Goal: Task Accomplishment & Management: Complete application form

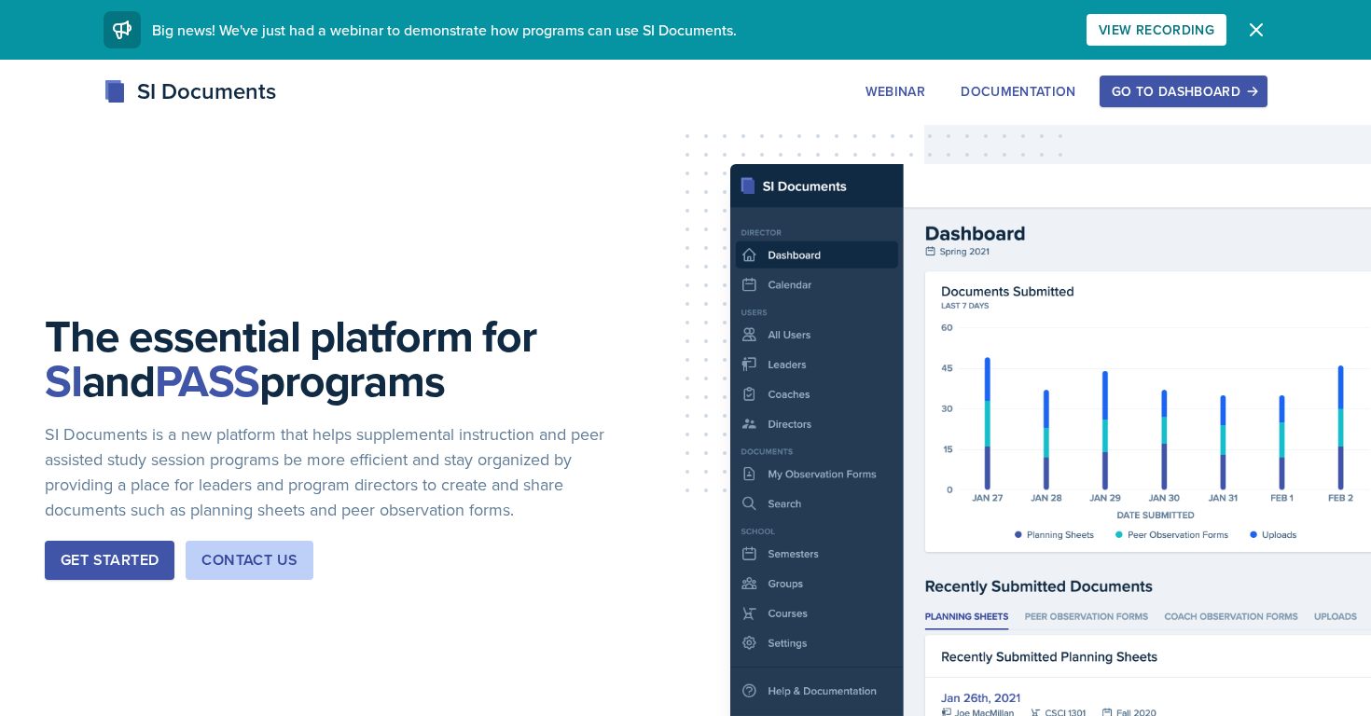
click at [1171, 92] on div "Go to Dashboard" at bounding box center [1184, 91] width 144 height 15
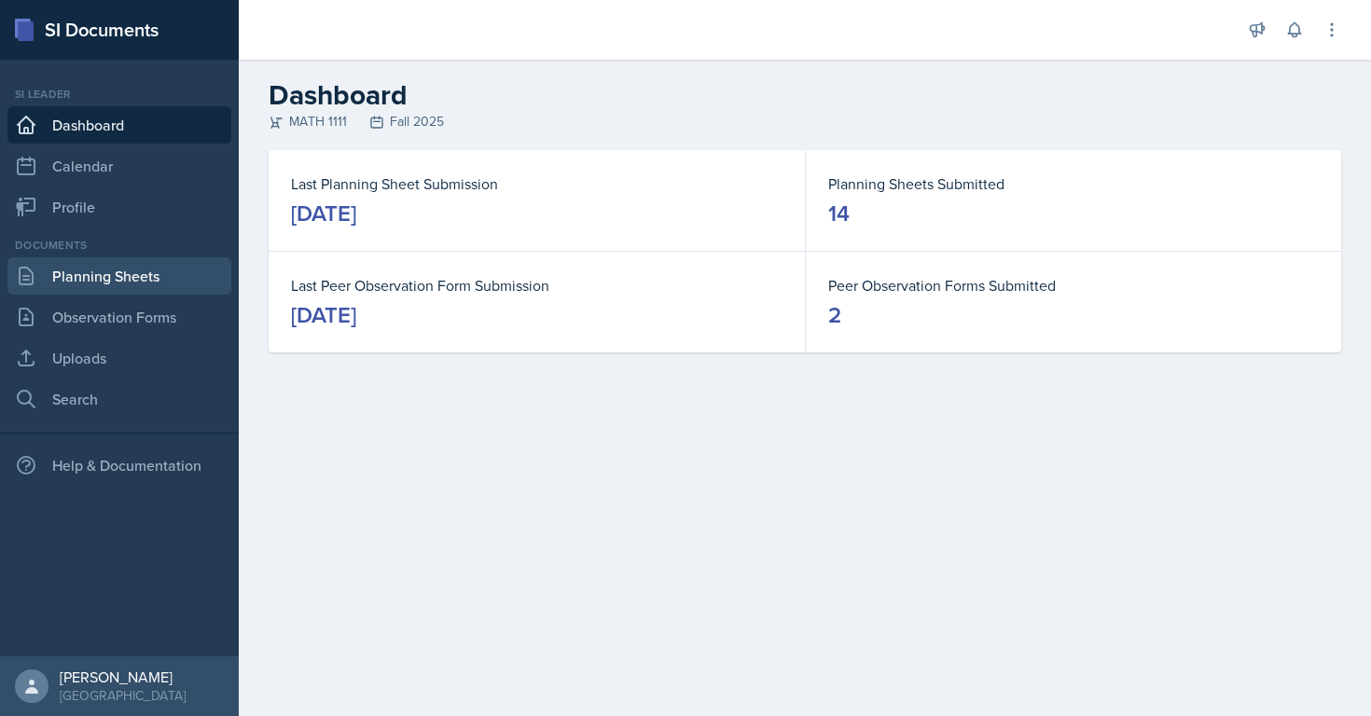
click at [146, 272] on link "Planning Sheets" at bounding box center [119, 275] width 224 height 37
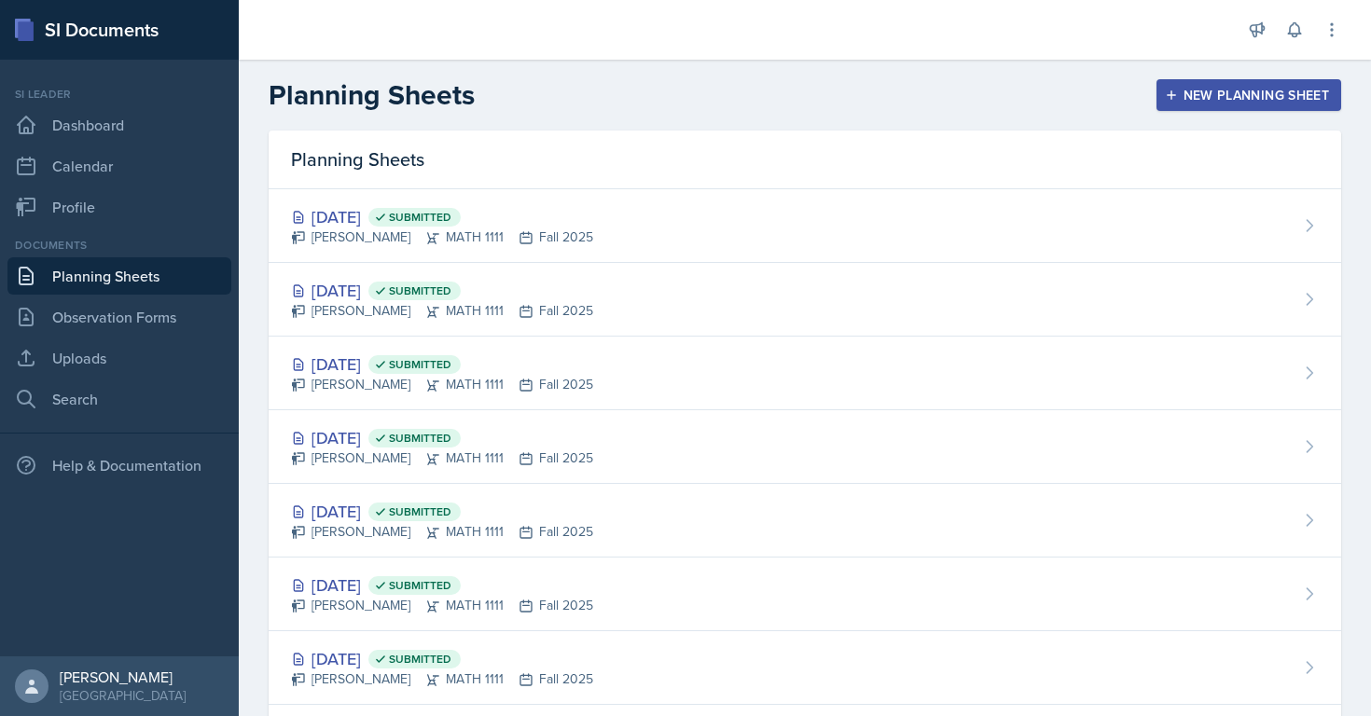
click at [1205, 99] on div "New Planning Sheet" at bounding box center [1249, 95] width 160 height 15
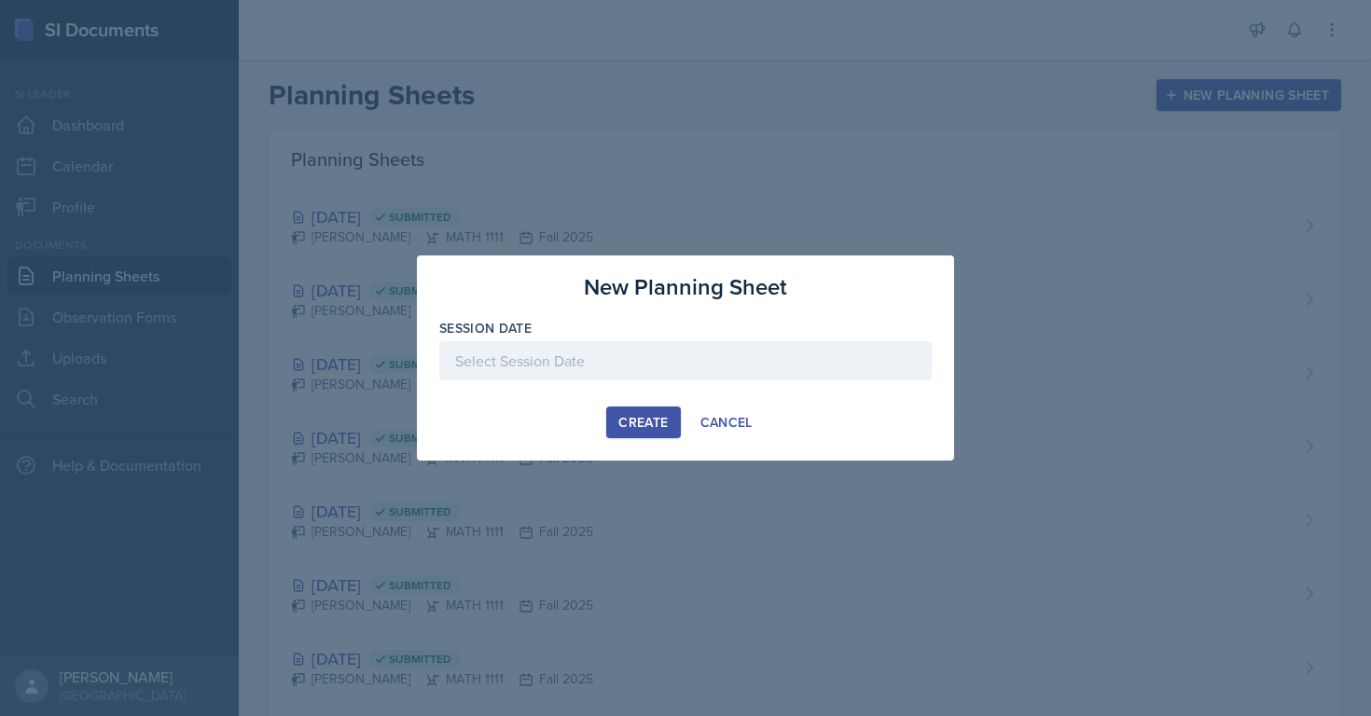
click at [607, 372] on div at bounding box center [685, 360] width 492 height 39
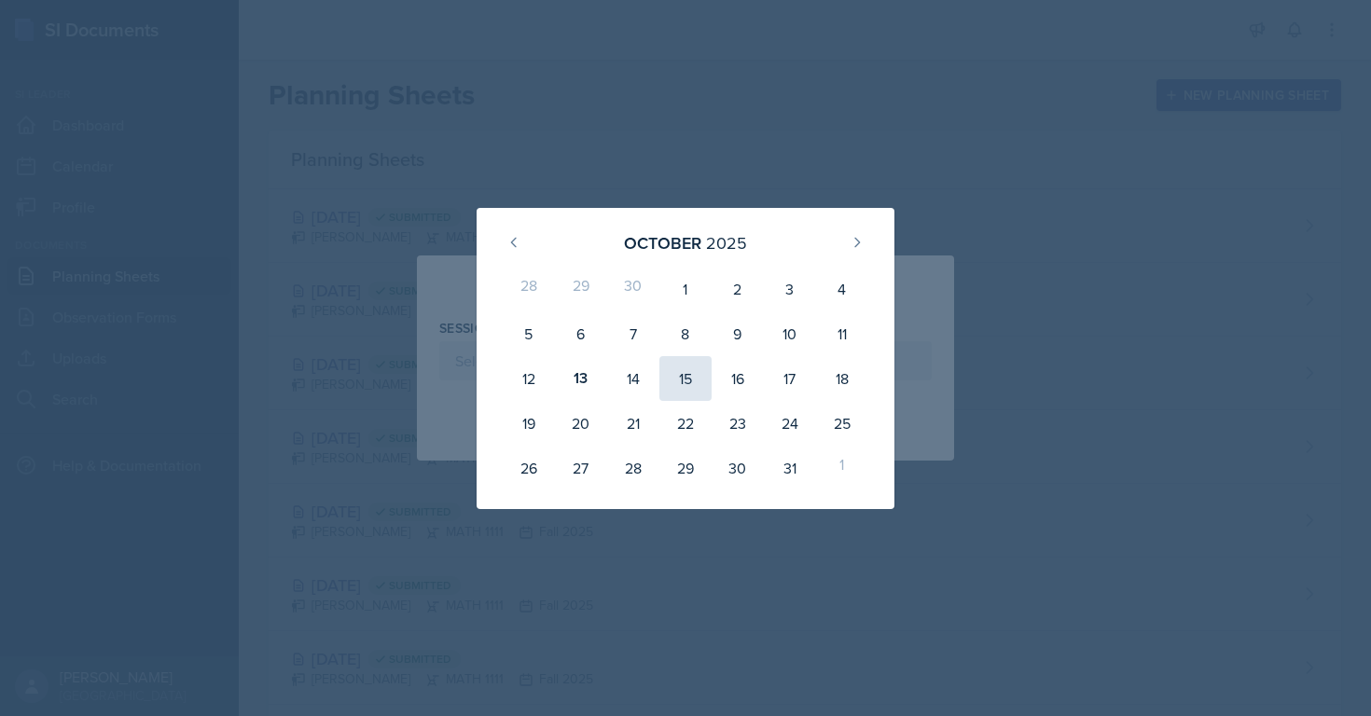
click at [684, 384] on div "15" at bounding box center [685, 378] width 52 height 45
type input "[DATE]"
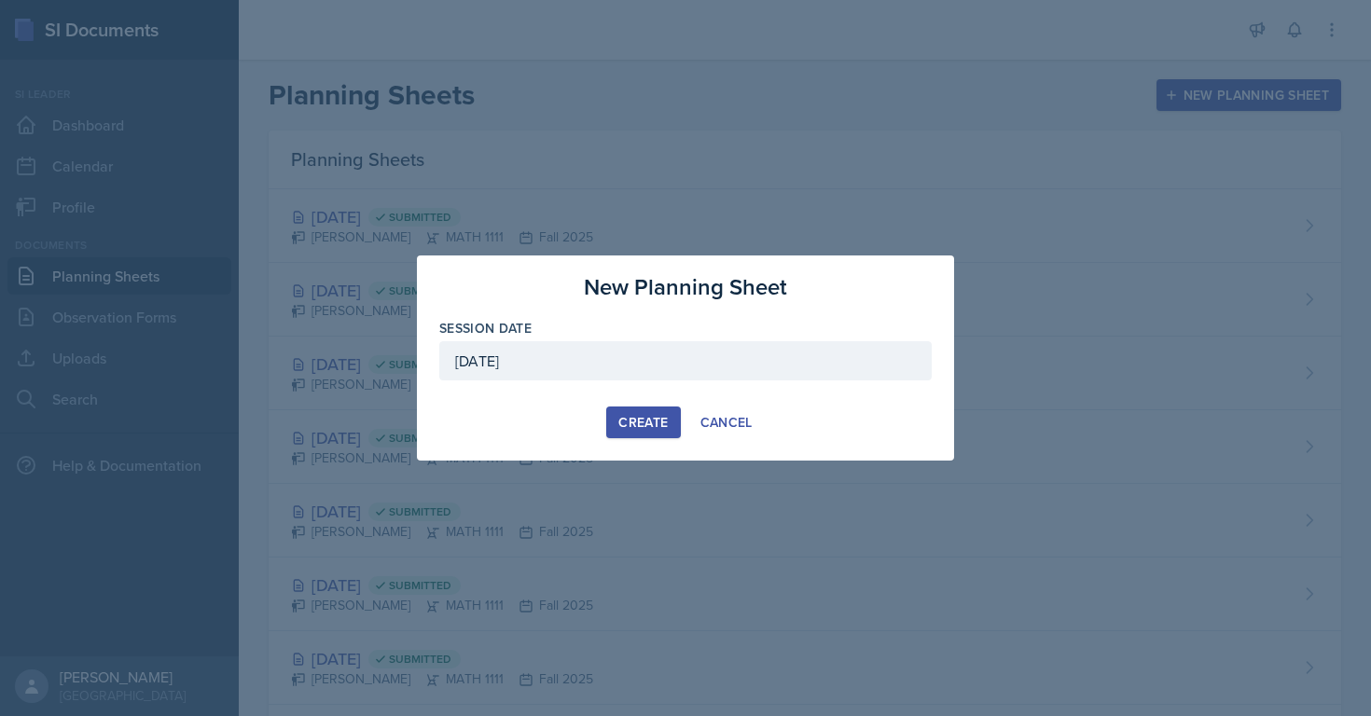
click at [643, 429] on div "Create" at bounding box center [642, 422] width 49 height 15
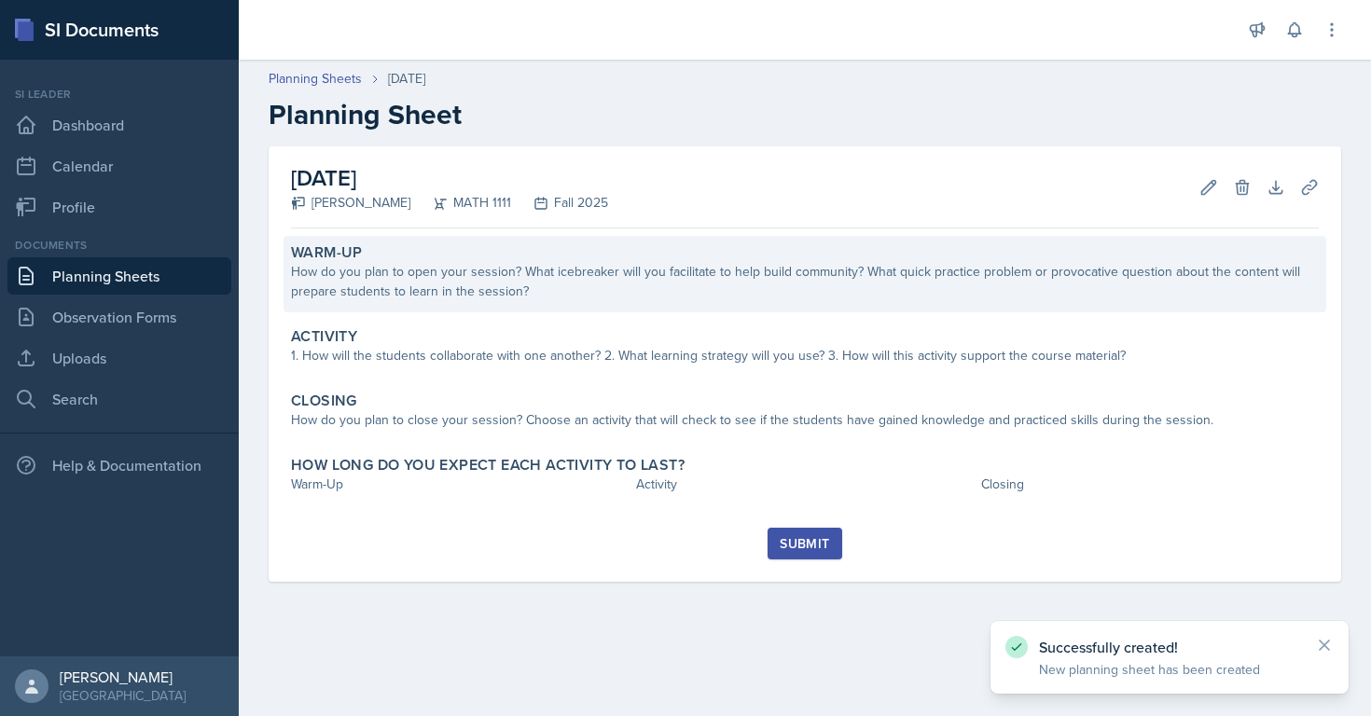
click at [416, 278] on div "How do you plan to open your session? What icebreaker will you facilitate to he…" at bounding box center [805, 281] width 1028 height 39
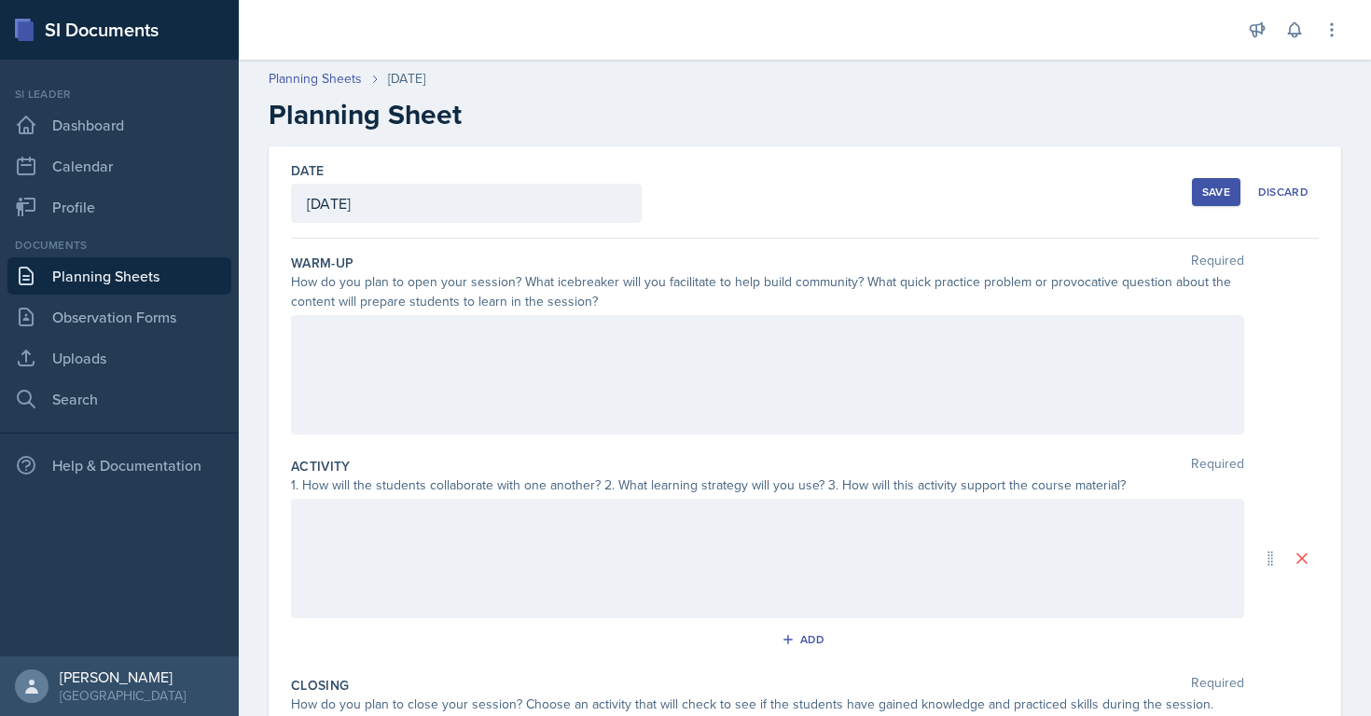
click at [424, 336] on div at bounding box center [767, 374] width 953 height 119
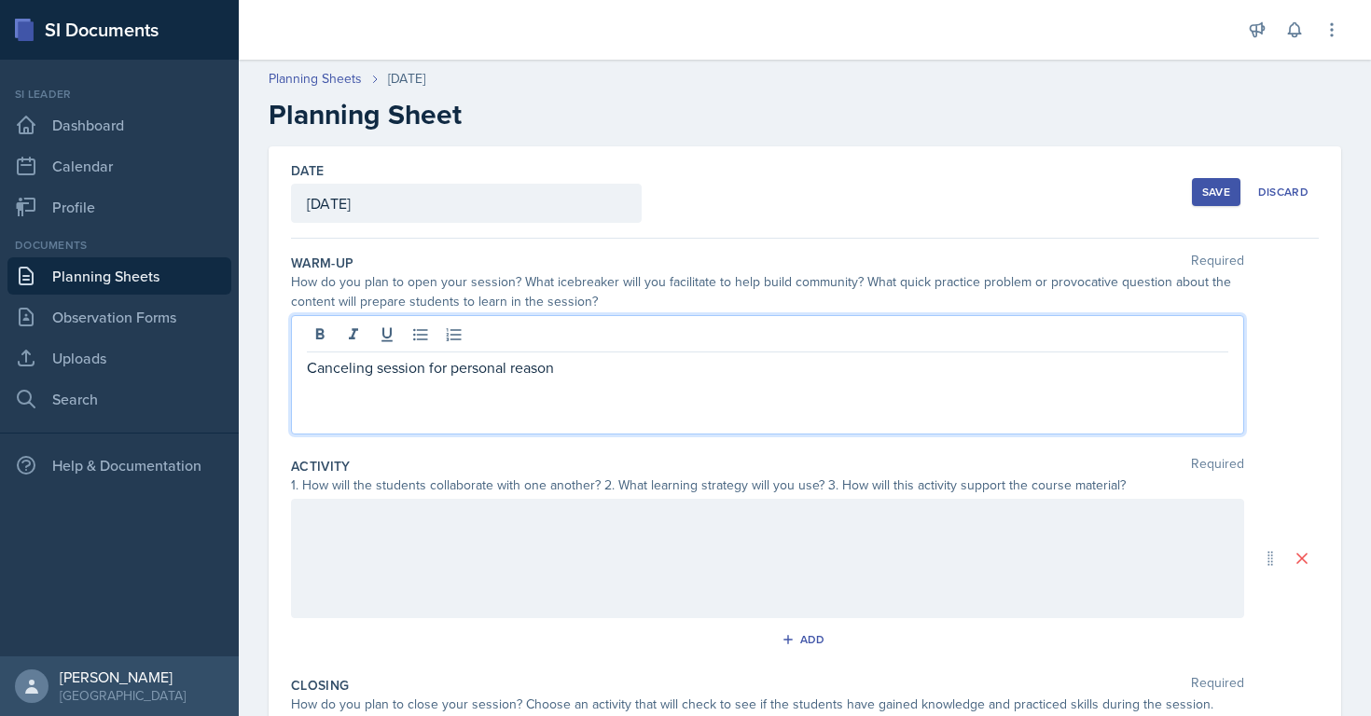
click at [333, 374] on p "Canceling session for personal reason" at bounding box center [767, 367] width 921 height 22
copy p "Canceling session for personal reason"
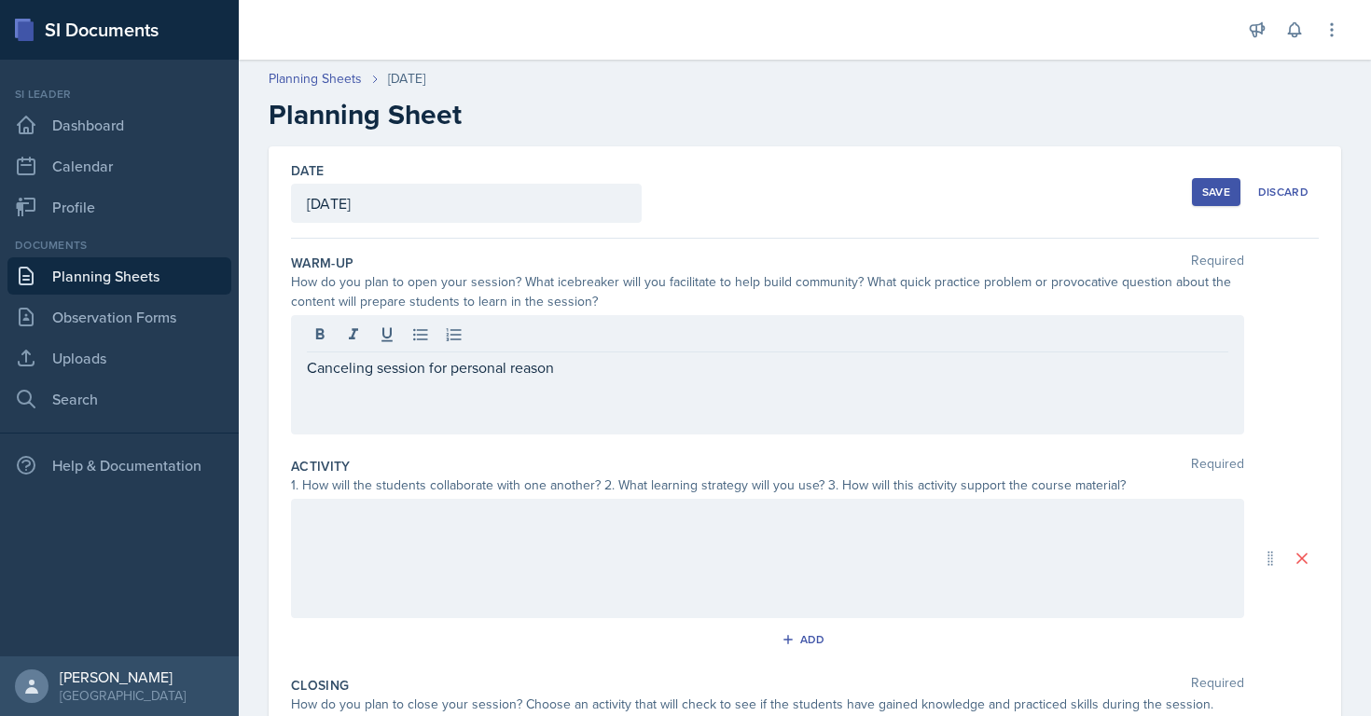
click at [438, 587] on div at bounding box center [767, 558] width 953 height 119
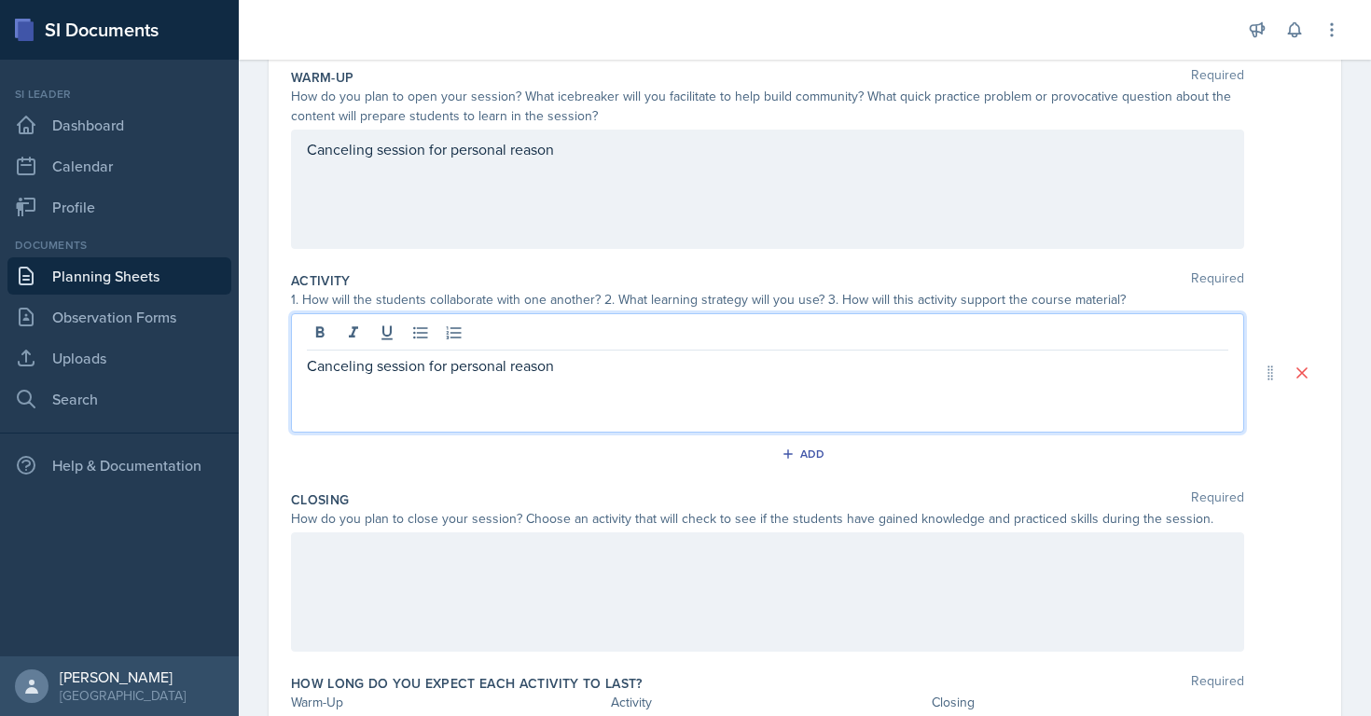
click at [438, 600] on div at bounding box center [767, 592] width 953 height 119
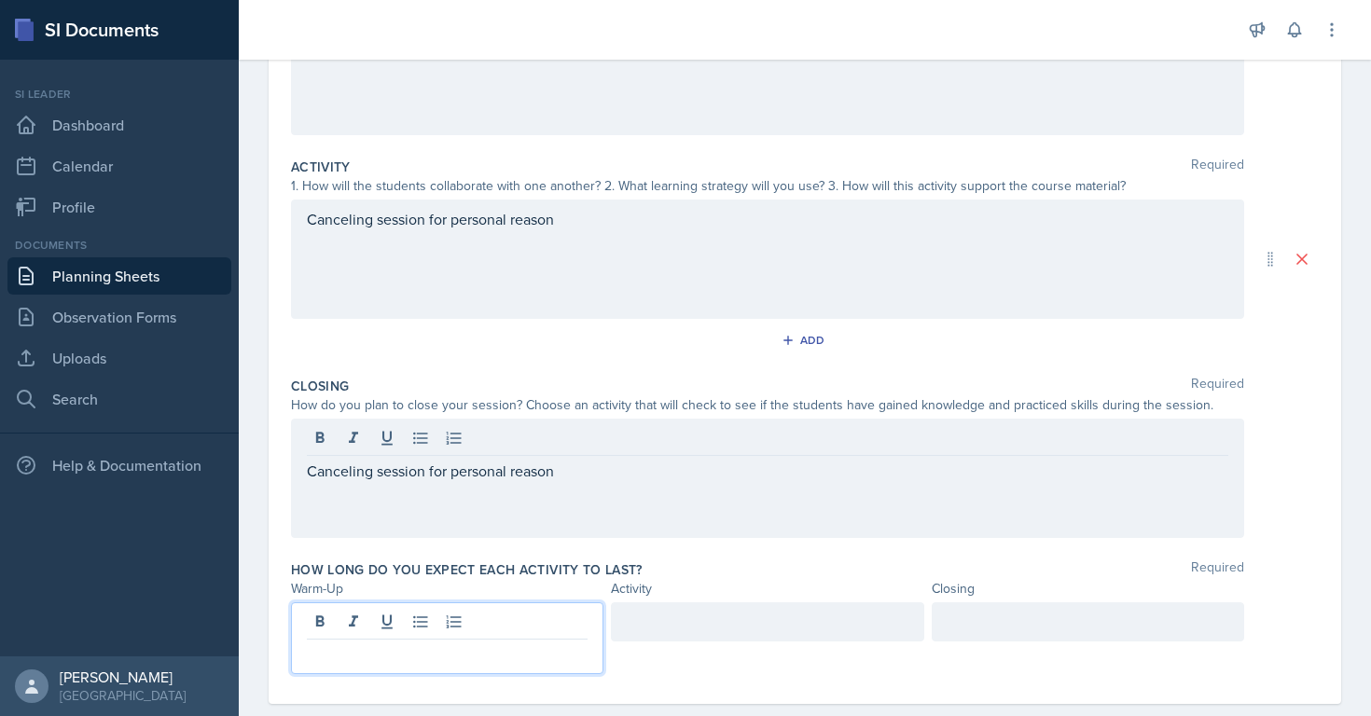
scroll to position [332, 0]
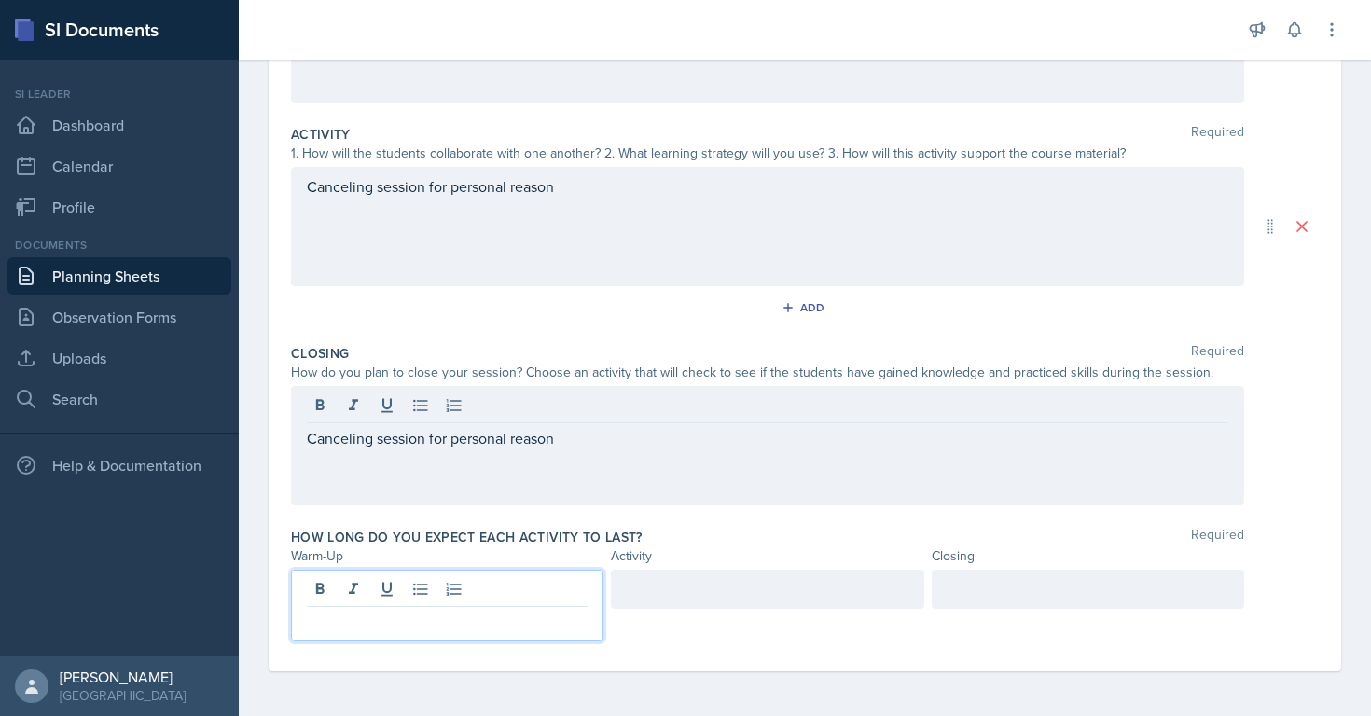
click at [407, 626] on p at bounding box center [447, 622] width 281 height 22
click at [668, 587] on div at bounding box center [767, 589] width 312 height 39
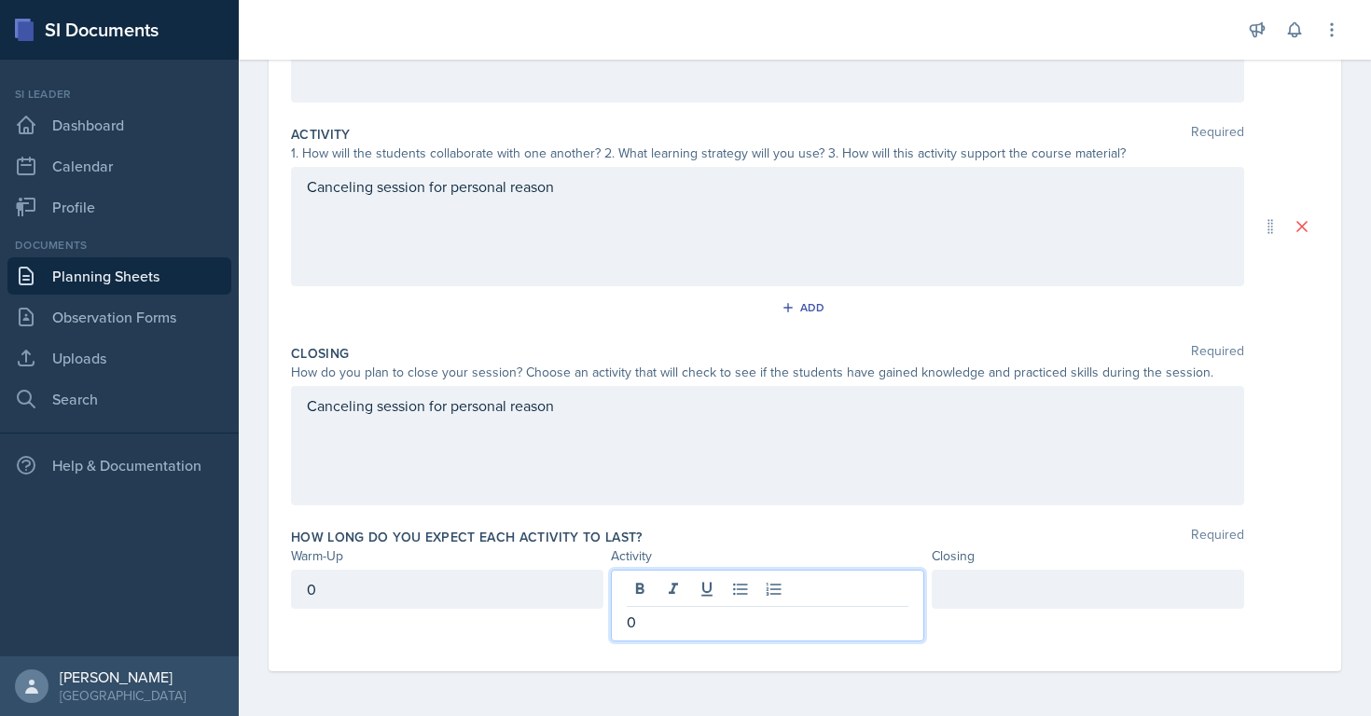
click at [990, 602] on div at bounding box center [1088, 589] width 312 height 39
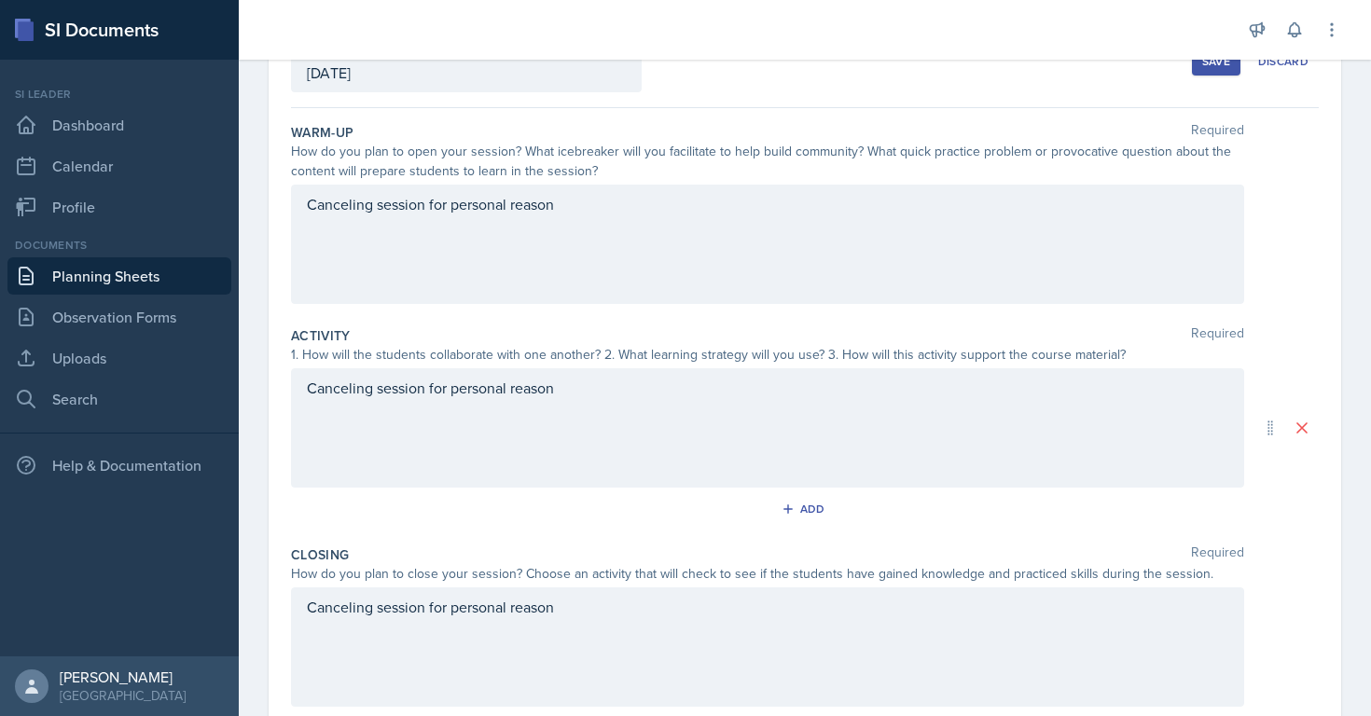
scroll to position [0, 0]
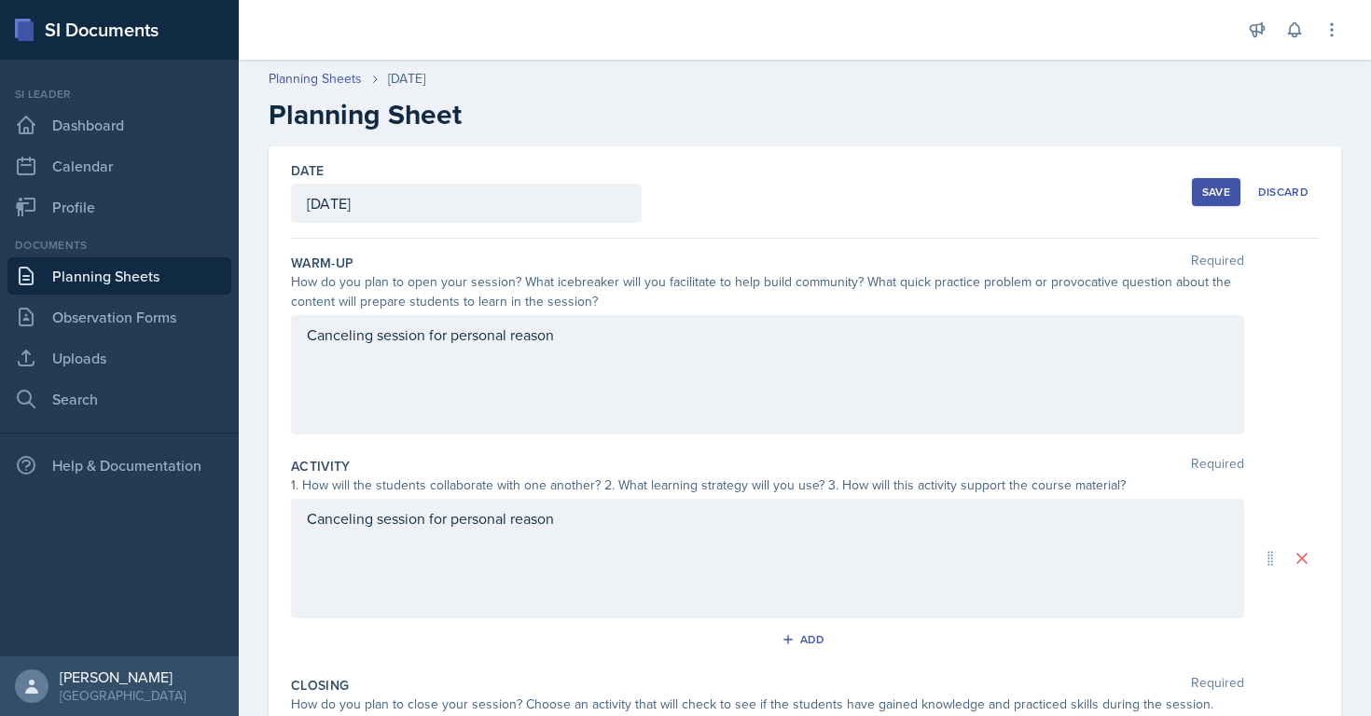
click at [1200, 187] on button "Save" at bounding box center [1216, 192] width 48 height 28
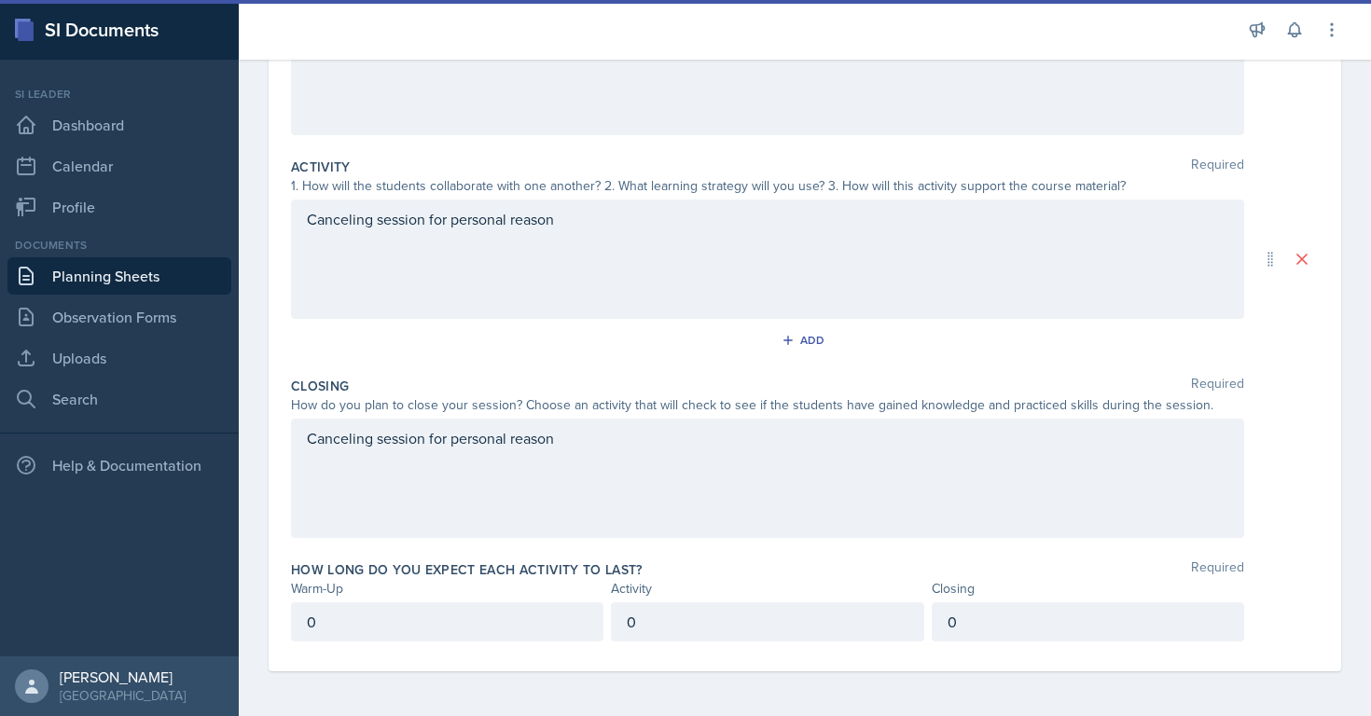
scroll to position [37, 0]
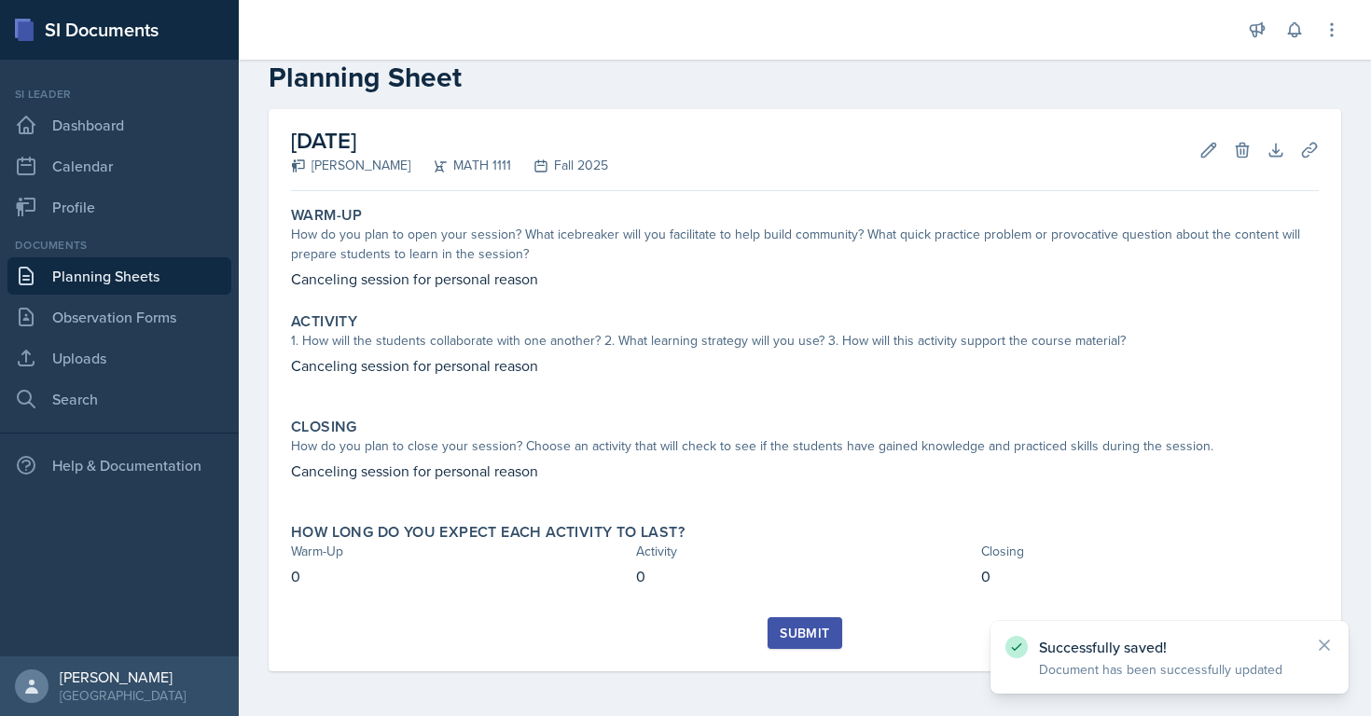
click at [819, 639] on div "Submit" at bounding box center [804, 633] width 49 height 15
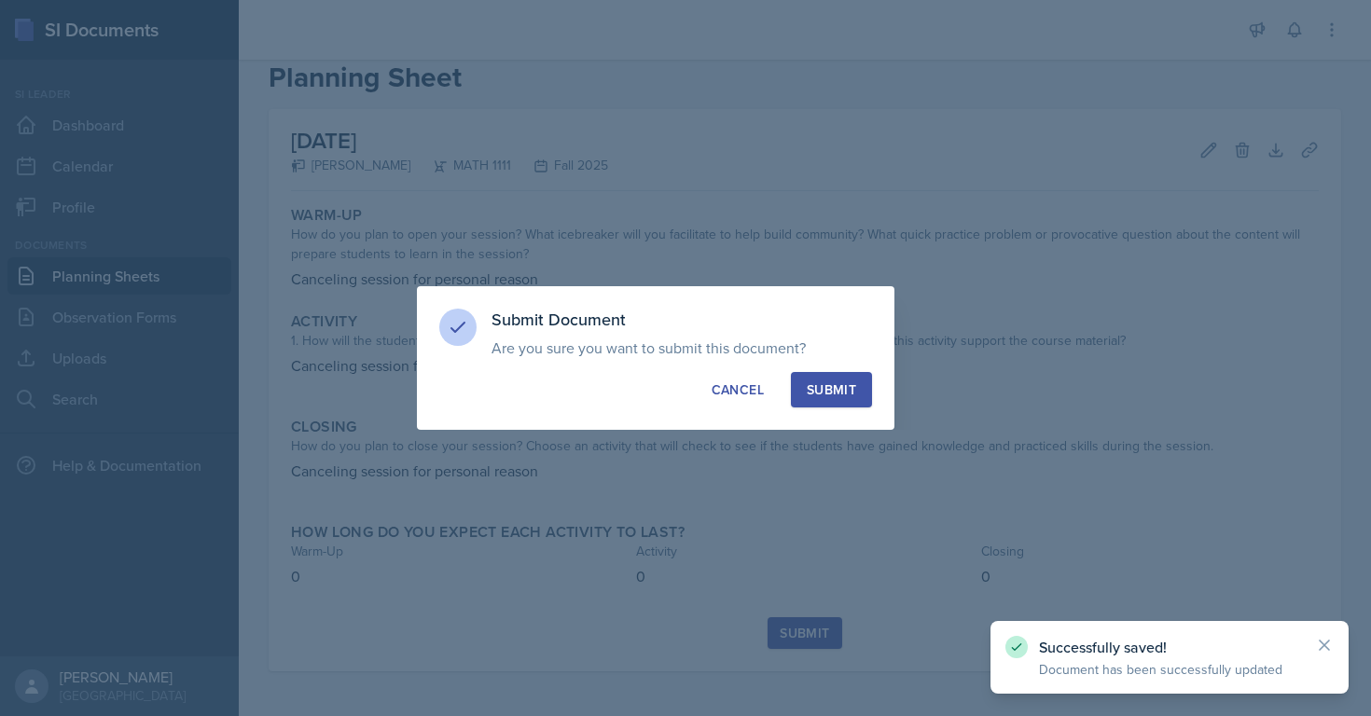
click at [823, 382] on div "Submit" at bounding box center [831, 390] width 49 height 19
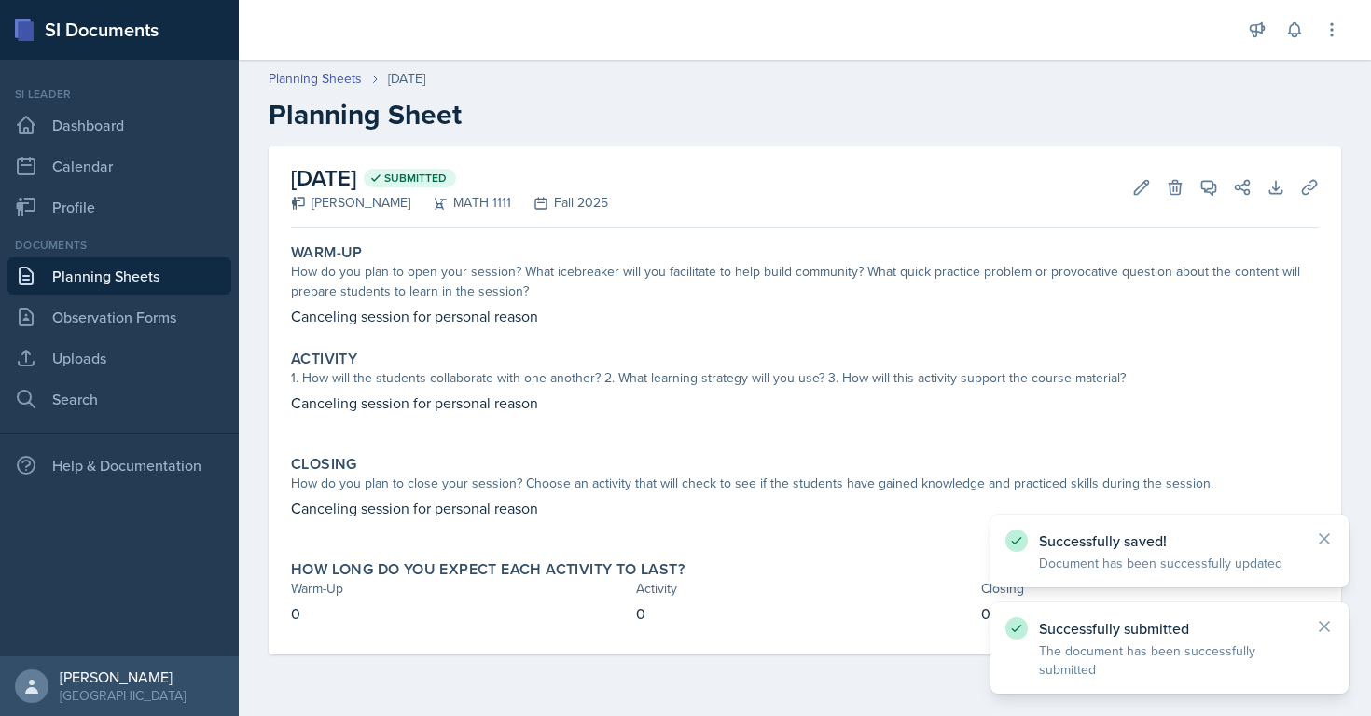
scroll to position [0, 0]
click at [187, 268] on link "Planning Sheets" at bounding box center [119, 275] width 224 height 37
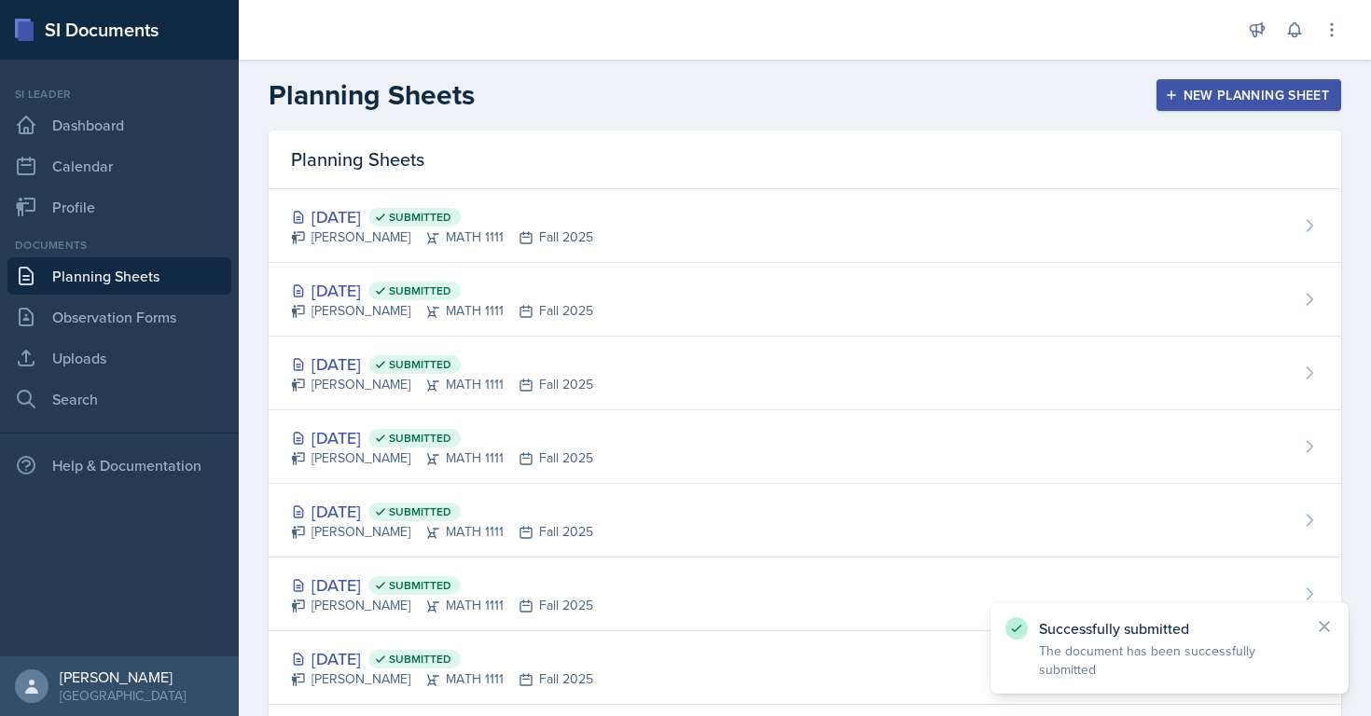
click at [1203, 85] on button "New Planning Sheet" at bounding box center [1248, 95] width 185 height 32
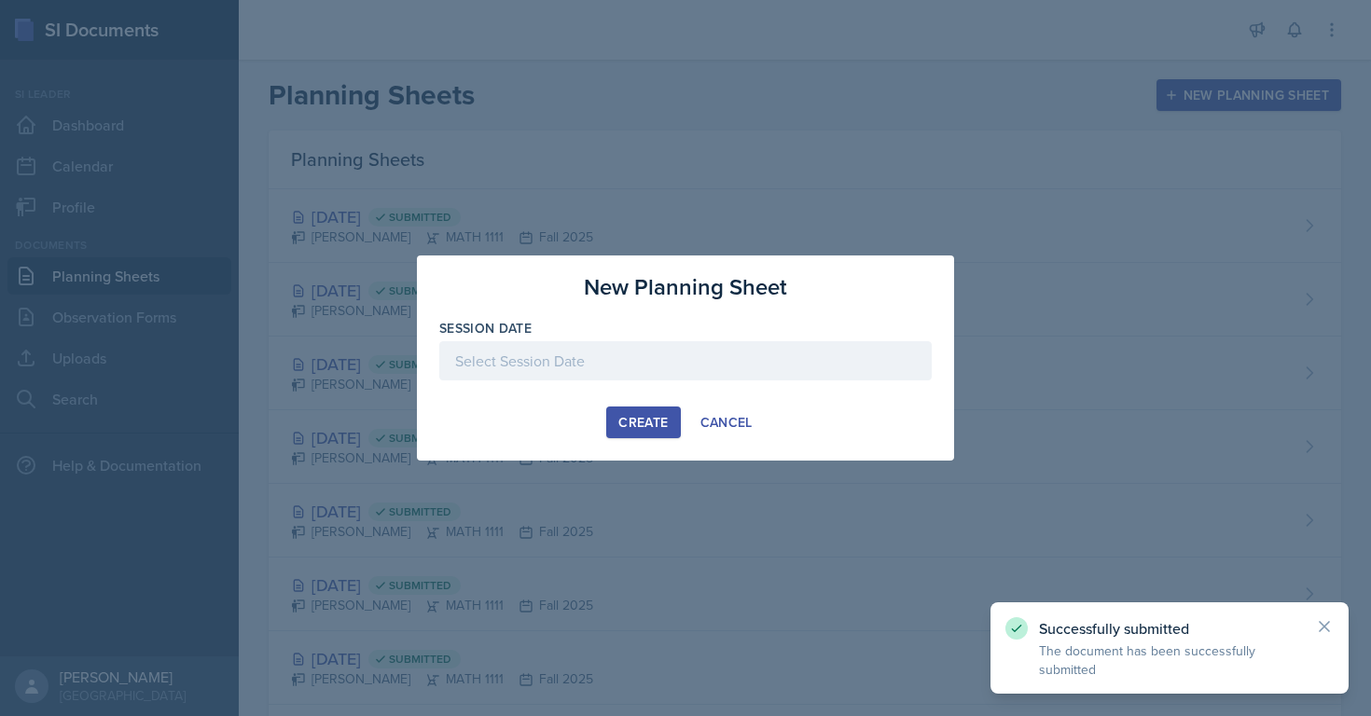
click at [687, 362] on div at bounding box center [685, 360] width 492 height 39
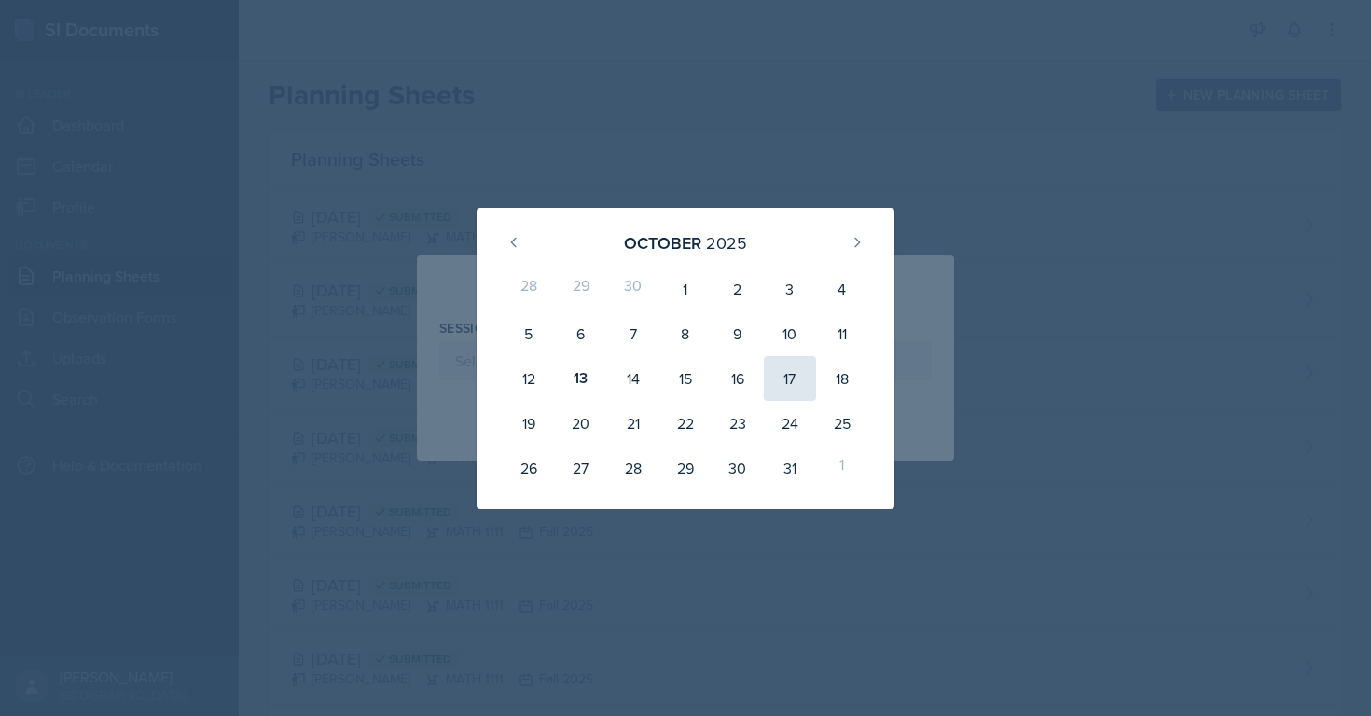
click at [798, 373] on div "17" at bounding box center [790, 378] width 52 height 45
type input "[DATE]"
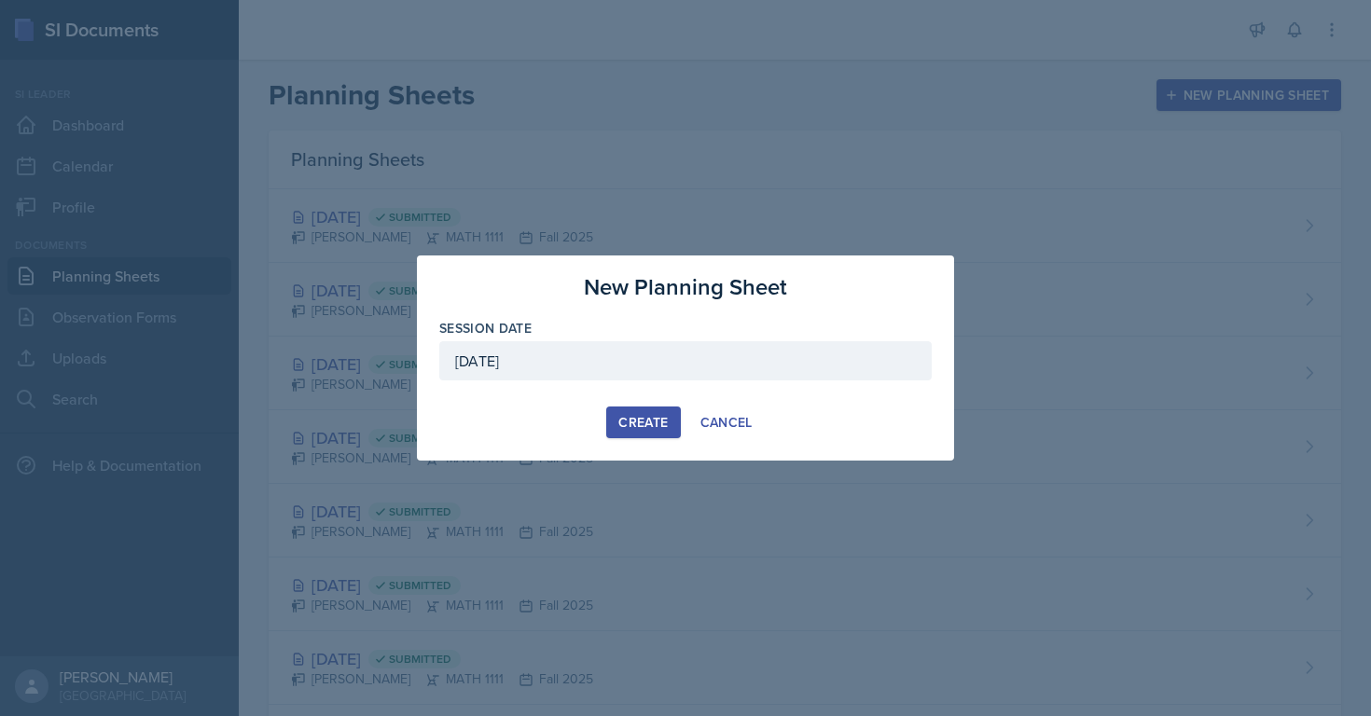
click at [637, 418] on div "Create" at bounding box center [642, 422] width 49 height 15
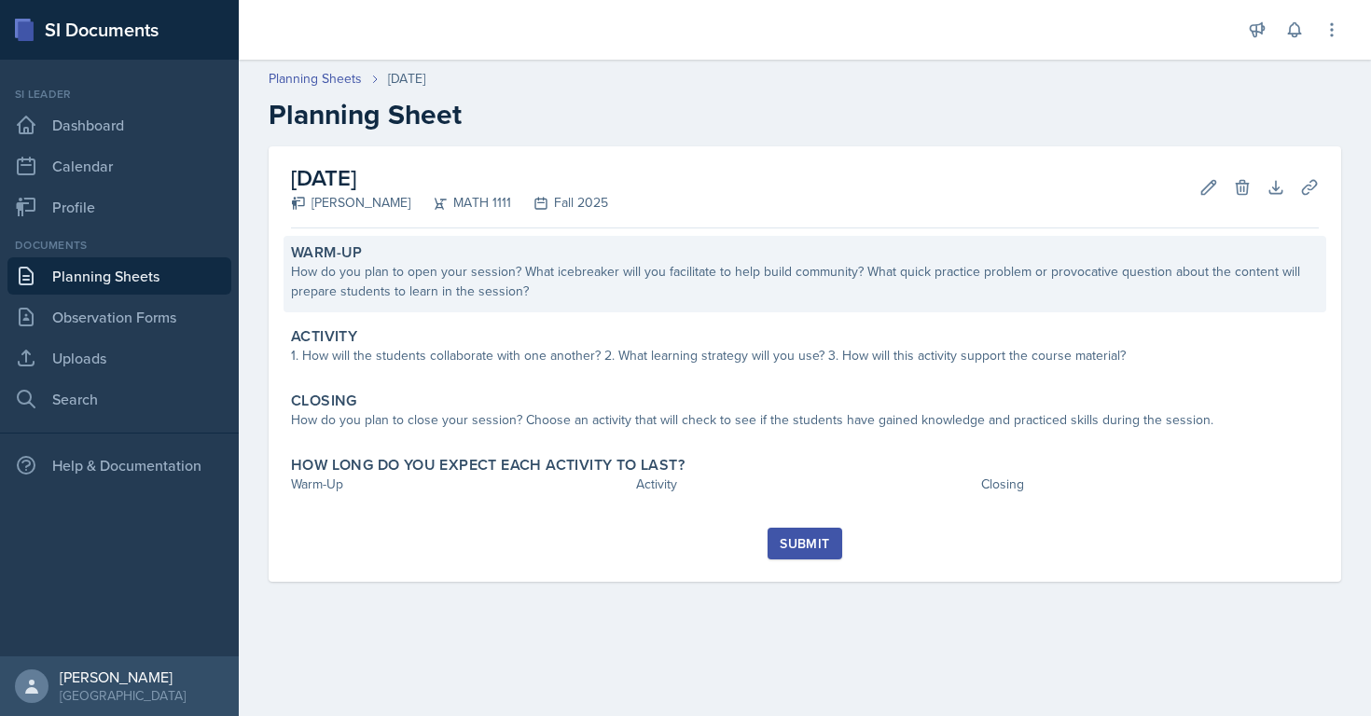
click at [450, 267] on div "How do you plan to open your session? What icebreaker will you facilitate to he…" at bounding box center [805, 281] width 1028 height 39
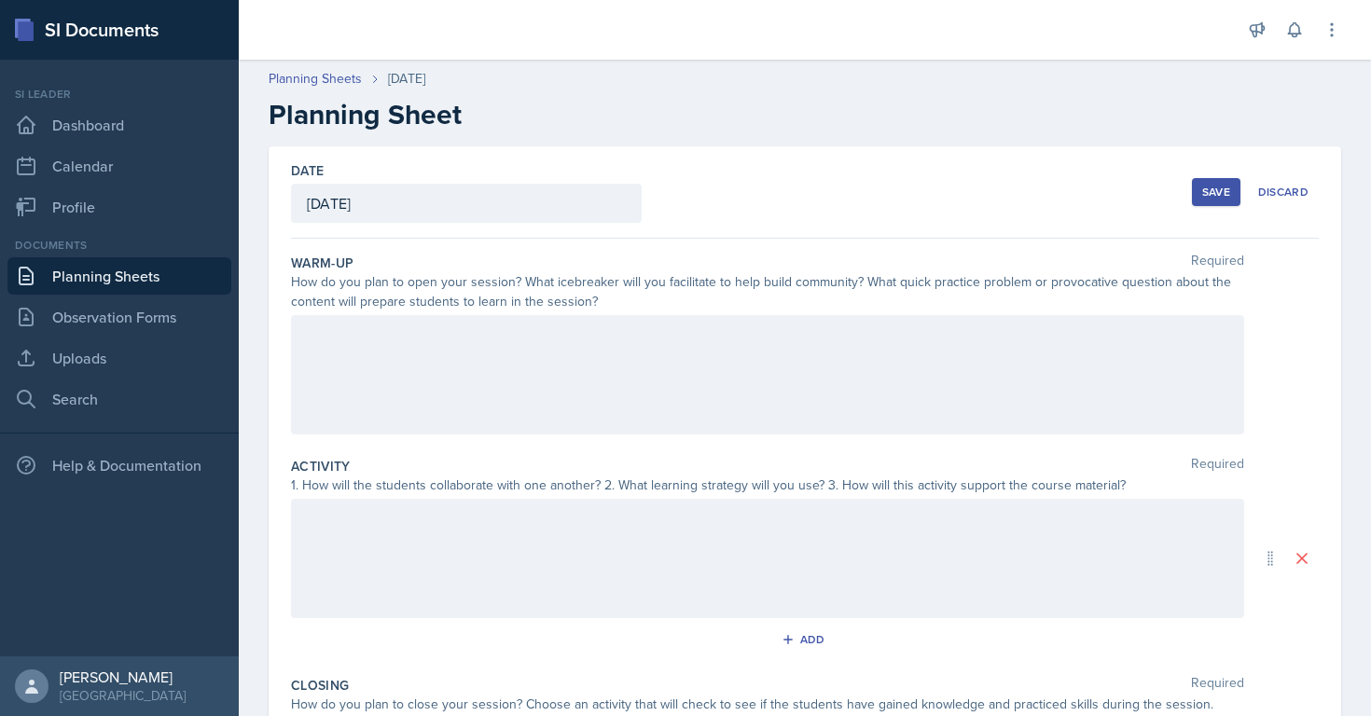
click at [425, 380] on div at bounding box center [767, 374] width 953 height 119
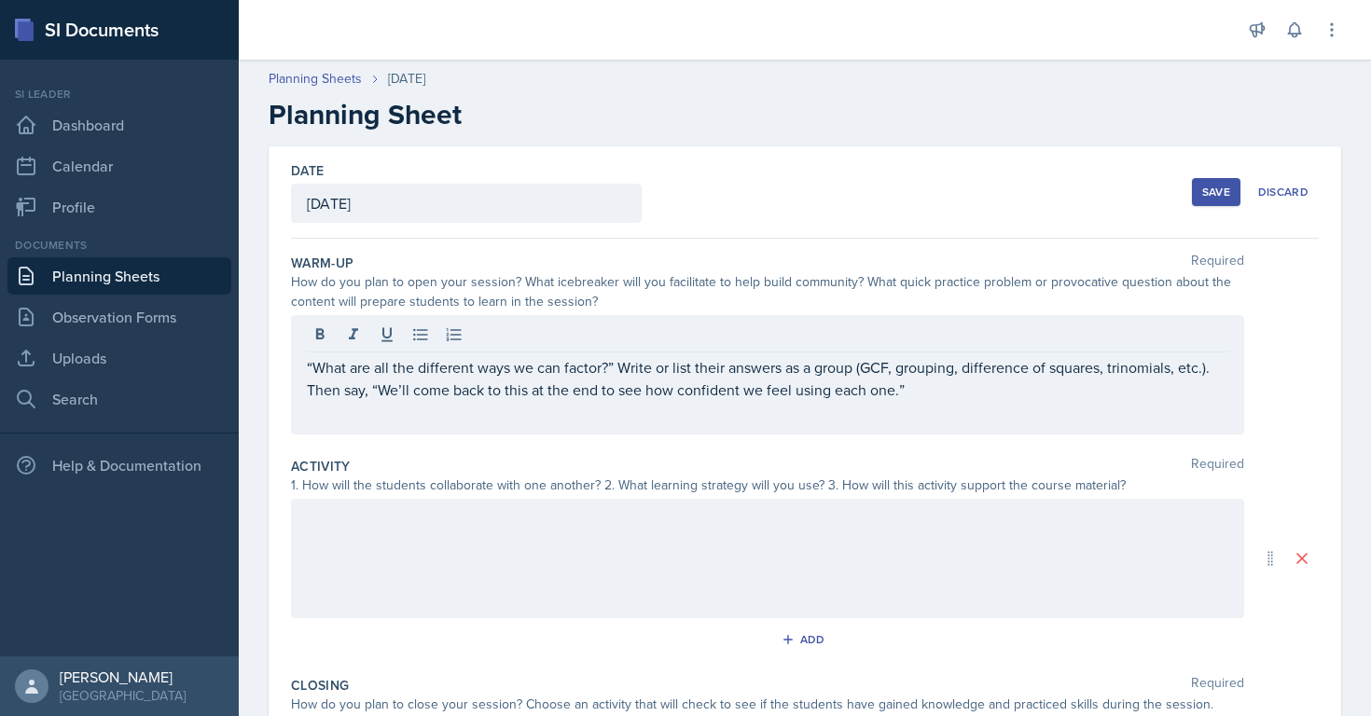
click at [303, 370] on div "“What are all the different ways we can factor?” Write or list their answers as…" at bounding box center [767, 374] width 953 height 119
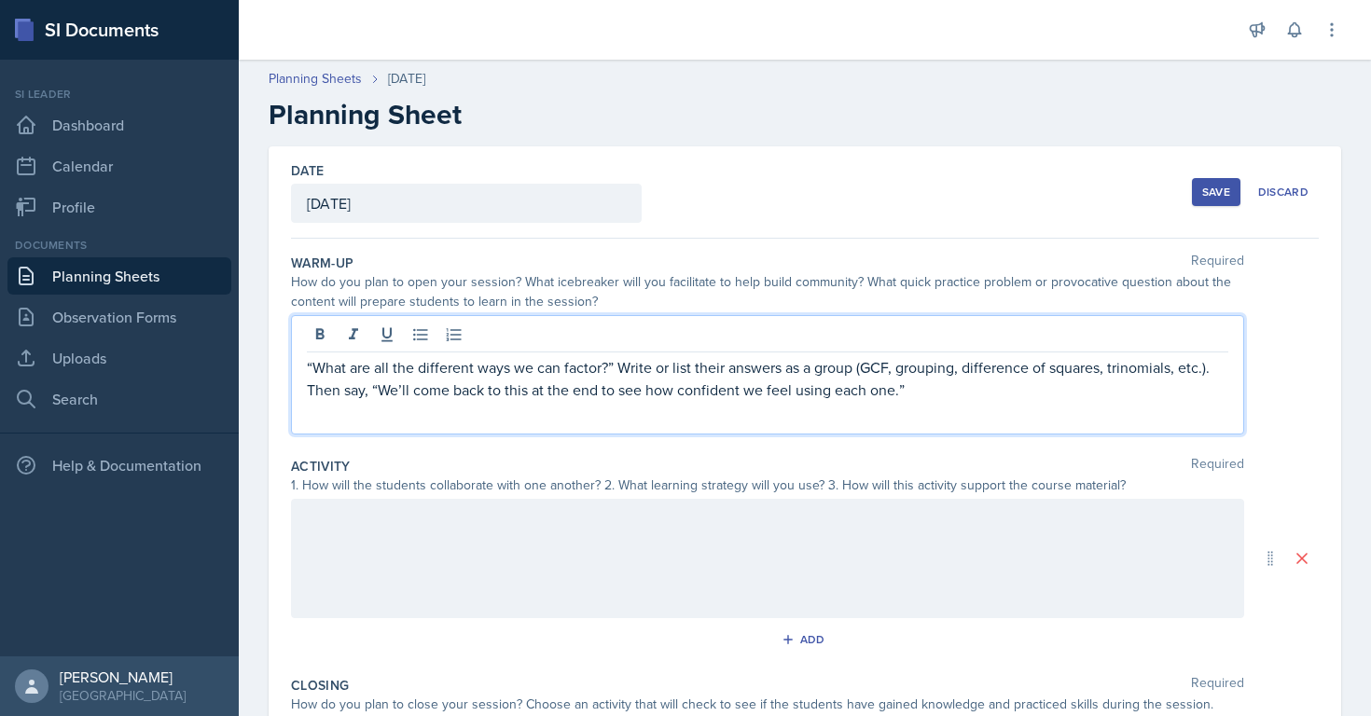
click at [303, 367] on div "“What are all the different ways we can factor?” Write or list their answers as…" at bounding box center [767, 374] width 953 height 119
click at [308, 367] on p "“What are all the different ways we can factor?” Write or list their answers as…" at bounding box center [767, 378] width 921 height 45
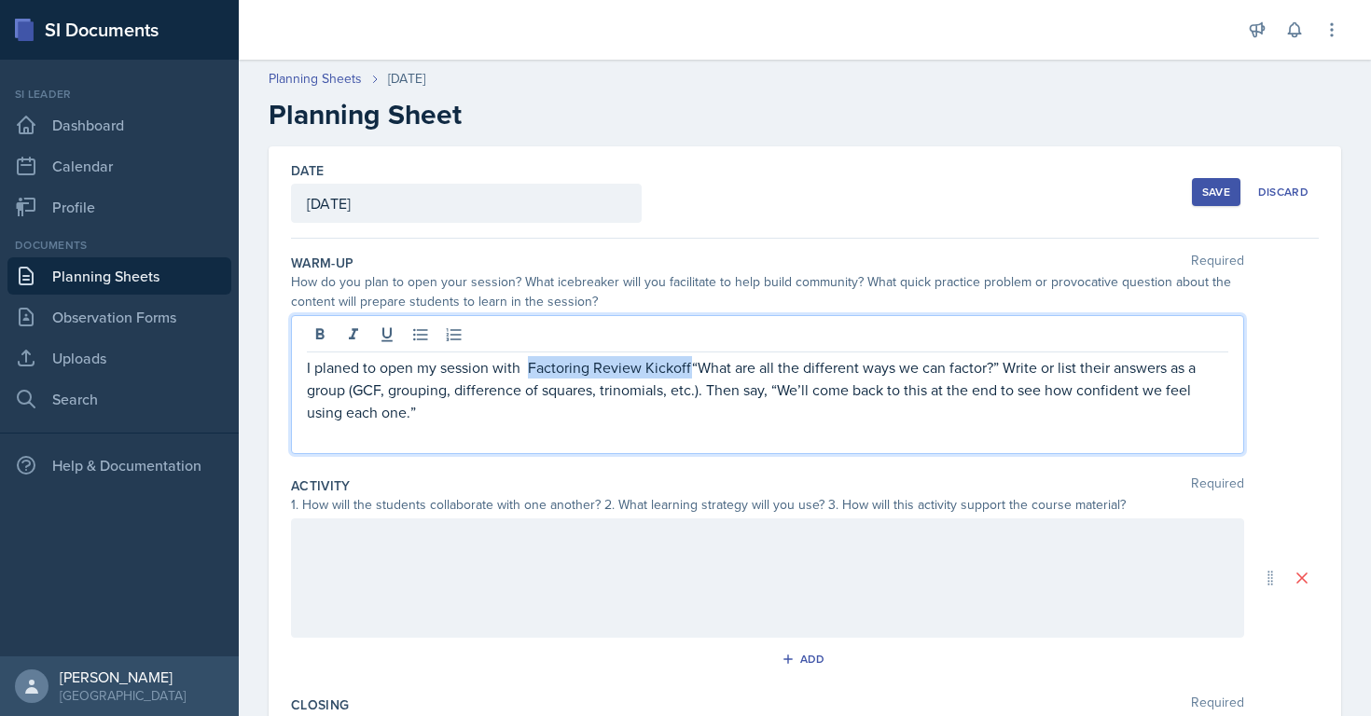
drag, startPoint x: 690, startPoint y: 371, endPoint x: 530, endPoint y: 367, distance: 160.5
click at [530, 367] on p "I planed to open my session with Factoring Review Kickoff“What are all the diff…" at bounding box center [767, 389] width 921 height 67
click at [328, 333] on icon at bounding box center [320, 334] width 19 height 19
click at [696, 372] on p "I planed to open my session with Factoring Review Kickoff “What are all the dif…" at bounding box center [767, 390] width 921 height 68
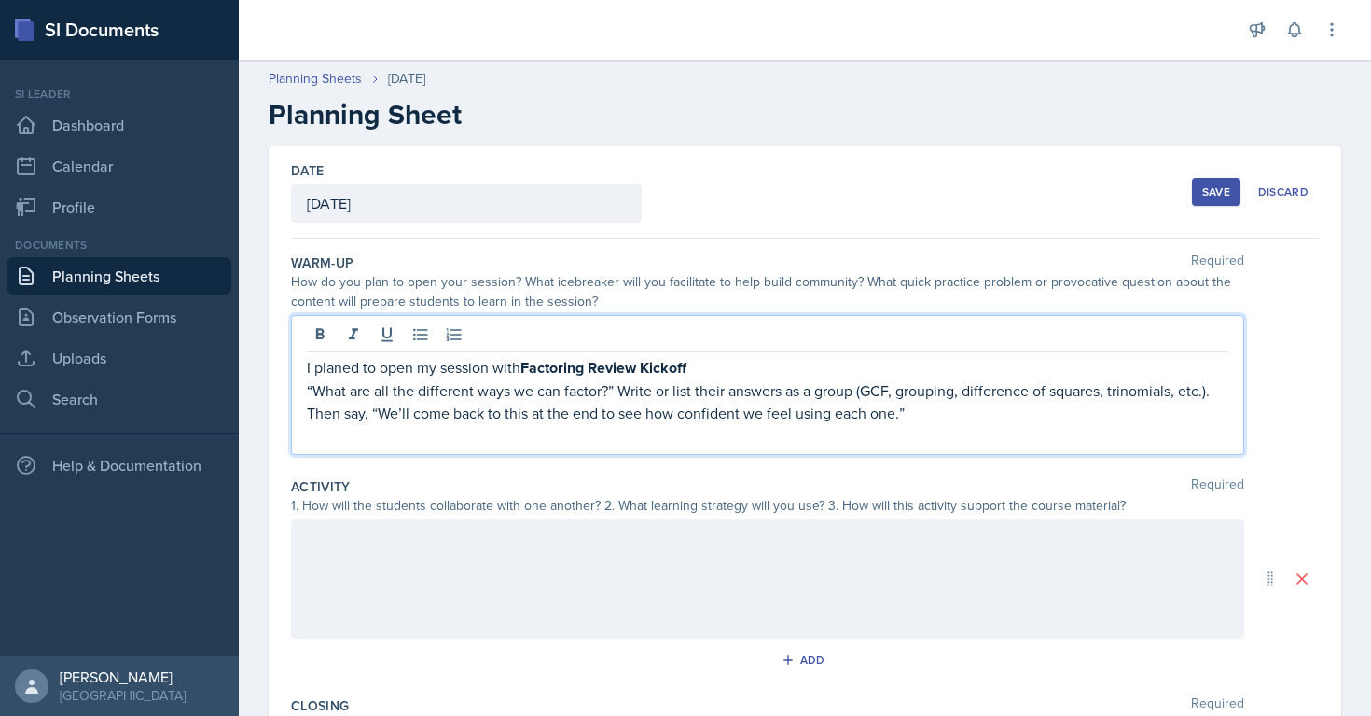
click at [617, 387] on p "“What are all the different ways we can factor?” Write or list their answers as…" at bounding box center [767, 402] width 921 height 45
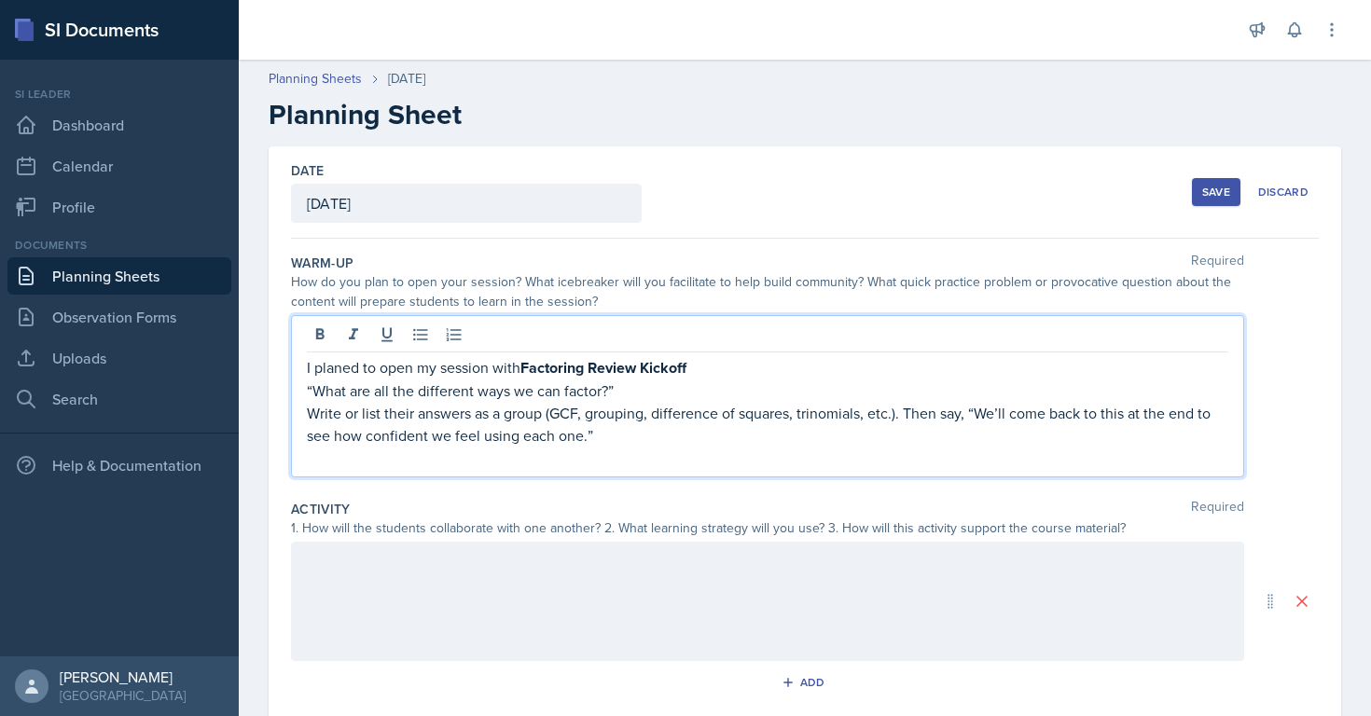
click at [906, 413] on p "Write or list their answers as a group (GCF, grouping, difference of squares, t…" at bounding box center [767, 424] width 921 height 45
click at [397, 436] on p "Then say, “We’ll come back to this at the end to see how confident we feel usin…" at bounding box center [767, 435] width 921 height 22
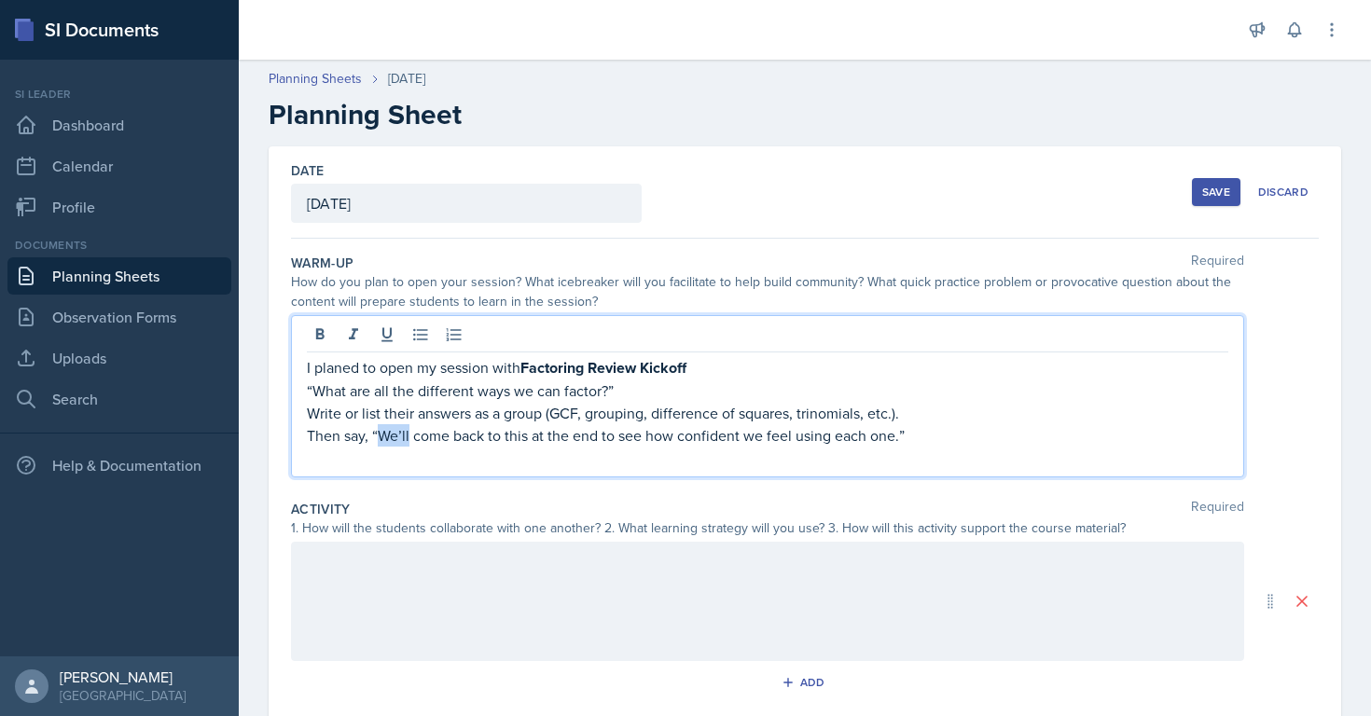
click at [397, 436] on p "Then say, “We’ll come back to this at the end to see how confident we feel usin…" at bounding box center [767, 435] width 921 height 22
click at [387, 442] on p "Then say, we come back to this at the end to see how confident we feel using ea…" at bounding box center [767, 435] width 921 height 22
drag, startPoint x: 472, startPoint y: 441, endPoint x: 259, endPoint y: 443, distance: 212.6
click at [259, 443] on div "Date [DATE] [DATE] 28 29 30 1 2 3 4 5 6 7 8 9 10 11 12 13 14 15 16 17 18 19 20 …" at bounding box center [805, 602] width 1132 height 912
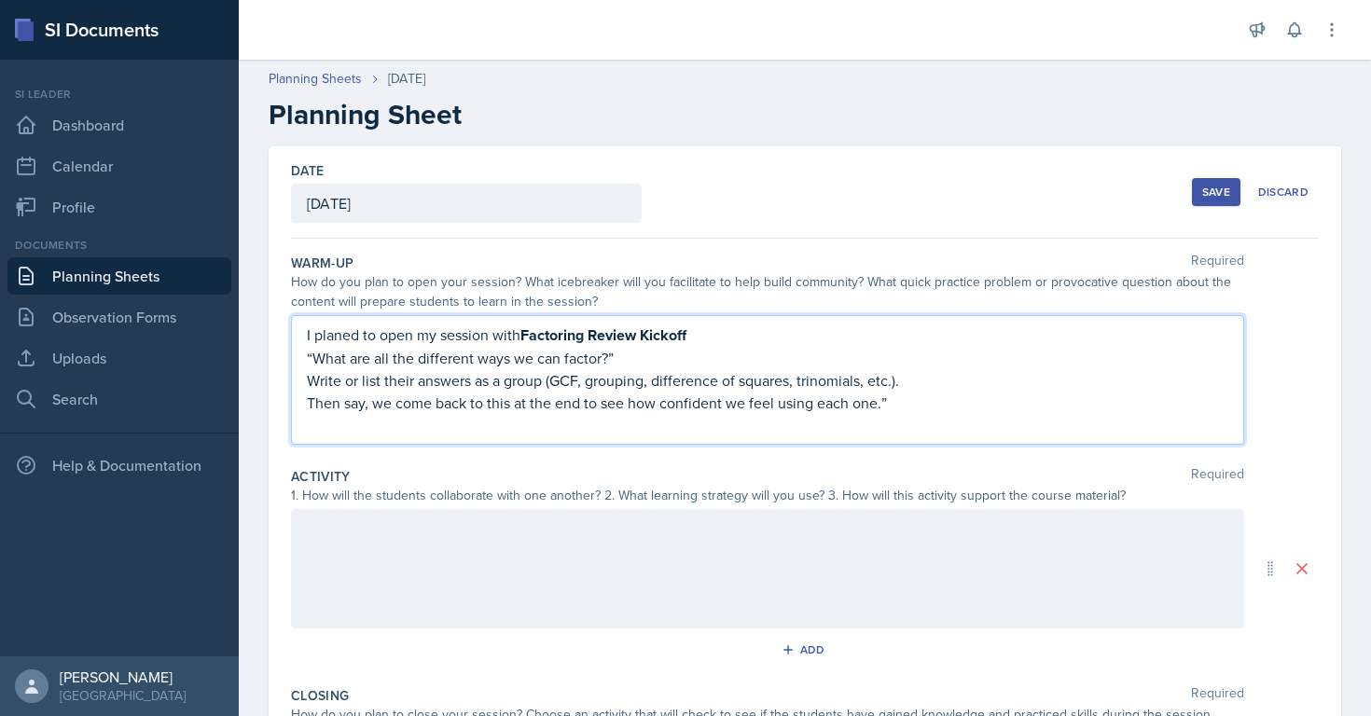
click at [357, 408] on p "Then say, we come back to this at the end to see how confident we feel using ea…" at bounding box center [767, 403] width 921 height 22
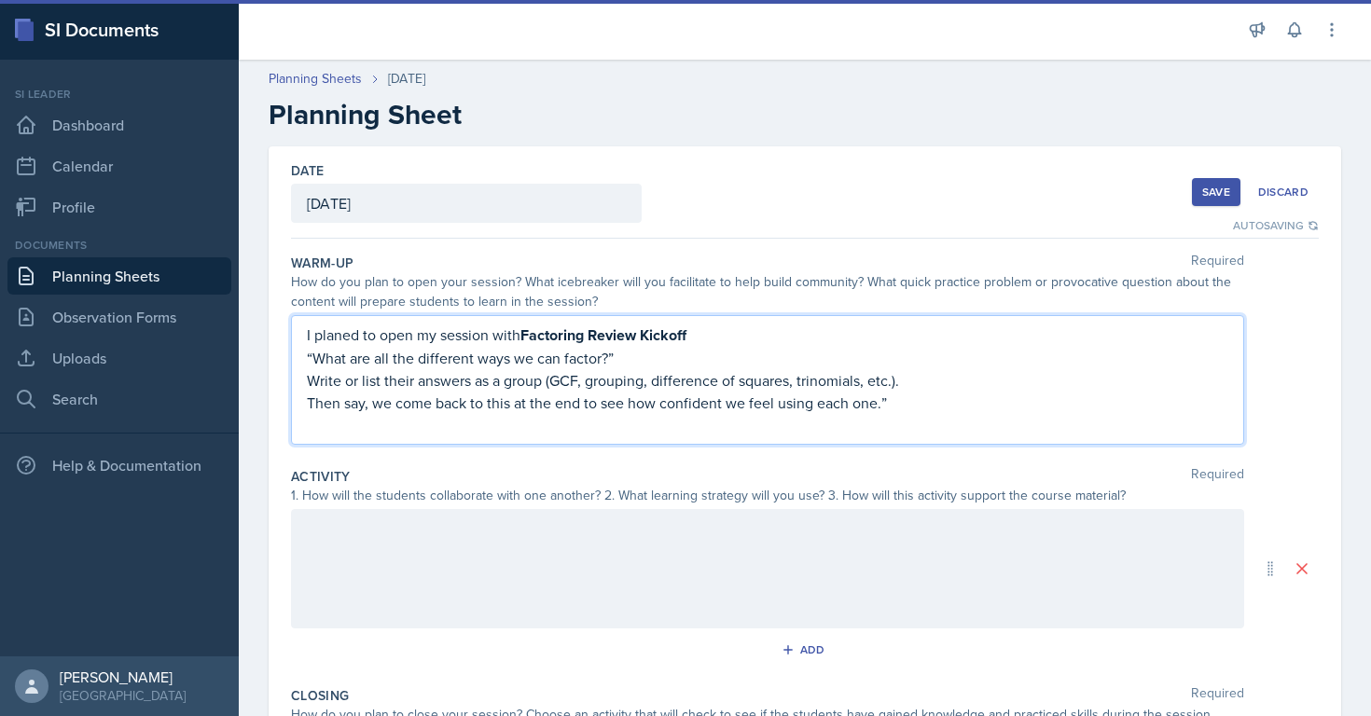
click at [342, 407] on p "Then say, we come back to this at the end to see how confident we feel using ea…" at bounding box center [767, 403] width 921 height 22
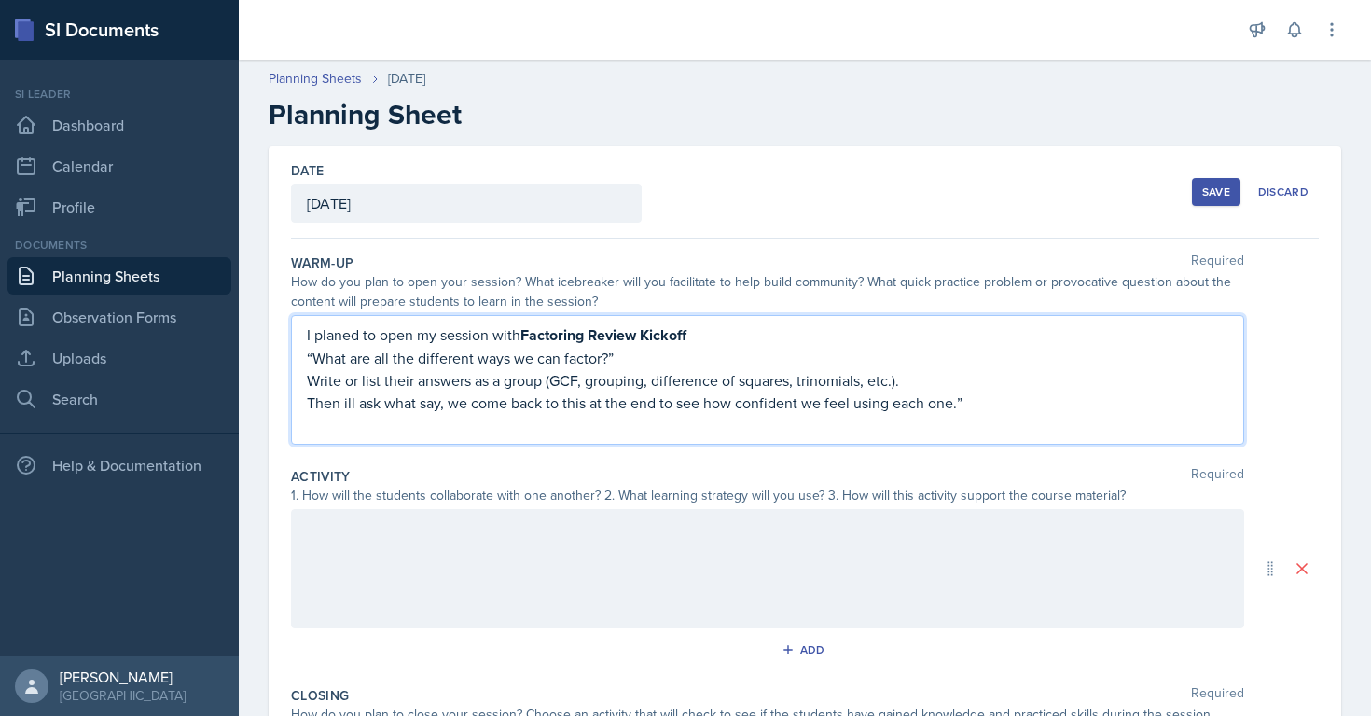
click at [434, 405] on p "Then ill ask what say, we come back to this at the end to see how confident we …" at bounding box center [767, 403] width 921 height 22
drag, startPoint x: 422, startPoint y: 405, endPoint x: 711, endPoint y: 396, distance: 288.3
click at [711, 396] on p "Then ill ask what , we come back to this at the end to see how confident we fee…" at bounding box center [767, 403] width 921 height 22
click at [673, 398] on p "Then ill ask what do confident we feel using each one.”" at bounding box center [767, 403] width 921 height 22
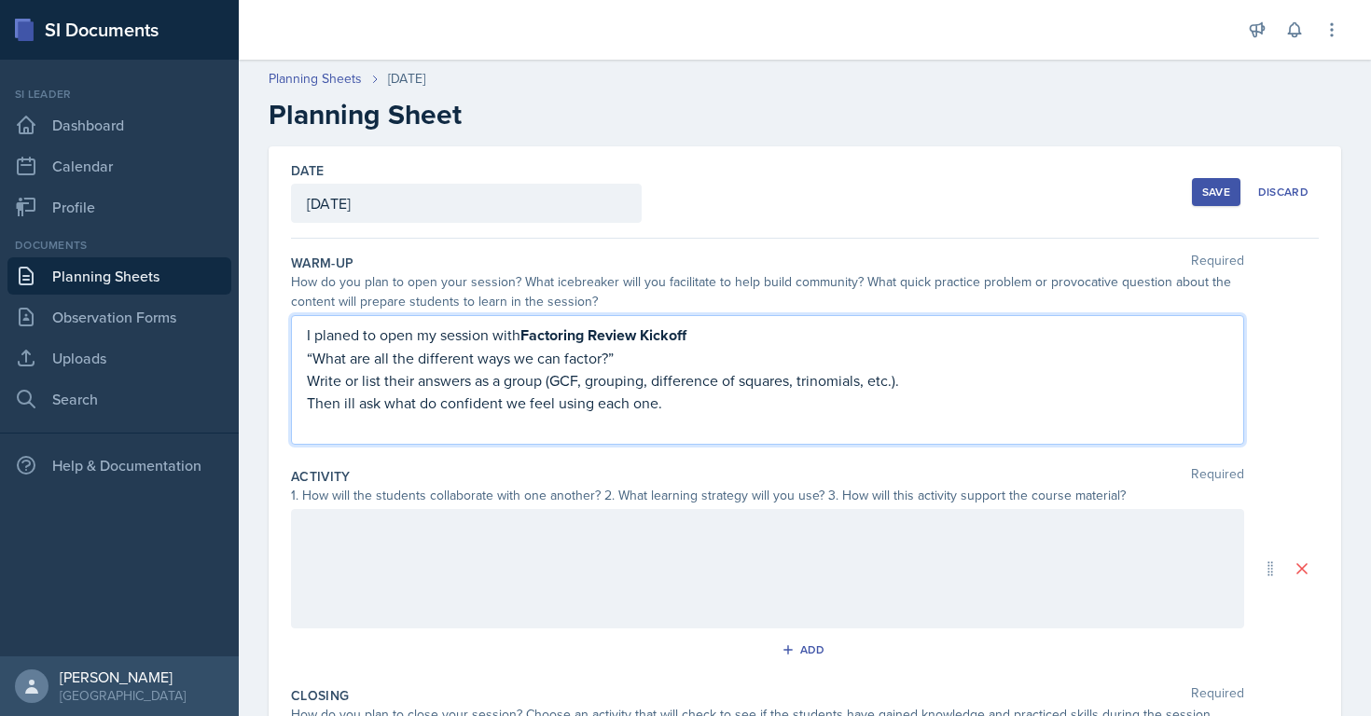
click at [351, 403] on p "Then ill ask what do confident we feel using each one." at bounding box center [767, 403] width 921 height 22
click at [395, 402] on p "Then ill ask what do confident we feel using each one." at bounding box center [767, 403] width 921 height 22
click at [424, 408] on p "Then ill ask how do confident we feel using each one." at bounding box center [767, 403] width 921 height 22
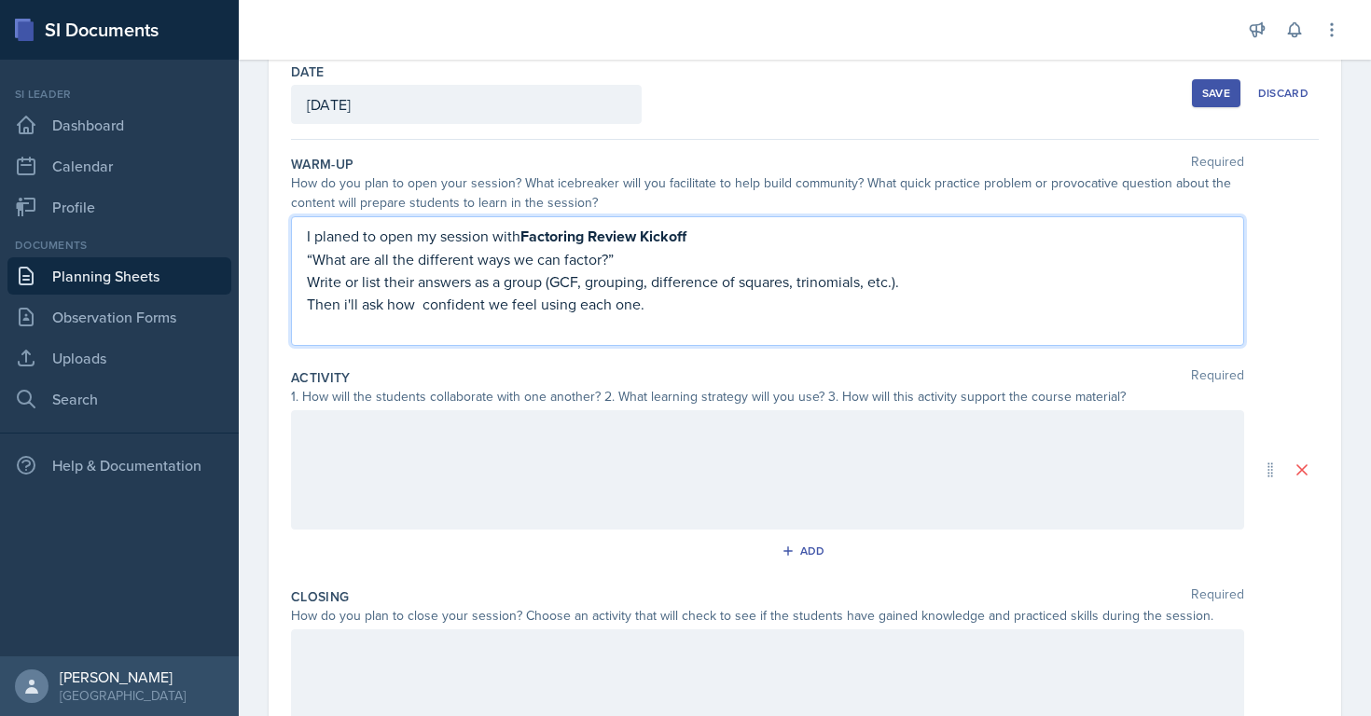
scroll to position [105, 0]
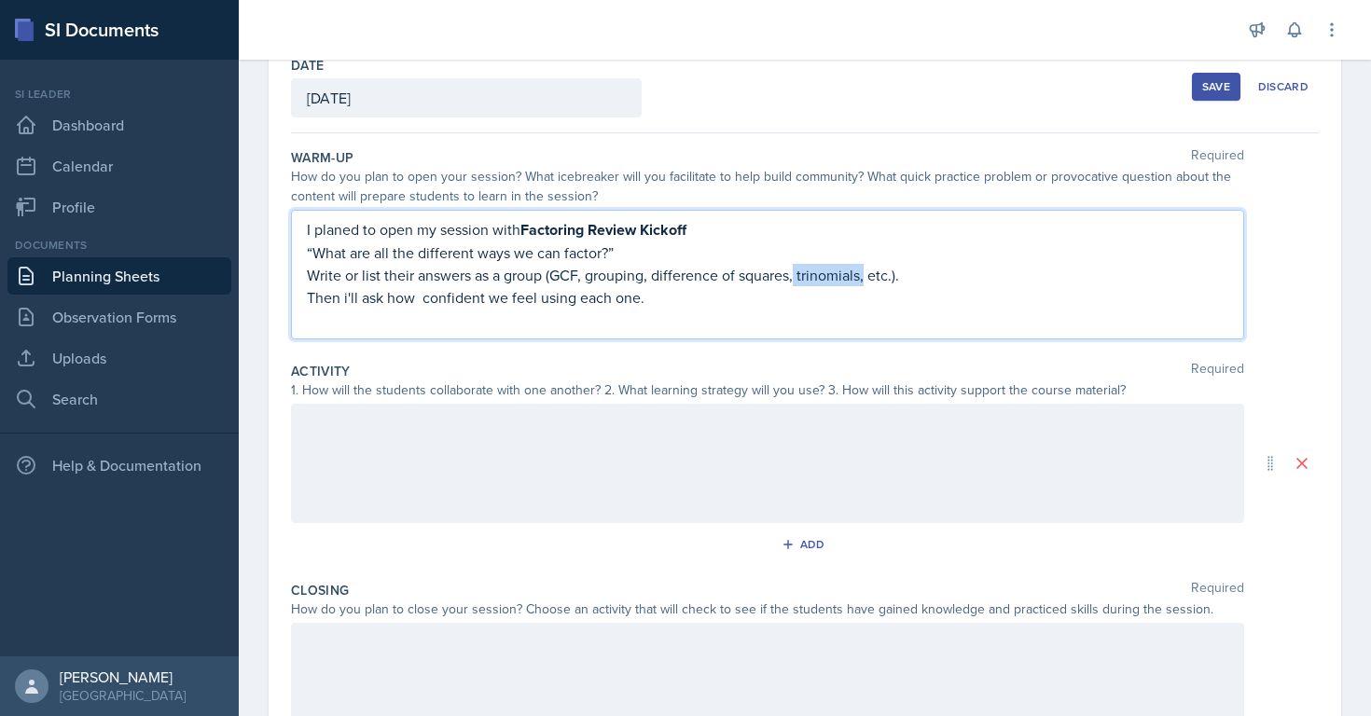
drag, startPoint x: 796, startPoint y: 277, endPoint x: 867, endPoint y: 277, distance: 70.9
click at [867, 277] on p "Write or list their answers as a group (GCF, grouping, difference of squares, t…" at bounding box center [767, 275] width 921 height 22
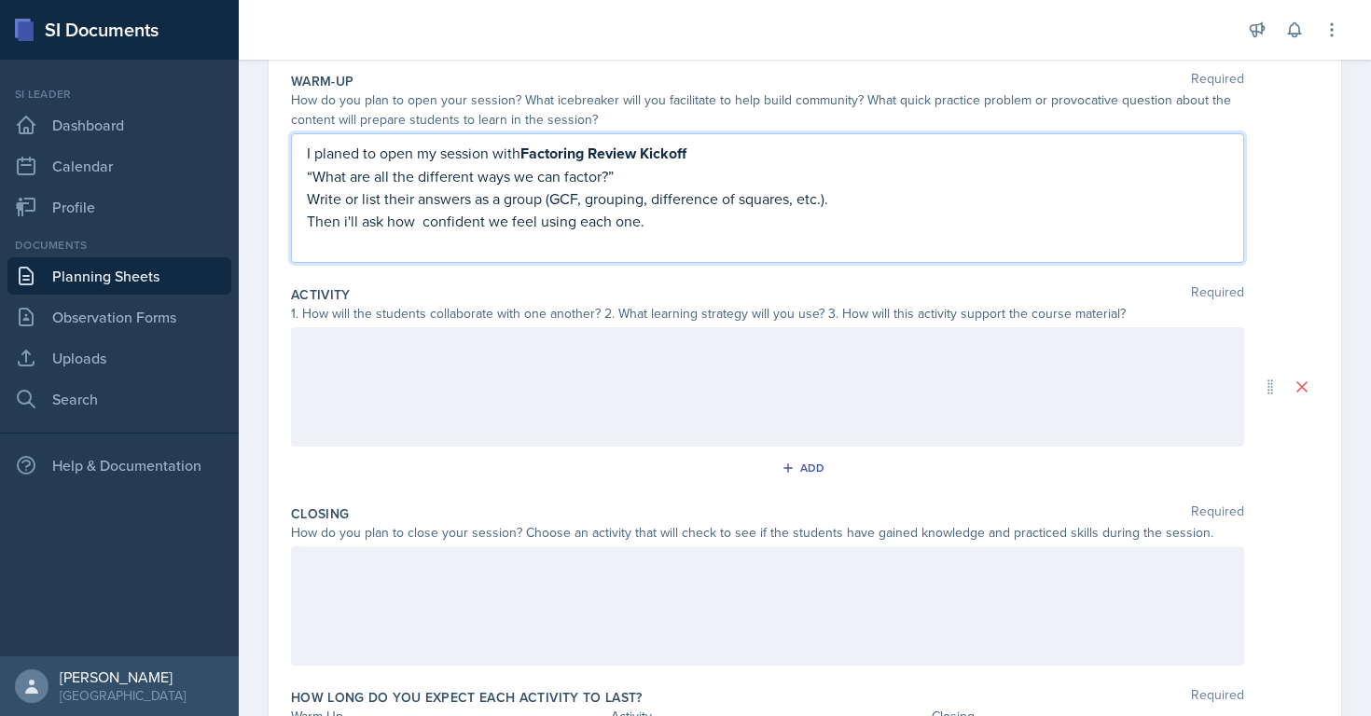
scroll to position [267, 0]
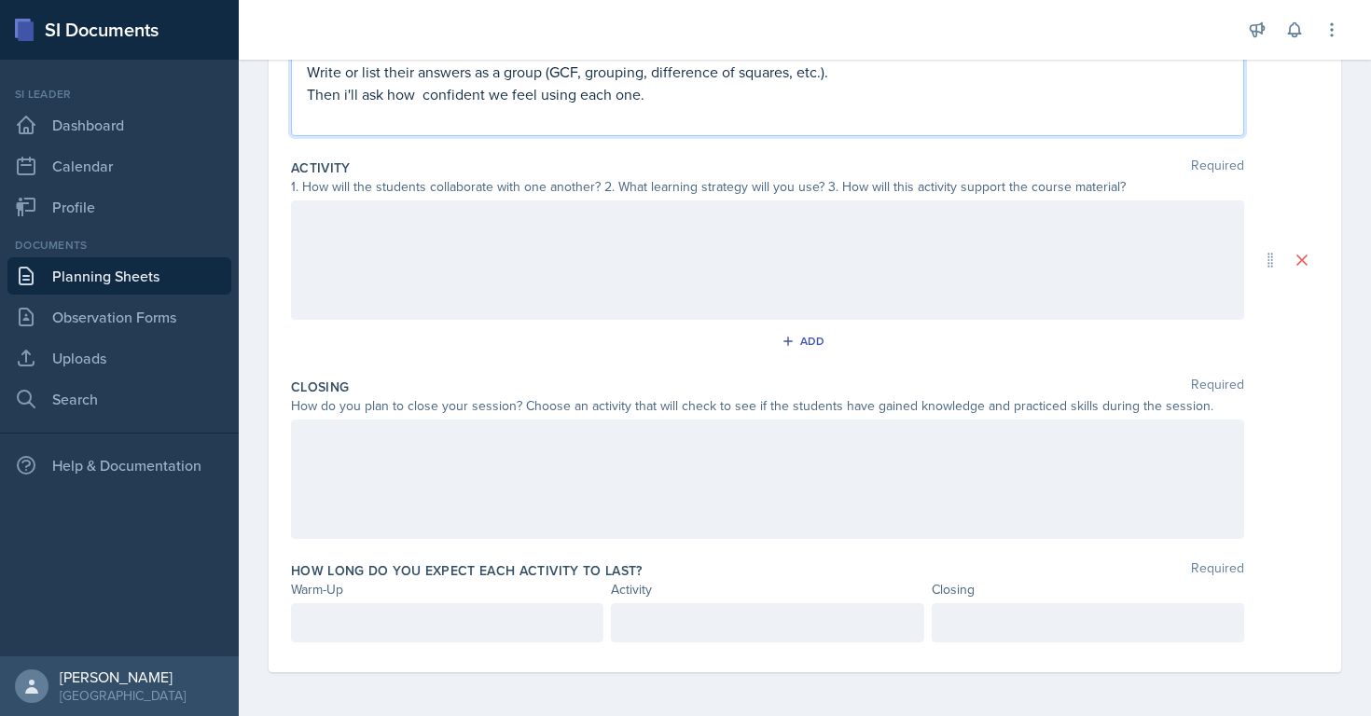
click at [449, 469] on div at bounding box center [767, 479] width 953 height 119
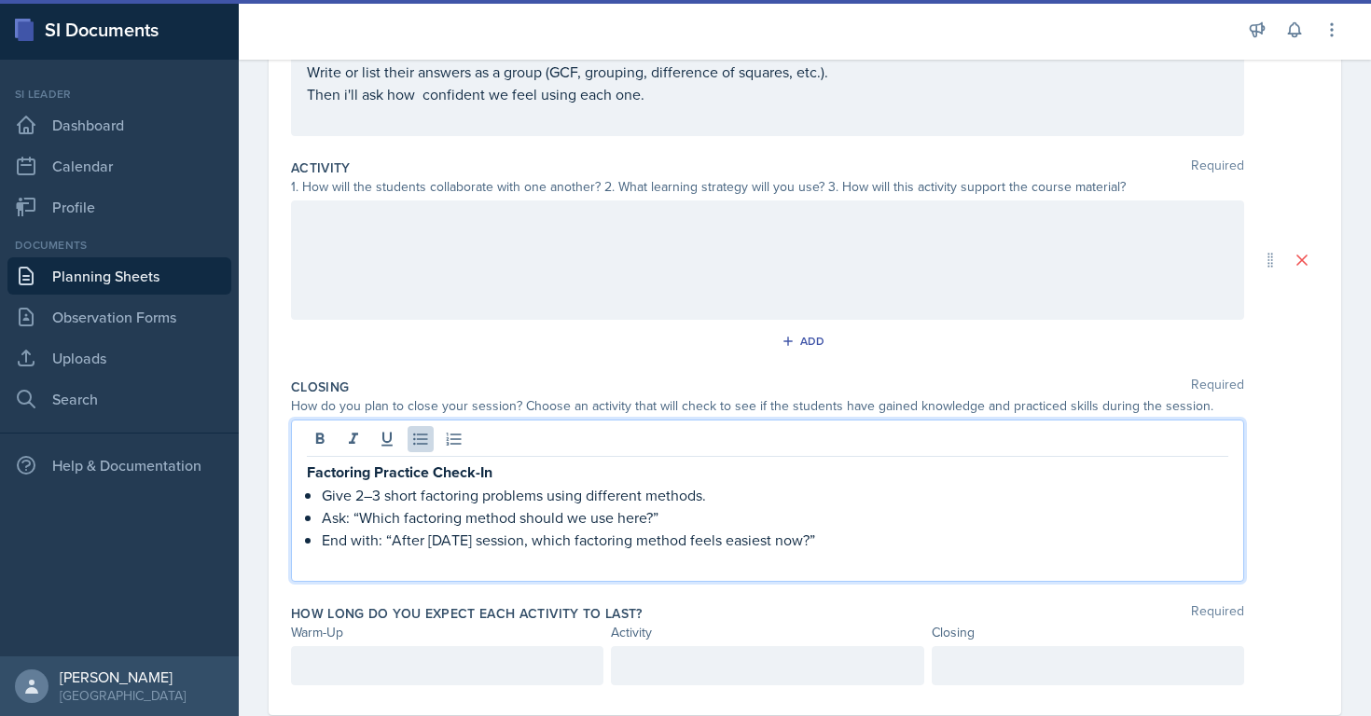
scroll to position [341, 0]
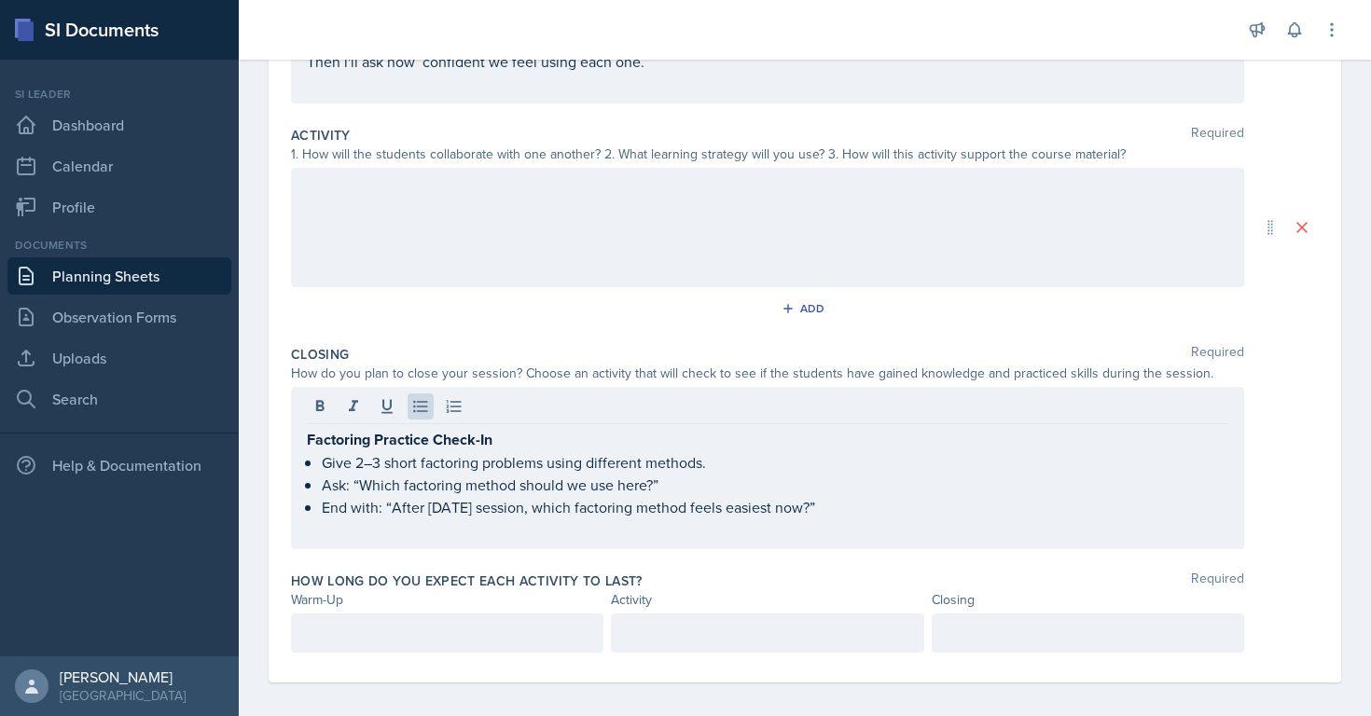
click at [421, 250] on div at bounding box center [767, 227] width 953 height 119
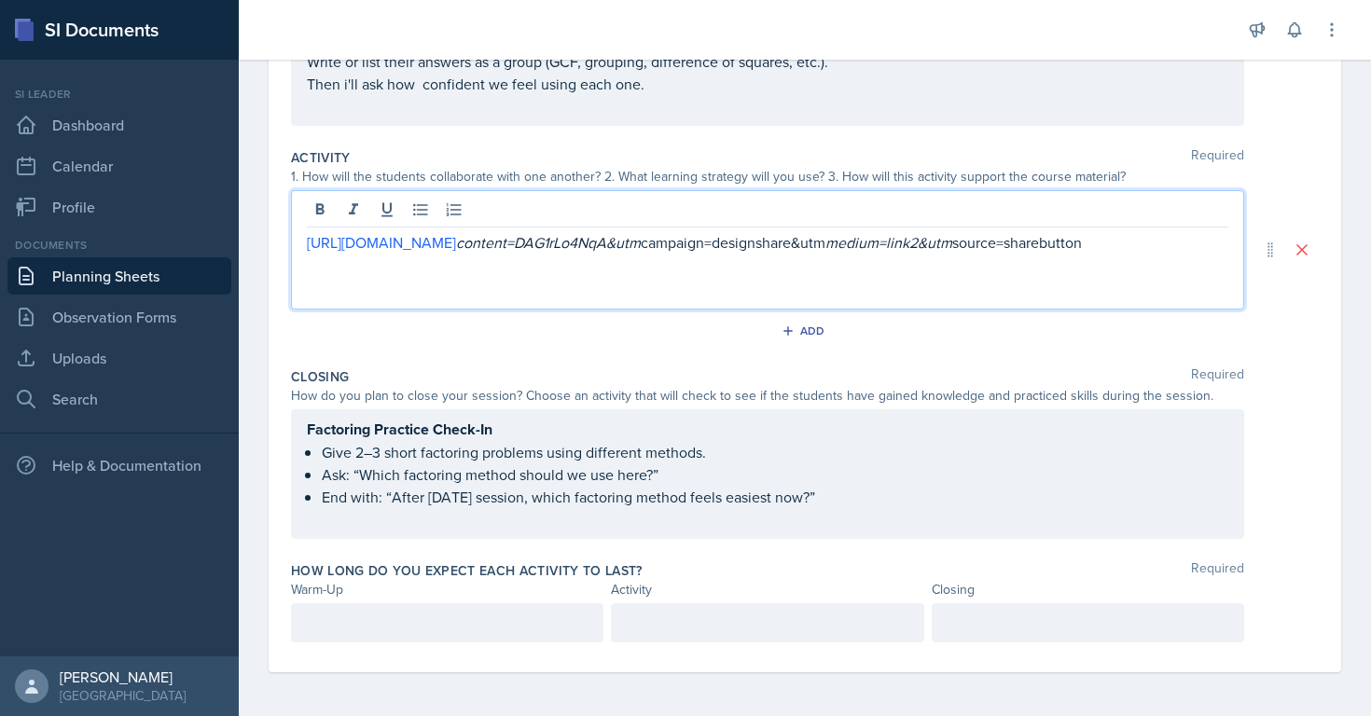
scroll to position [352, 0]
click at [388, 494] on p "End with: “After [DATE] session, which factoring method feels easiest now?”" at bounding box center [775, 496] width 907 height 22
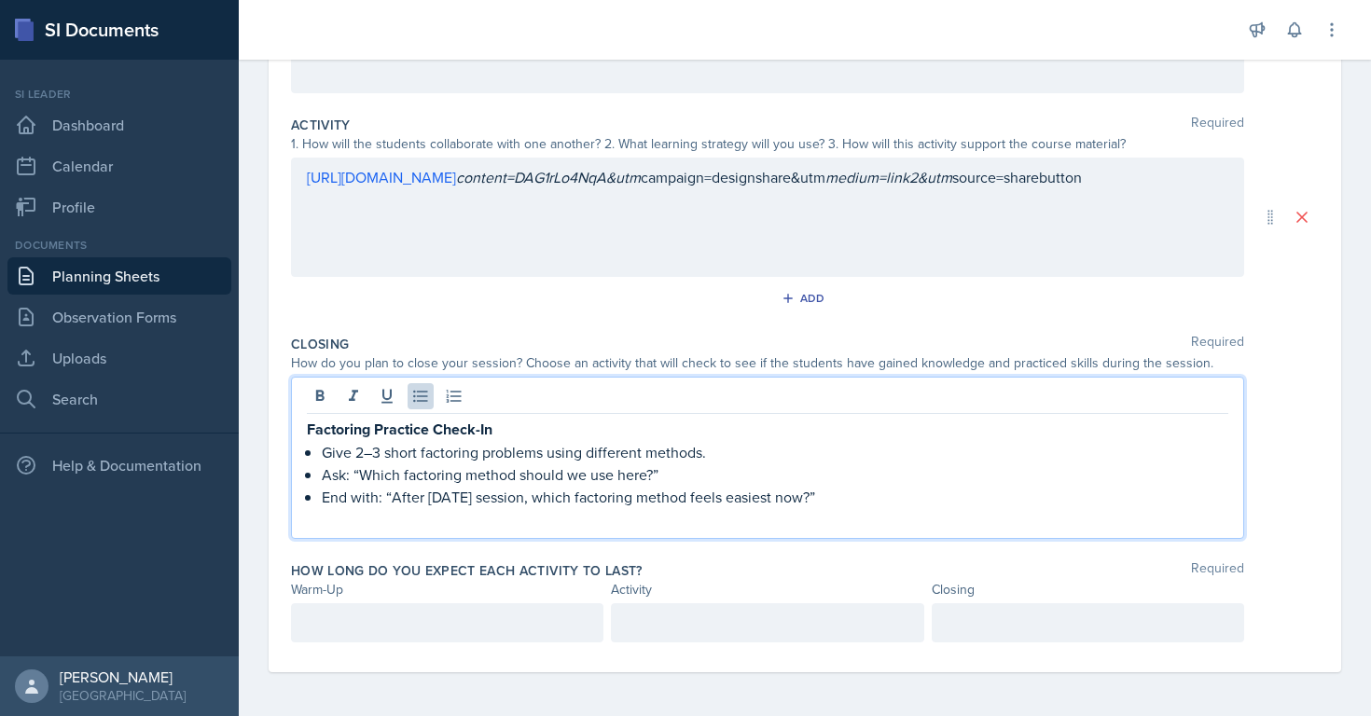
click at [850, 510] on p at bounding box center [767, 519] width 921 height 22
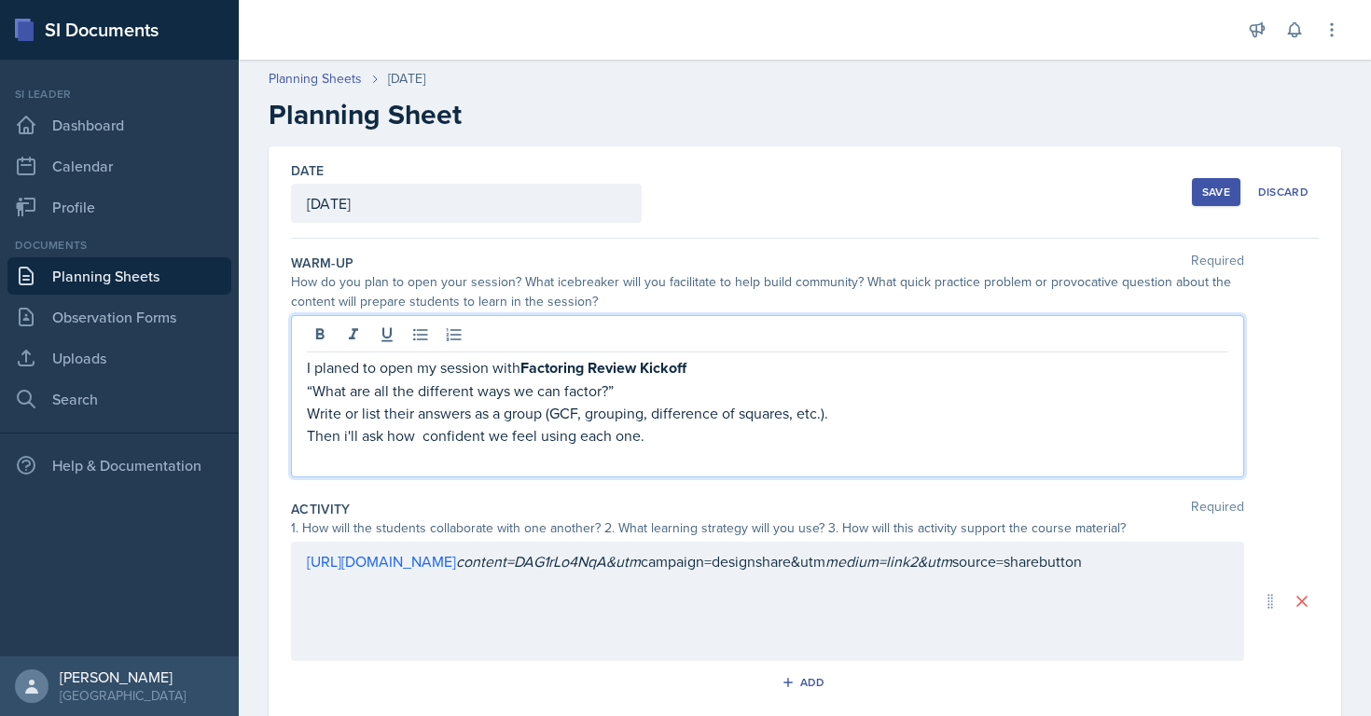
click at [717, 350] on div "I planed to open my session with Factoring Review Kickoff “What are all the dif…" at bounding box center [767, 396] width 953 height 162
click at [710, 370] on p "I planed to open my session with Factoring Review Kickoff" at bounding box center [767, 367] width 921 height 23
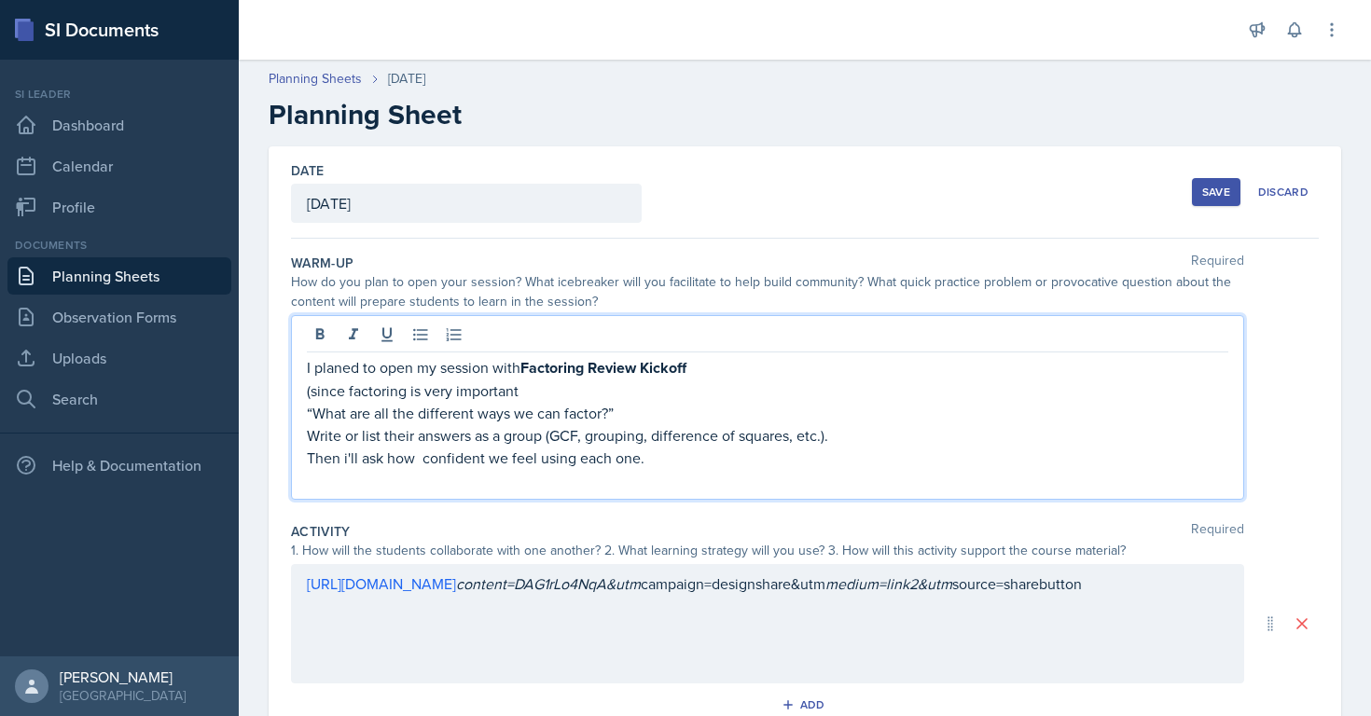
click at [520, 384] on p "(since factoring is very important" at bounding box center [767, 391] width 921 height 22
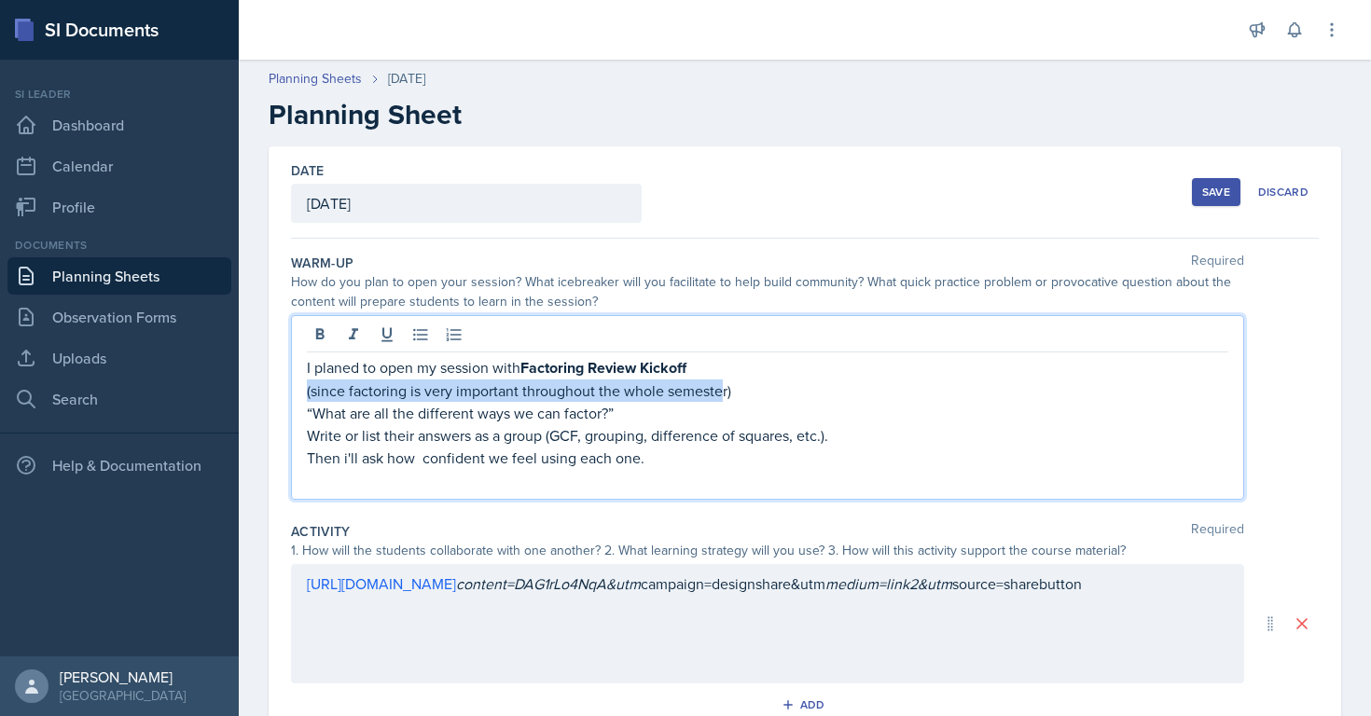
drag, startPoint x: 724, startPoint y: 384, endPoint x: 269, endPoint y: 394, distance: 455.2
click at [269, 394] on div "Date [DATE] [DATE] 28 29 30 1 2 3 4 5 6 7 8 9 10 11 12 13 14 15 16 17 18 19 20 …" at bounding box center [805, 596] width 1073 height 900
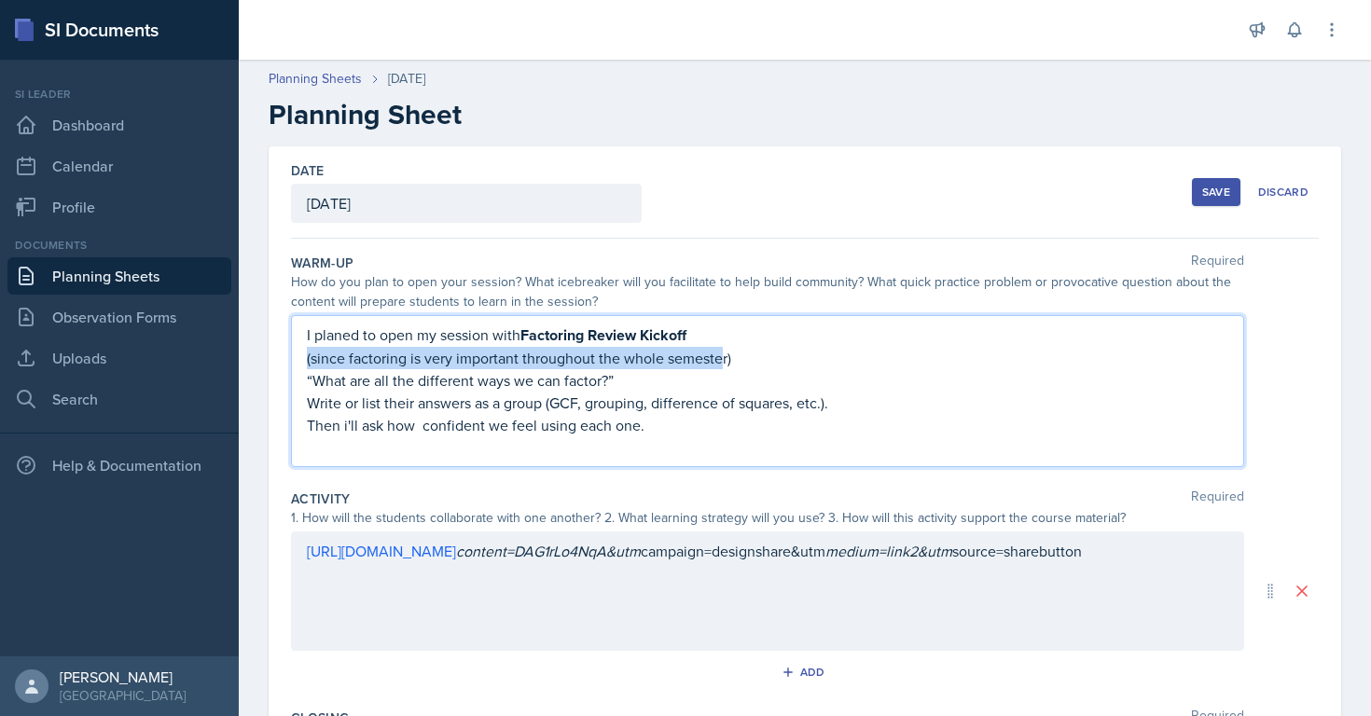
copy p "(since factoring is very important throughout the whole semeste"
click at [746, 365] on p "(since factoring is very important throughout the whole semester)" at bounding box center [767, 358] width 921 height 22
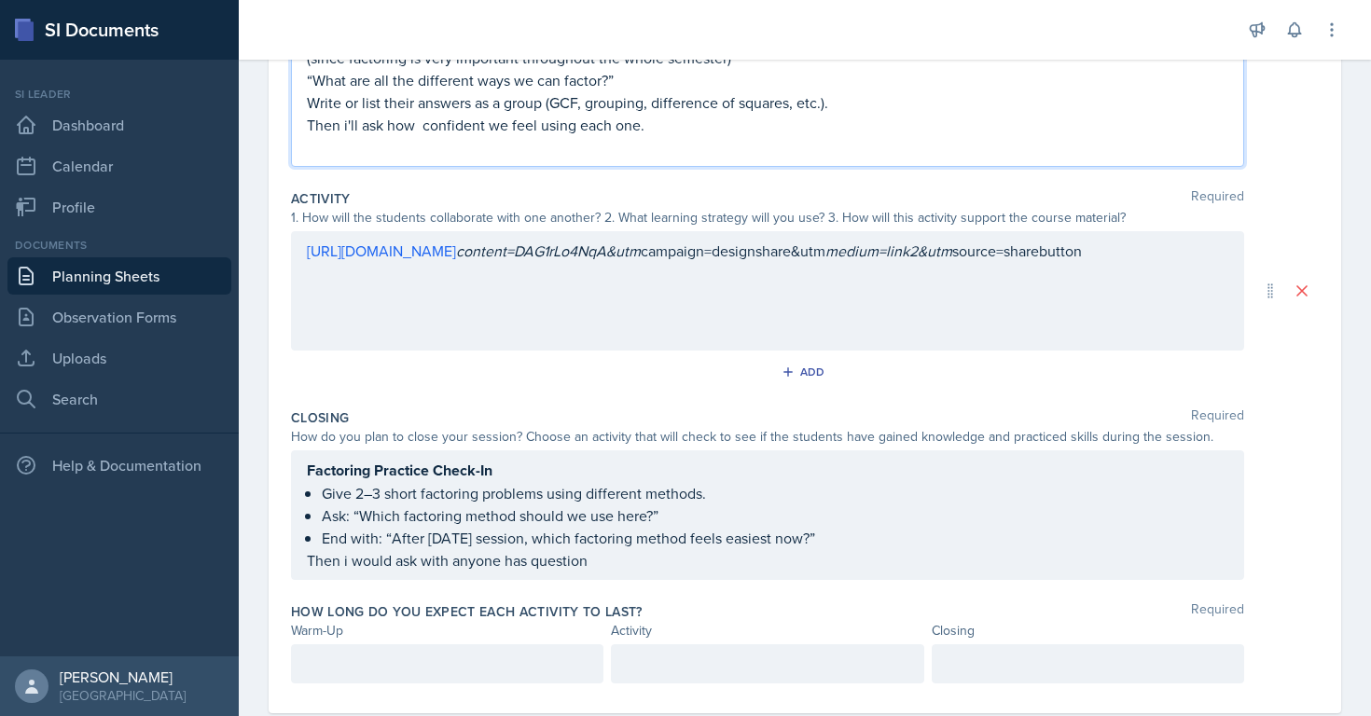
scroll to position [341, 0]
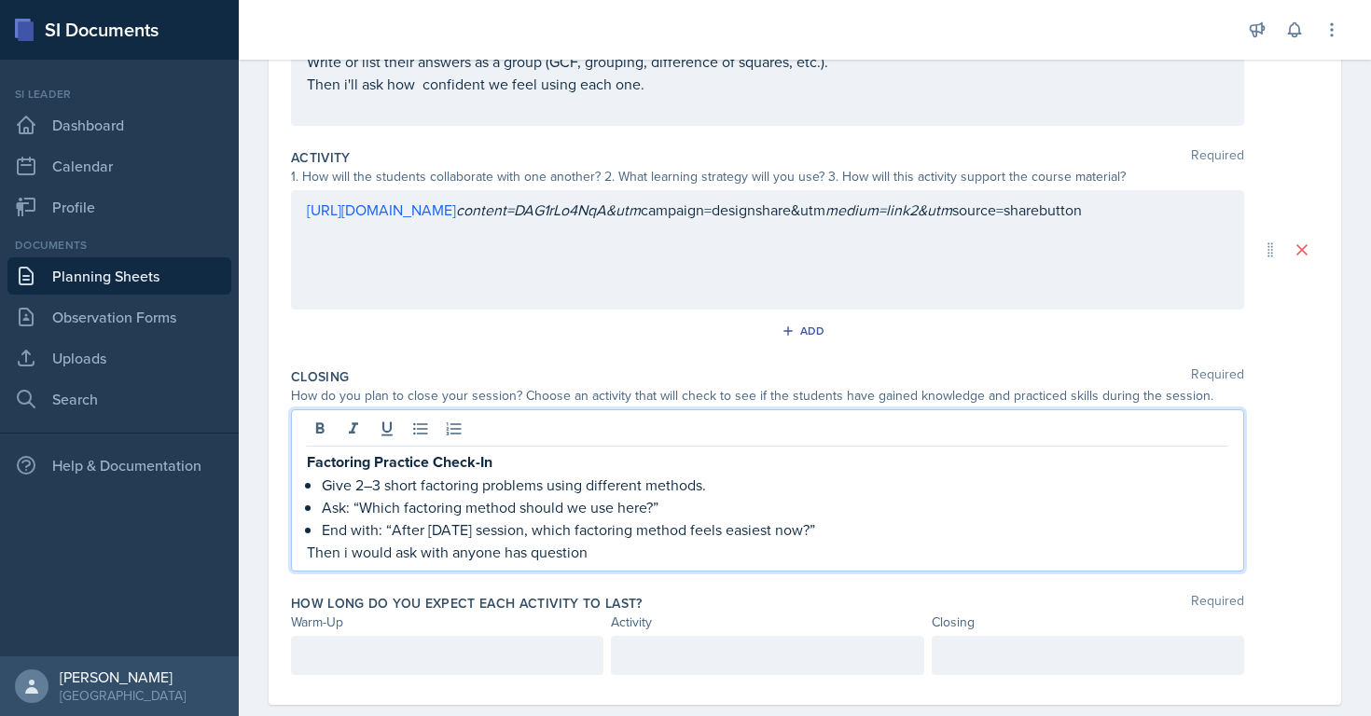
click at [595, 517] on div "Factoring Practice Check-In Give 2–3 short factoring problems using different m…" at bounding box center [767, 506] width 921 height 113
click at [720, 558] on p "Then i would ask with anyone has question and then Thank youfor coming" at bounding box center [767, 552] width 921 height 22
click at [829, 559] on p "Then i would ask with anyone has question and then Thank you for coming" at bounding box center [767, 552] width 921 height 22
click at [494, 660] on div at bounding box center [447, 655] width 312 height 39
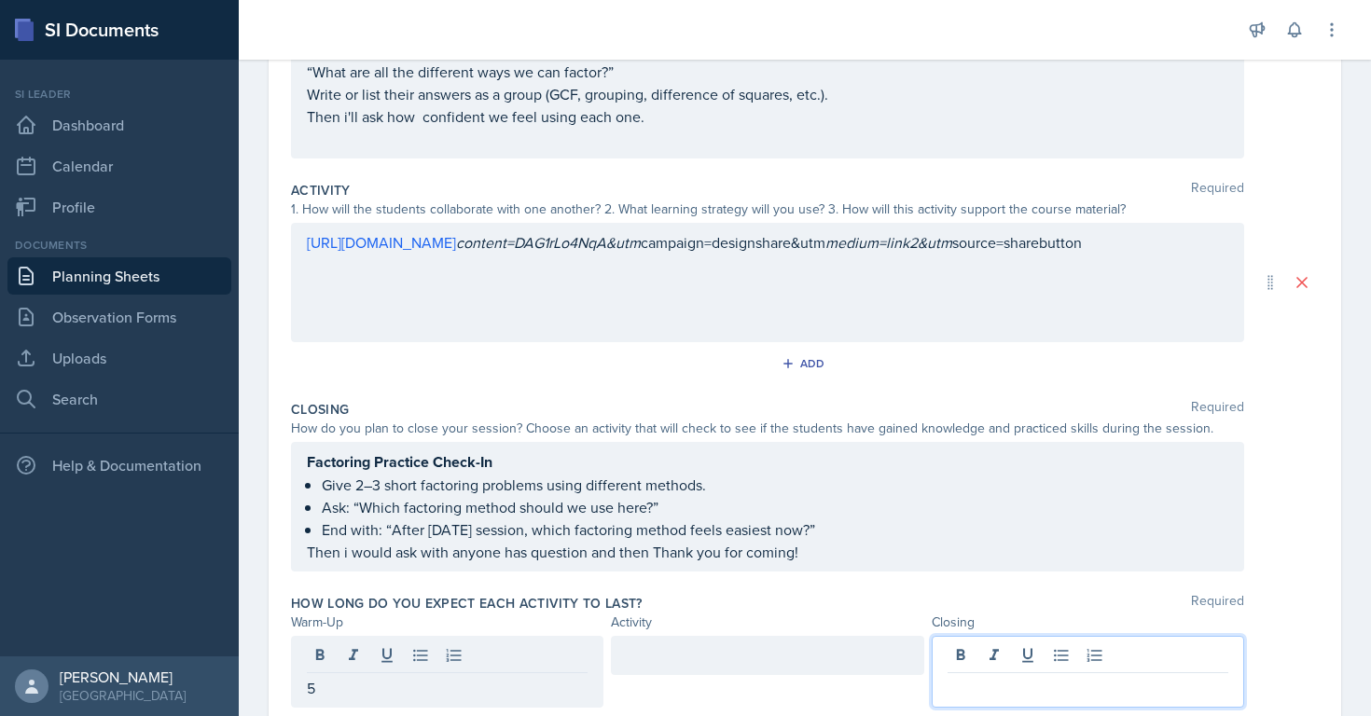
click at [952, 659] on div at bounding box center [1088, 672] width 312 height 72
click at [753, 658] on div at bounding box center [767, 655] width 312 height 39
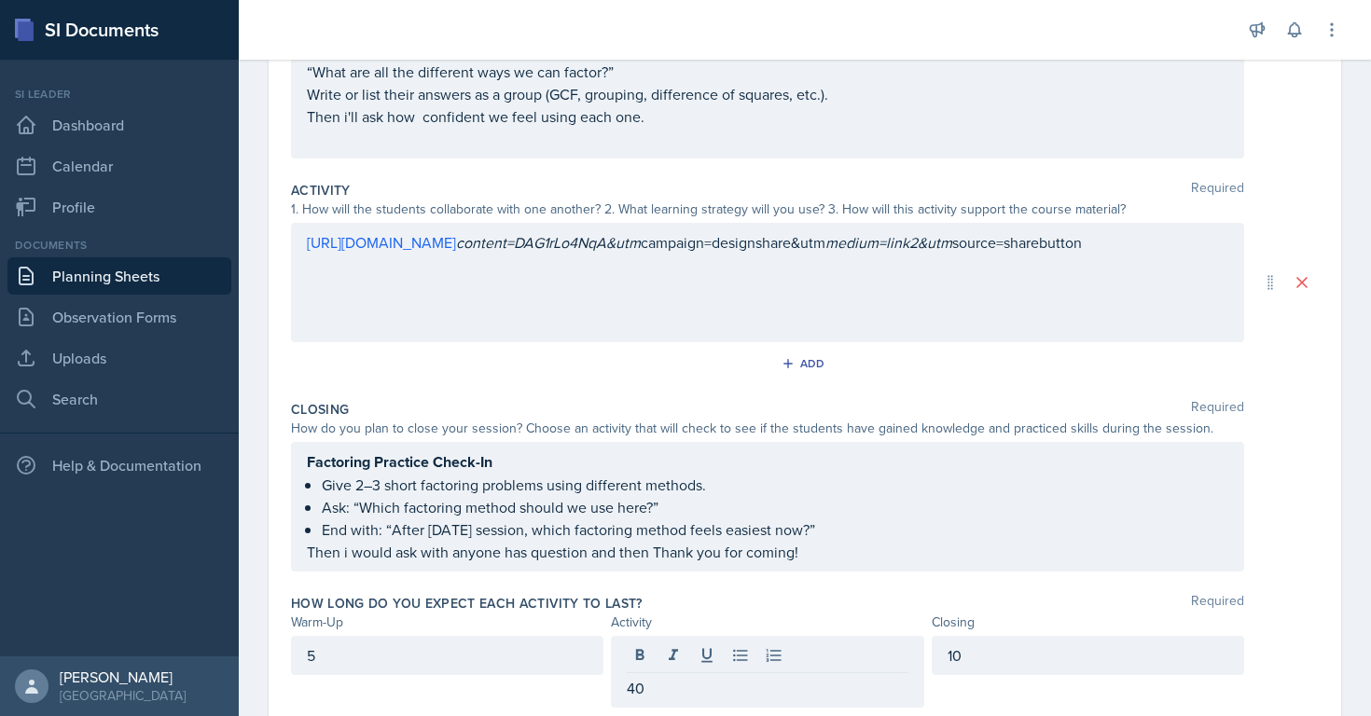
click at [784, 594] on div "How long do you expect each activity to last? Required" at bounding box center [805, 603] width 1028 height 19
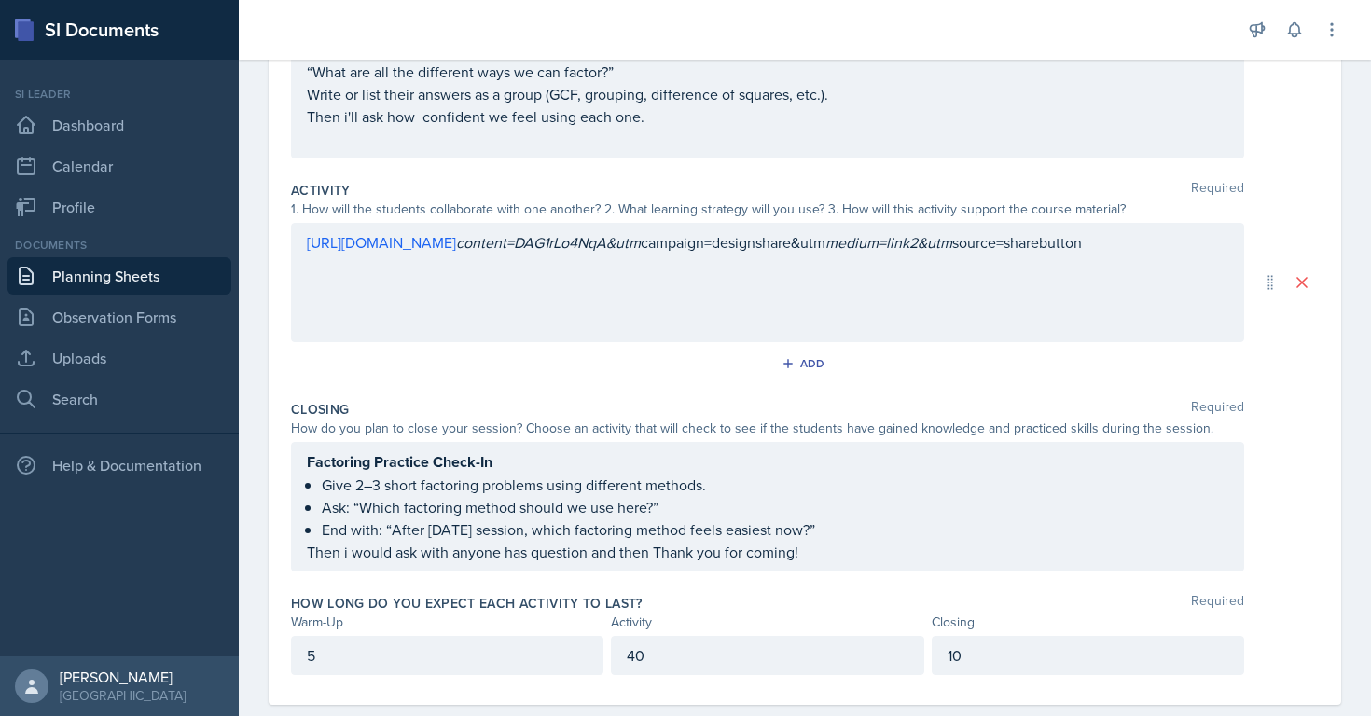
click at [514, 636] on div "5" at bounding box center [447, 655] width 312 height 39
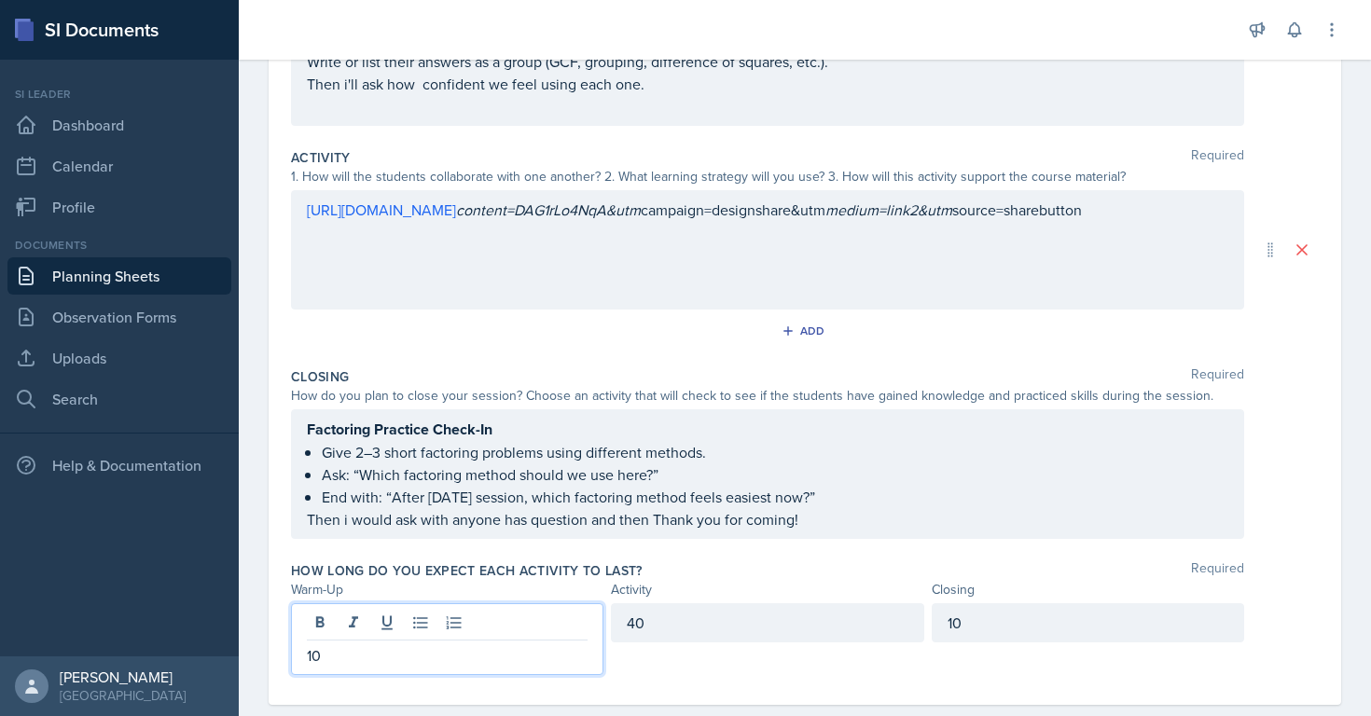
click at [821, 589] on div "Activity" at bounding box center [767, 590] width 312 height 20
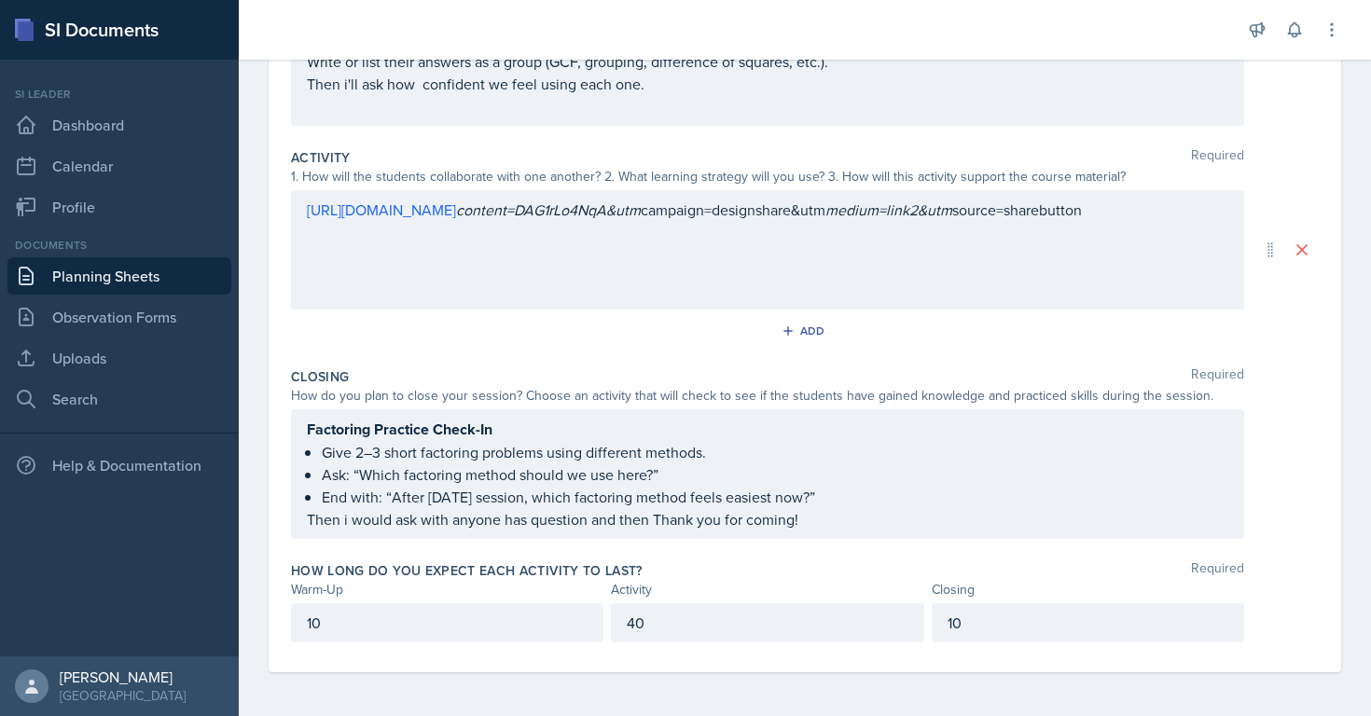
click at [298, 210] on div "[URL][DOMAIN_NAME] content=DAG1rLo4NqA&utm campaign=designshare&utm medium=link…" at bounding box center [767, 249] width 953 height 119
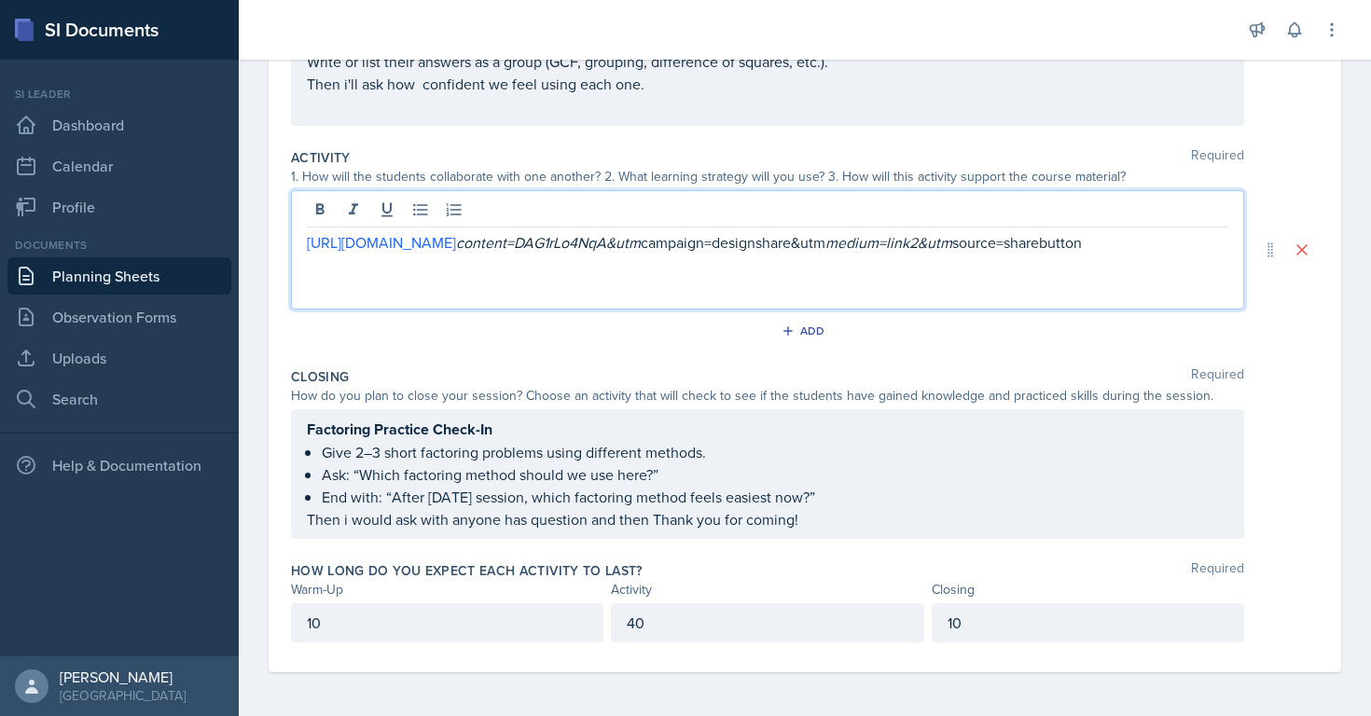
click at [303, 236] on div "[URL][DOMAIN_NAME] content=DAG1rLo4NqA&utm campaign=designshare&utm medium=link…" at bounding box center [767, 249] width 953 height 119
click at [319, 253] on link "[URL][DOMAIN_NAME]" at bounding box center [381, 242] width 149 height 21
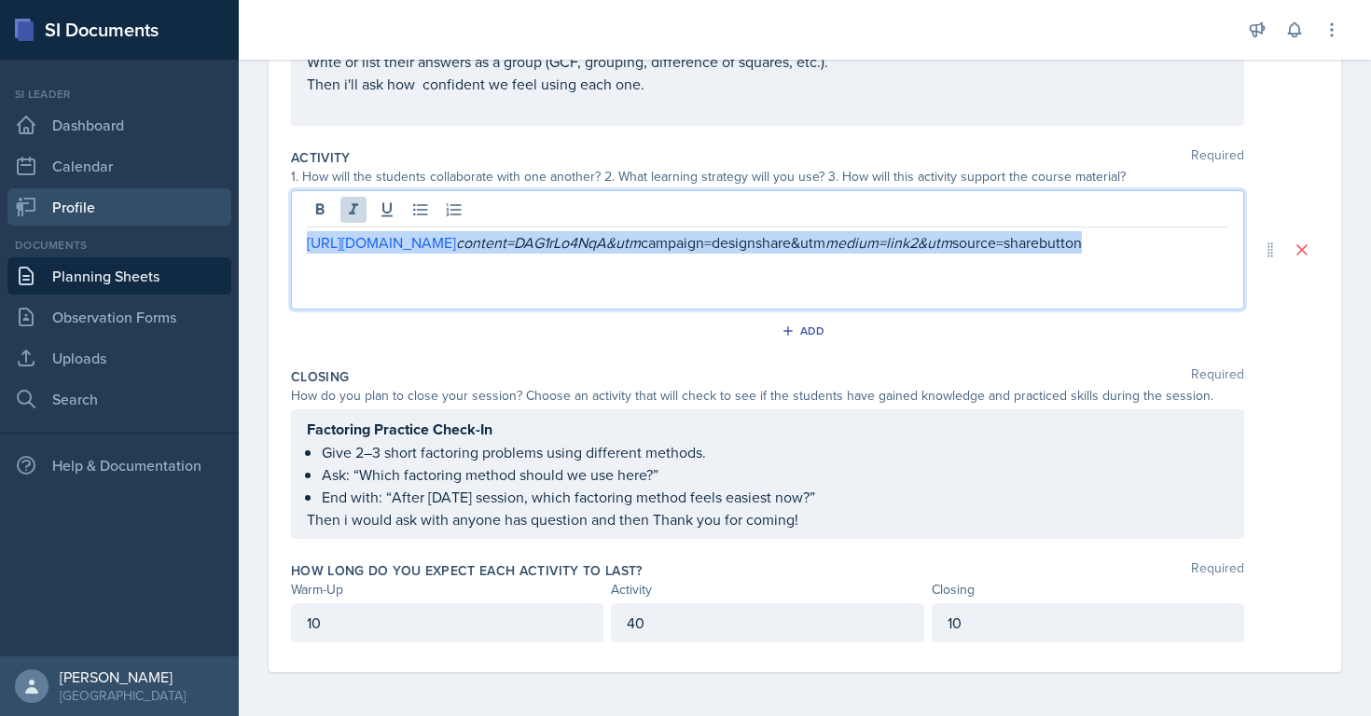
drag, startPoint x: 976, startPoint y: 258, endPoint x: 170, endPoint y: 216, distance: 807.8
click at [170, 216] on div "SI Documents Si leader Dashboard Calendar Profile Documents Planning Sheets Obs…" at bounding box center [685, 358] width 1371 height 716
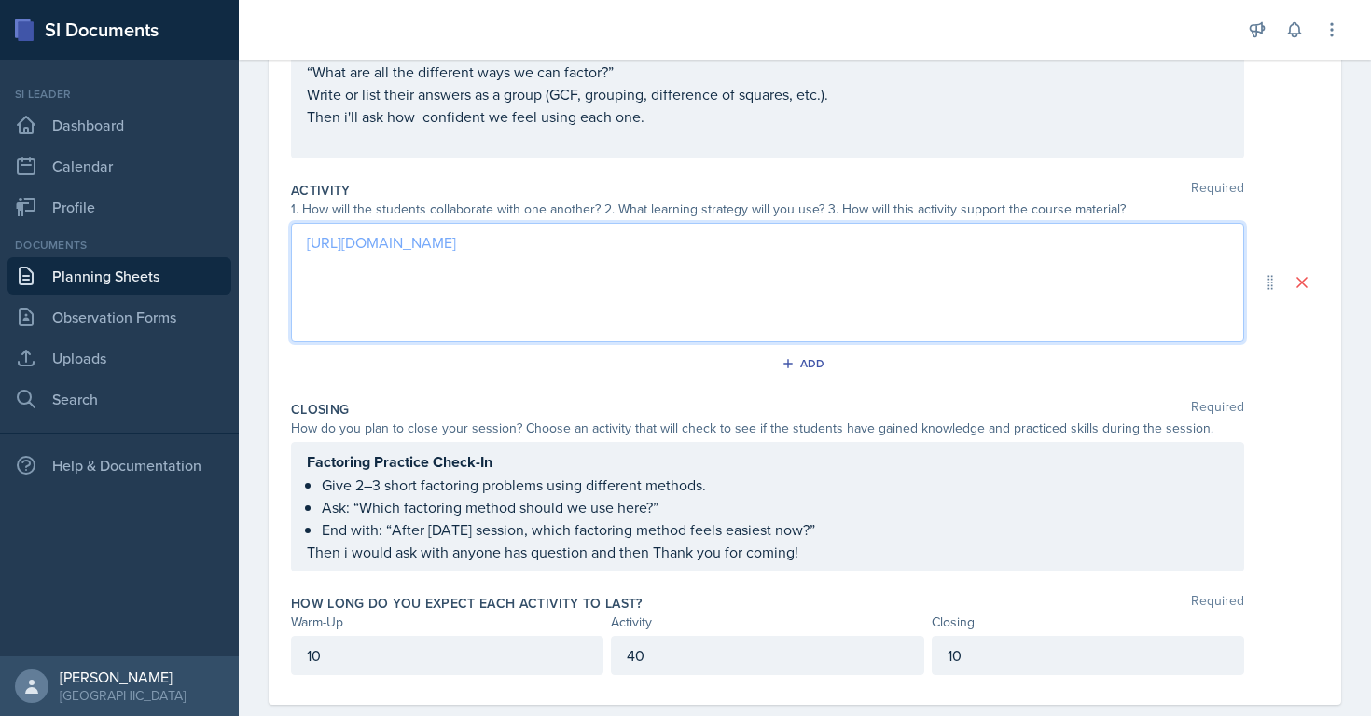
click at [364, 247] on link "[URL][DOMAIN_NAME]" at bounding box center [381, 242] width 149 height 21
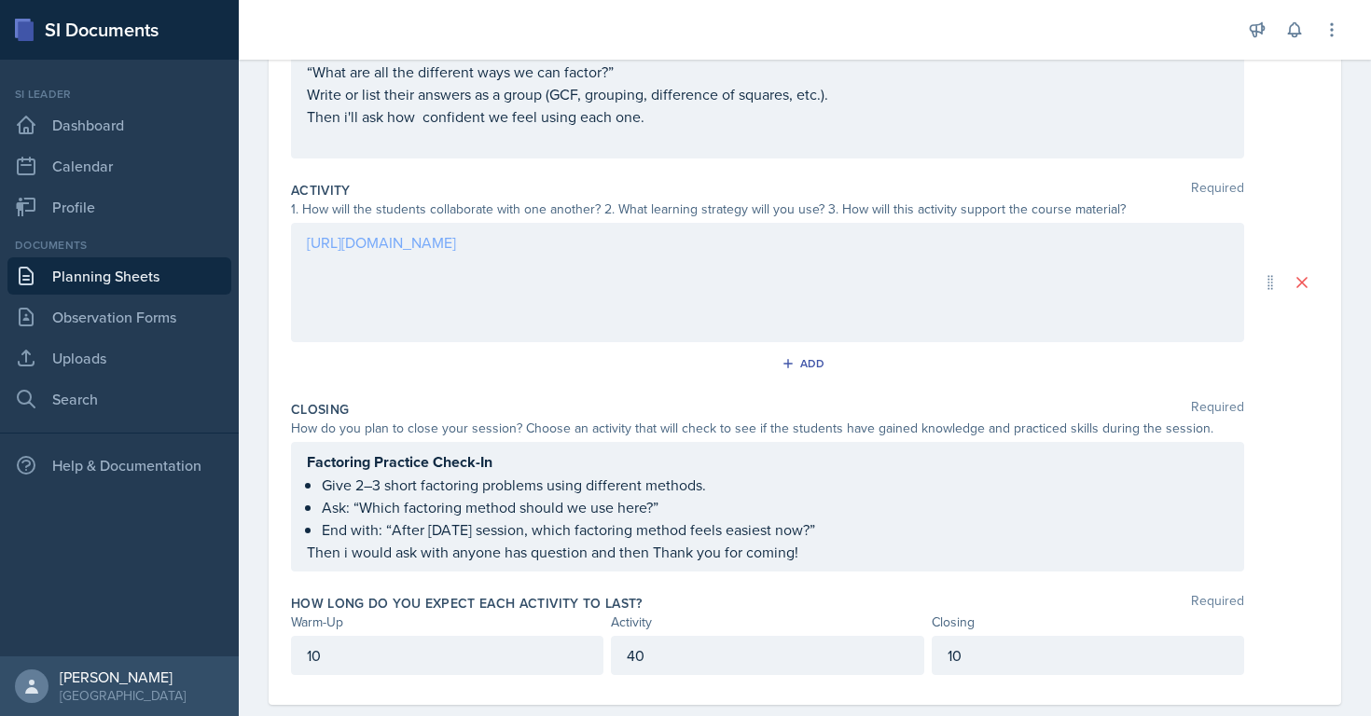
scroll to position [341, 0]
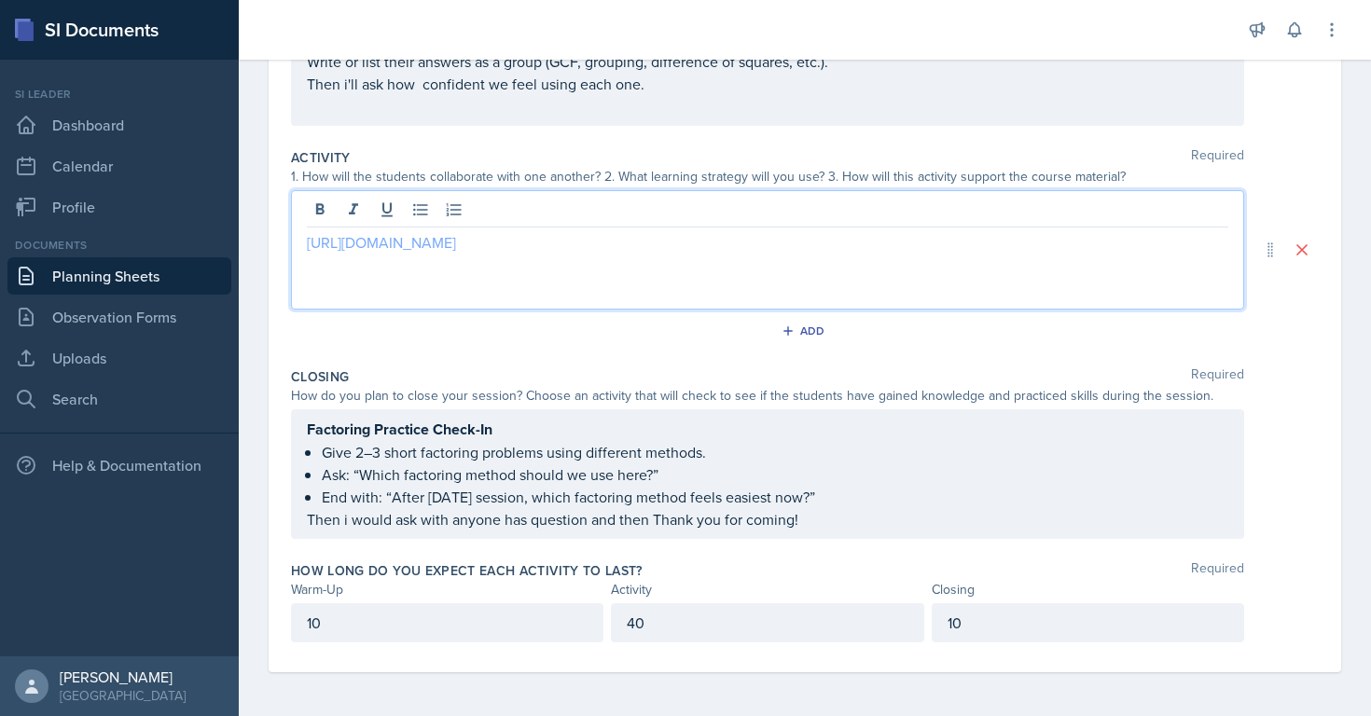
drag, startPoint x: 835, startPoint y: 246, endPoint x: 820, endPoint y: 252, distance: 15.9
click at [820, 251] on p "[URL][DOMAIN_NAME]" at bounding box center [767, 242] width 921 height 22
click at [836, 246] on p "[URL][DOMAIN_NAME]" at bounding box center [767, 242] width 921 height 22
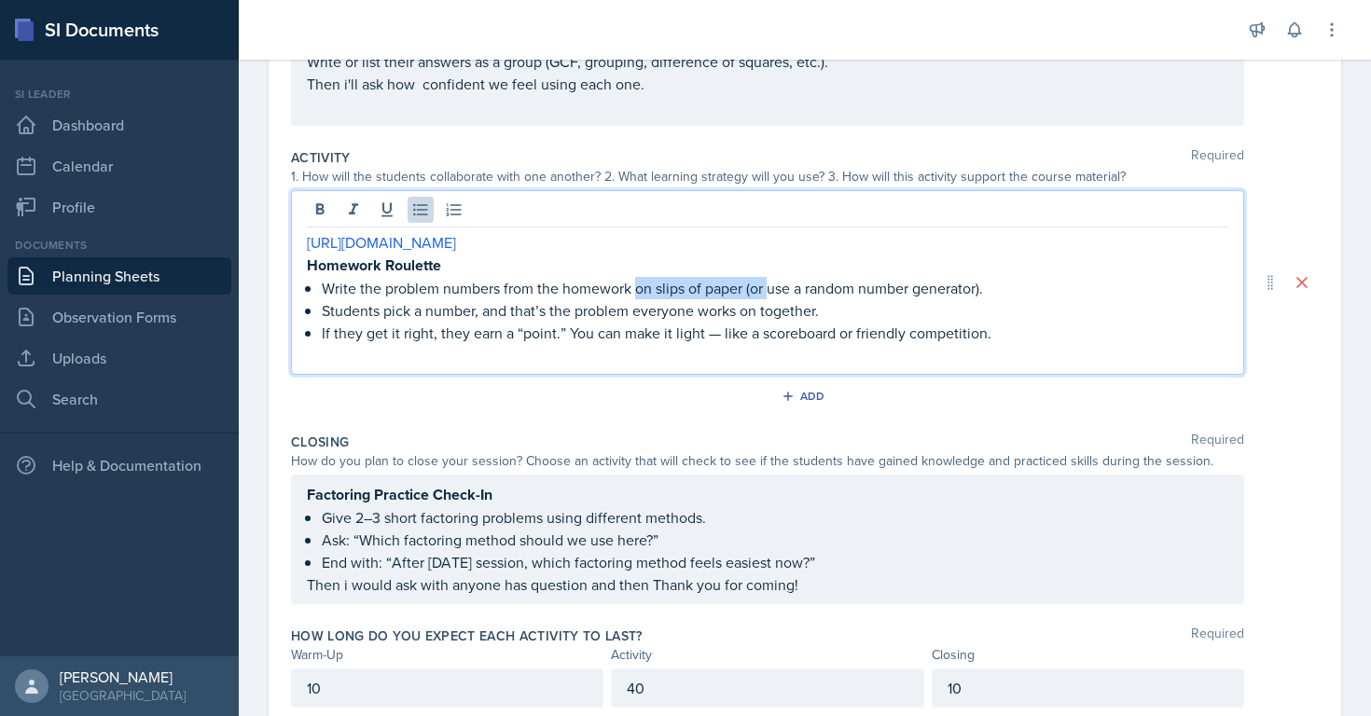
drag, startPoint x: 635, startPoint y: 289, endPoint x: 767, endPoint y: 287, distance: 131.5
click at [767, 287] on p "Write the problem numbers from the homework on slips of paper (or use a random …" at bounding box center [775, 288] width 907 height 22
click at [721, 333] on p "If they get it right, they earn a “point.” You can make it light — like a score…" at bounding box center [775, 333] width 907 height 22
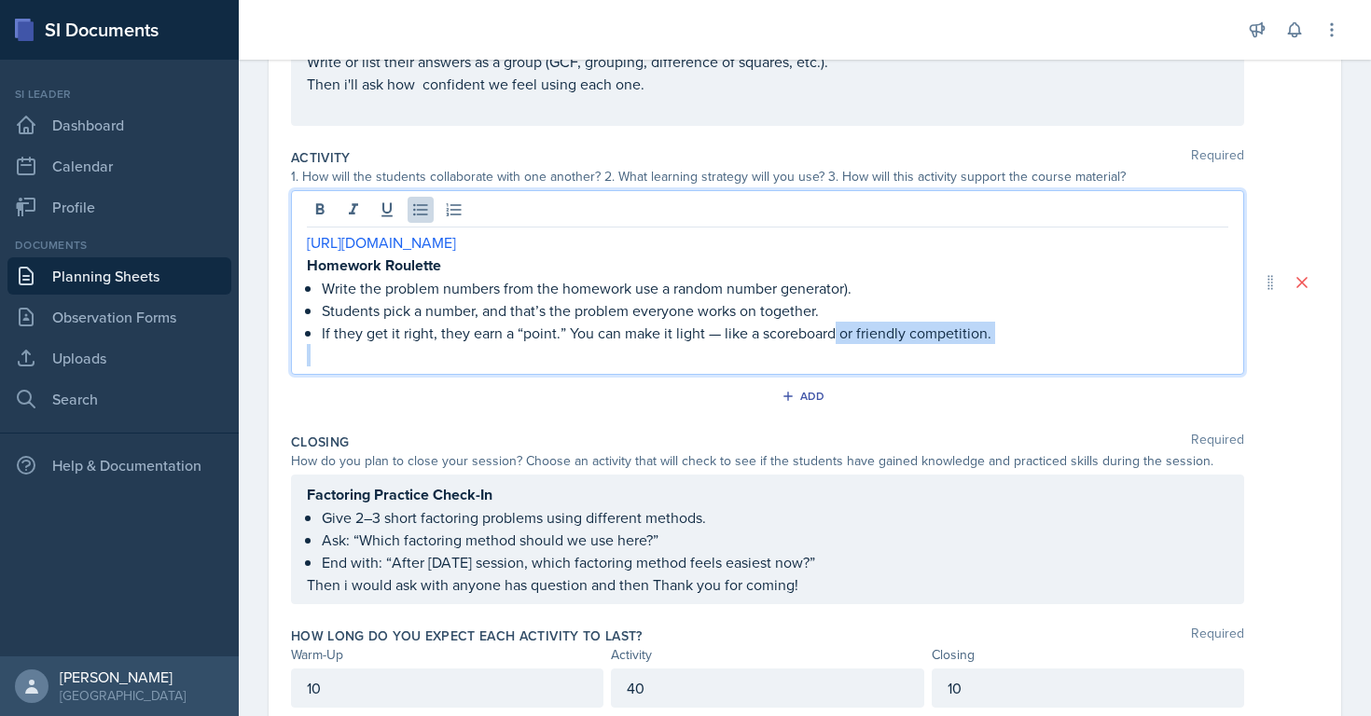
drag, startPoint x: 837, startPoint y: 341, endPoint x: 1104, endPoint y: 343, distance: 267.7
click at [1104, 343] on div "[URL][DOMAIN_NAME] Homework Roulette Write the problem numbers from the homewor…" at bounding box center [767, 298] width 921 height 135
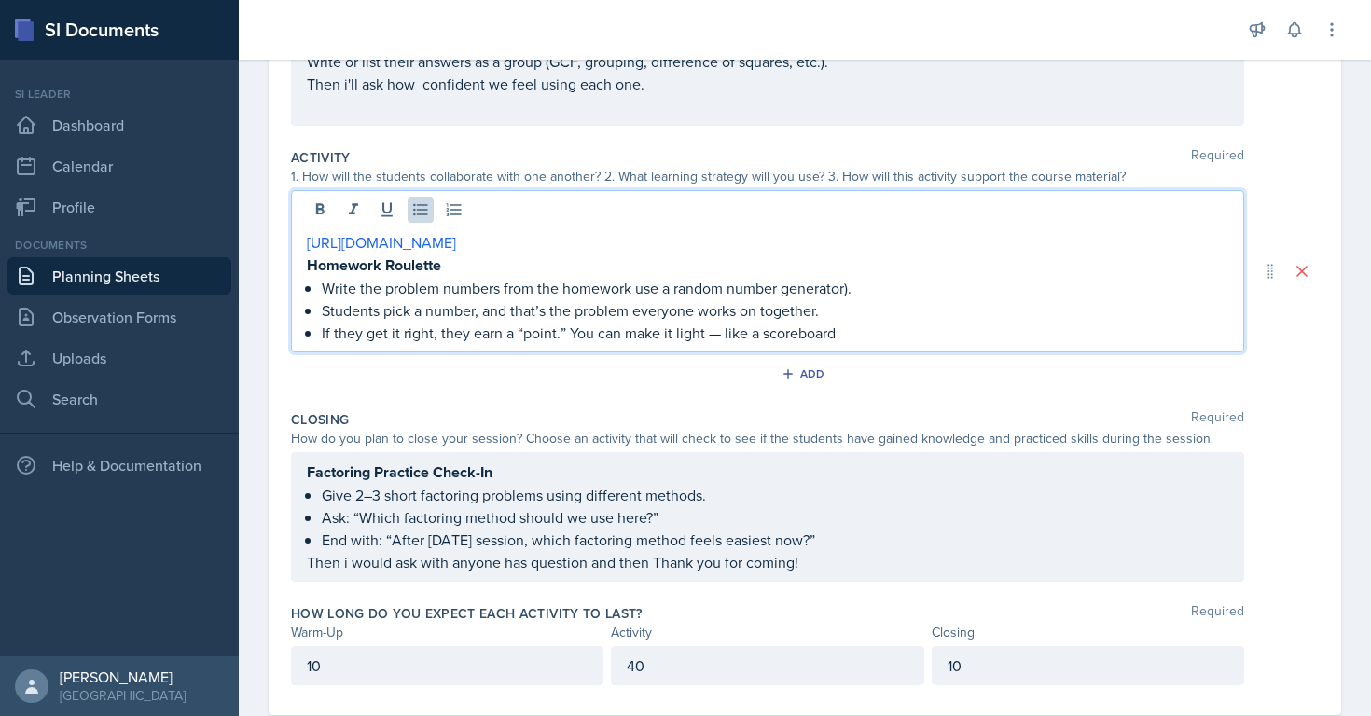
click at [721, 336] on p "If they get it right, they earn a “point.” You can make it light — like a score…" at bounding box center [775, 333] width 907 height 22
click at [586, 334] on p "If they get it right, they earn a “point.” You can make it light like a scorebo…" at bounding box center [775, 333] width 907 height 22
drag, startPoint x: 574, startPoint y: 334, endPoint x: 680, endPoint y: 332, distance: 105.4
click at [680, 332] on p "If they get it right, they earn a “point.” can make it light like a scoreboard" at bounding box center [775, 333] width 907 height 22
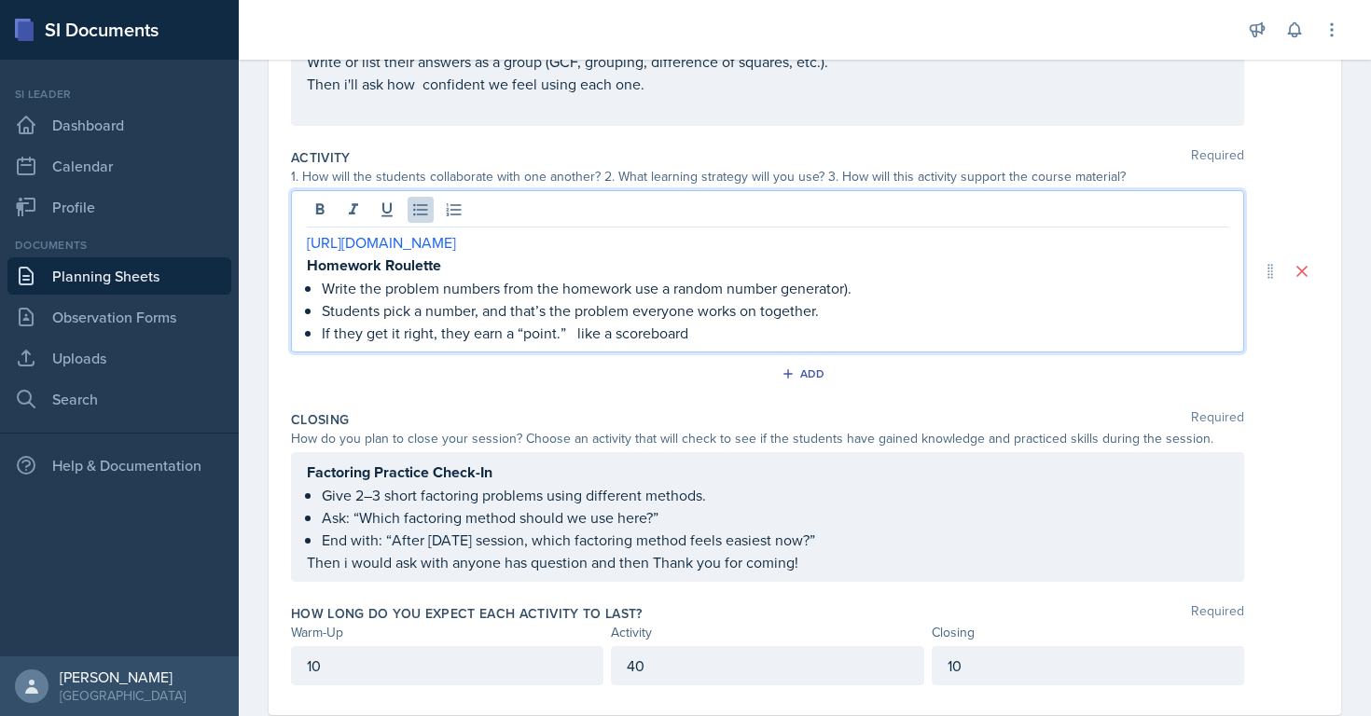
click at [871, 294] on p "Write the problem numbers from the homework use a random number generator)." at bounding box center [775, 288] width 907 height 22
click at [658, 290] on p "Write the problem numbers from the homework use a random number generator" at bounding box center [775, 288] width 907 height 22
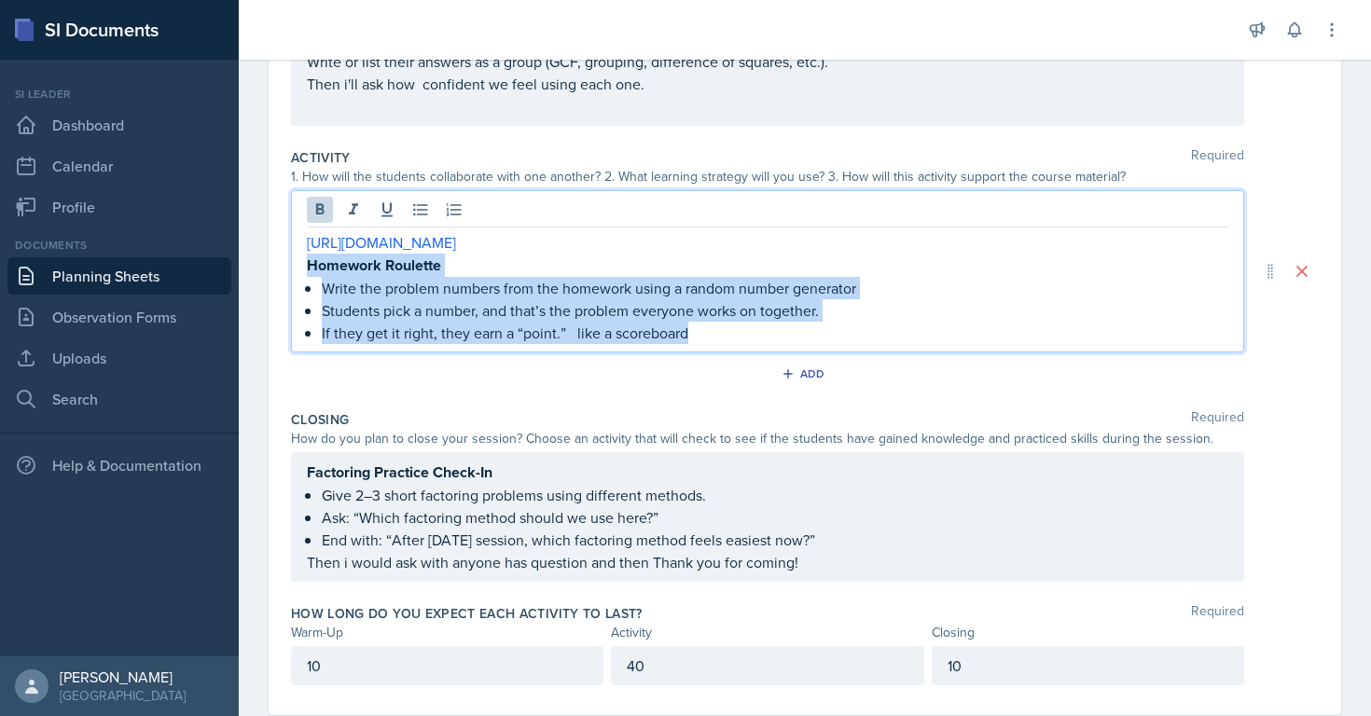
drag, startPoint x: 701, startPoint y: 330, endPoint x: 291, endPoint y: 264, distance: 415.7
click at [291, 264] on div "[URL][DOMAIN_NAME] Homework Roulette Write the problem numbers from the homewor…" at bounding box center [767, 271] width 953 height 162
copy div "Homework Roulette Write the problem numbers from the homework using a random nu…"
click at [454, 309] on p "Students pick a number, and that’s the problem everyone works on together." at bounding box center [775, 310] width 907 height 22
drag, startPoint x: 690, startPoint y: 331, endPoint x: 257, endPoint y: 288, distance: 434.9
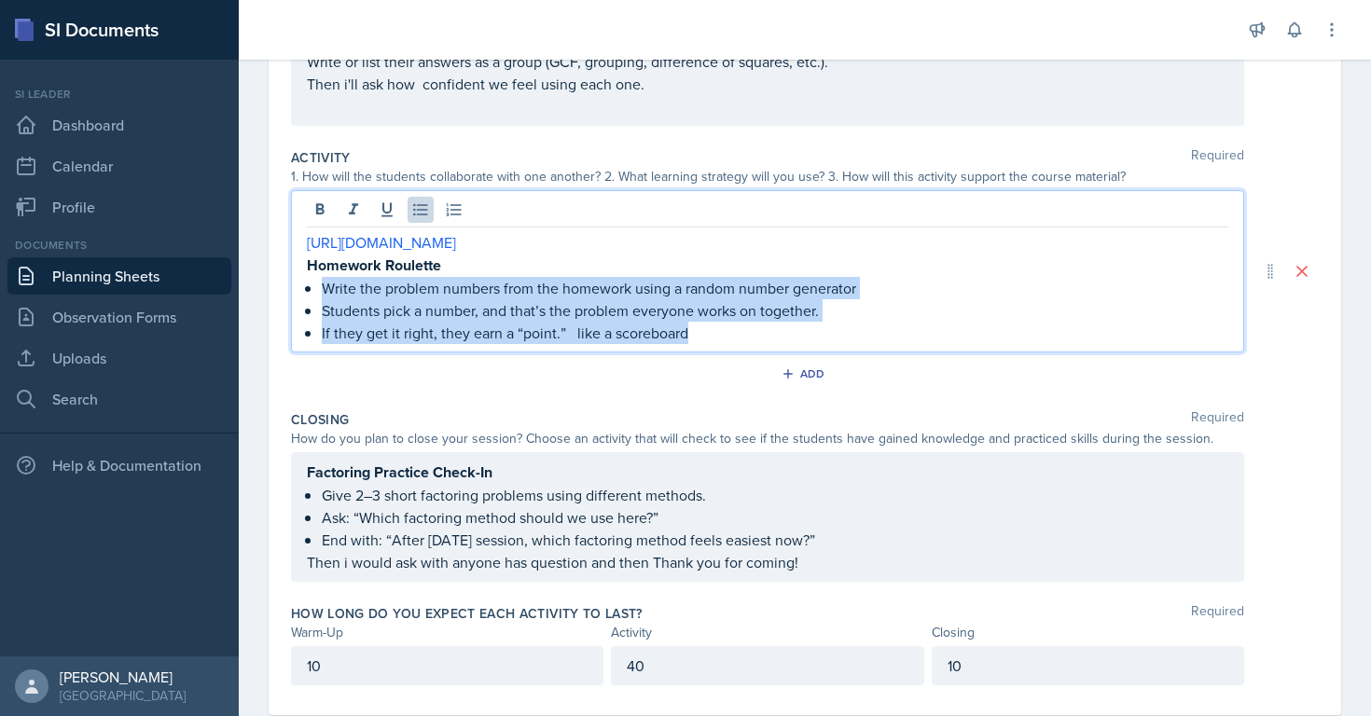
click at [257, 288] on div "Date [DATE] [DATE] 28 29 30 1 2 3 4 5 6 7 8 9 10 11 12 13 14 15 16 17 18 19 20 …" at bounding box center [805, 282] width 1132 height 955
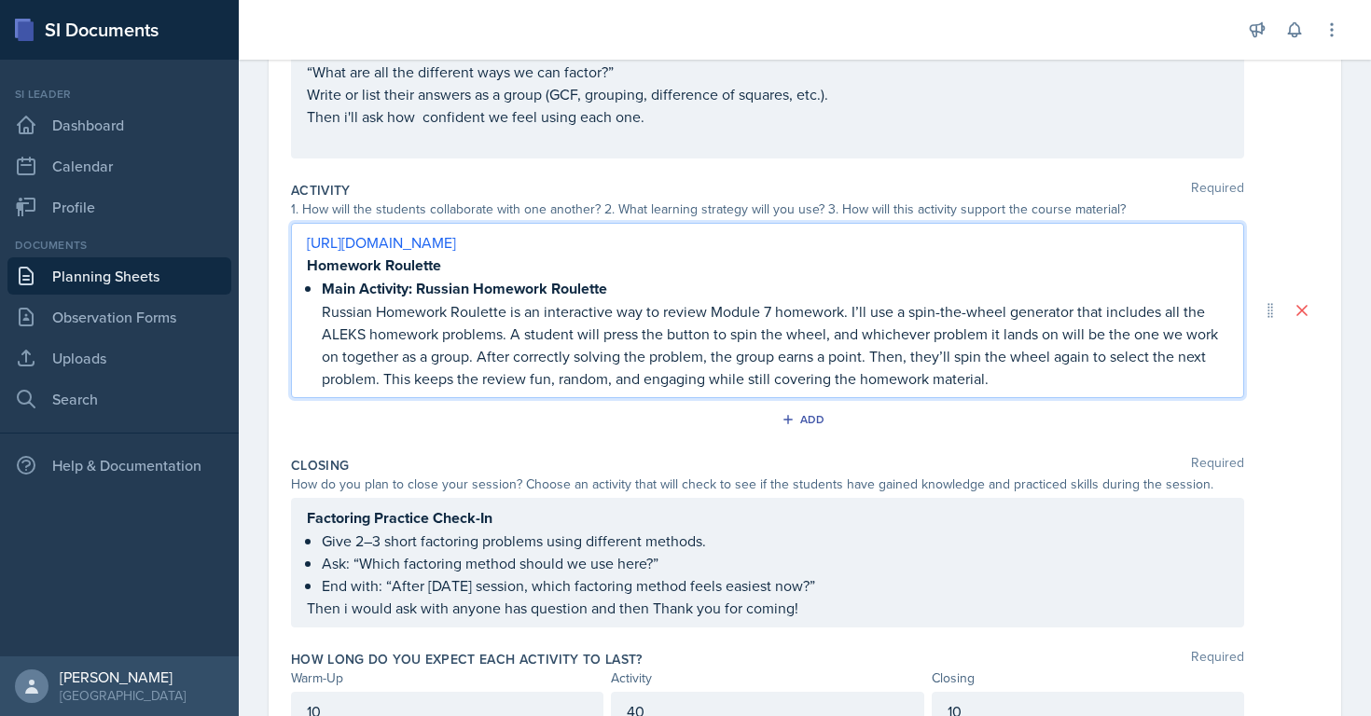
click at [522, 315] on p "Russian Homework Roulette is an interactive way to review Module 7 homework. I’…" at bounding box center [775, 345] width 907 height 90
drag, startPoint x: 505, startPoint y: 311, endPoint x: 323, endPoint y: 311, distance: 181.9
click at [323, 311] on p "Russian Homework Roulette is an interactive way to review Module 7 homework. I’…" at bounding box center [775, 345] width 907 height 90
click at [1202, 312] on p "is an interactive way to review Module 7 homework. I’ll use a spin-the-wheel ge…" at bounding box center [775, 345] width 907 height 90
click at [421, 341] on p "is an interactive way to review Module 7 homework. I’ll use a spin-the-wheel ge…" at bounding box center [775, 345] width 907 height 90
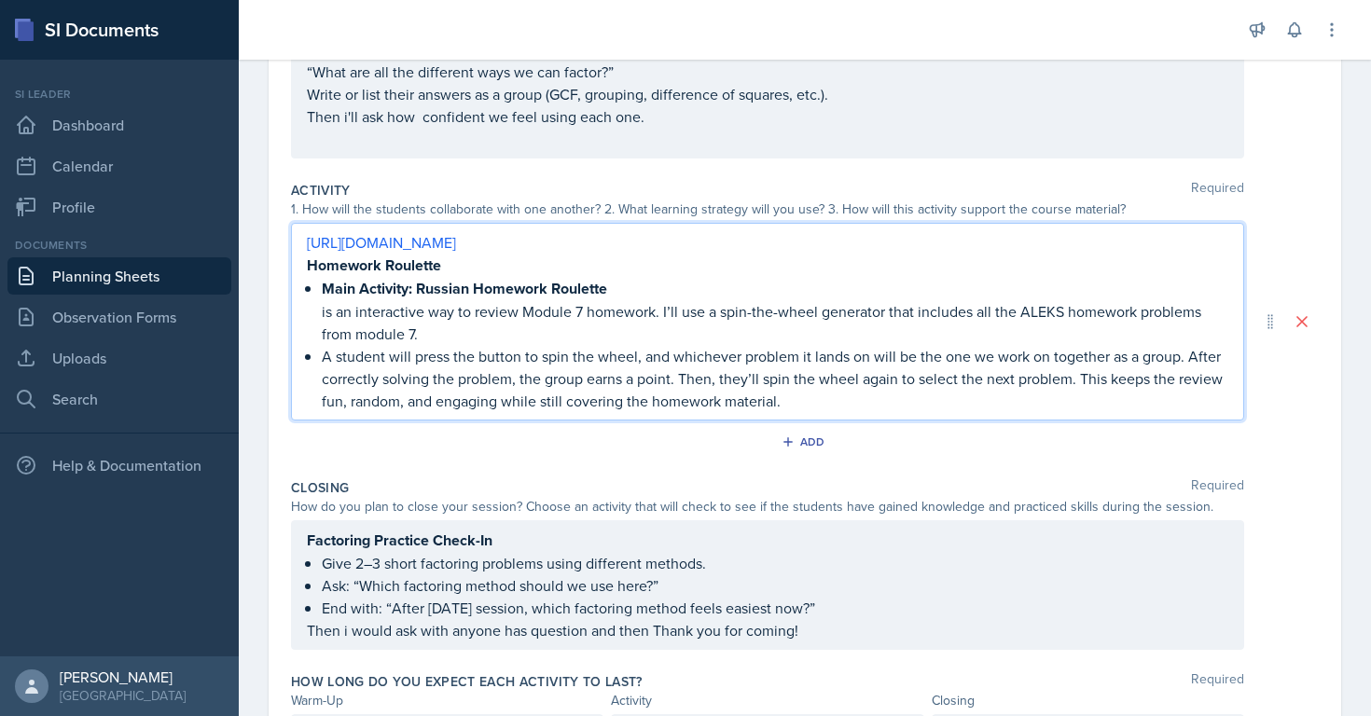
click at [1191, 358] on p "A student will press the button to spin the wheel, and whichever problem it lan…" at bounding box center [775, 378] width 907 height 67
click at [717, 379] on p "After correctly solving the problem, the group earns a point. Then, they’ll spi…" at bounding box center [775, 389] width 907 height 45
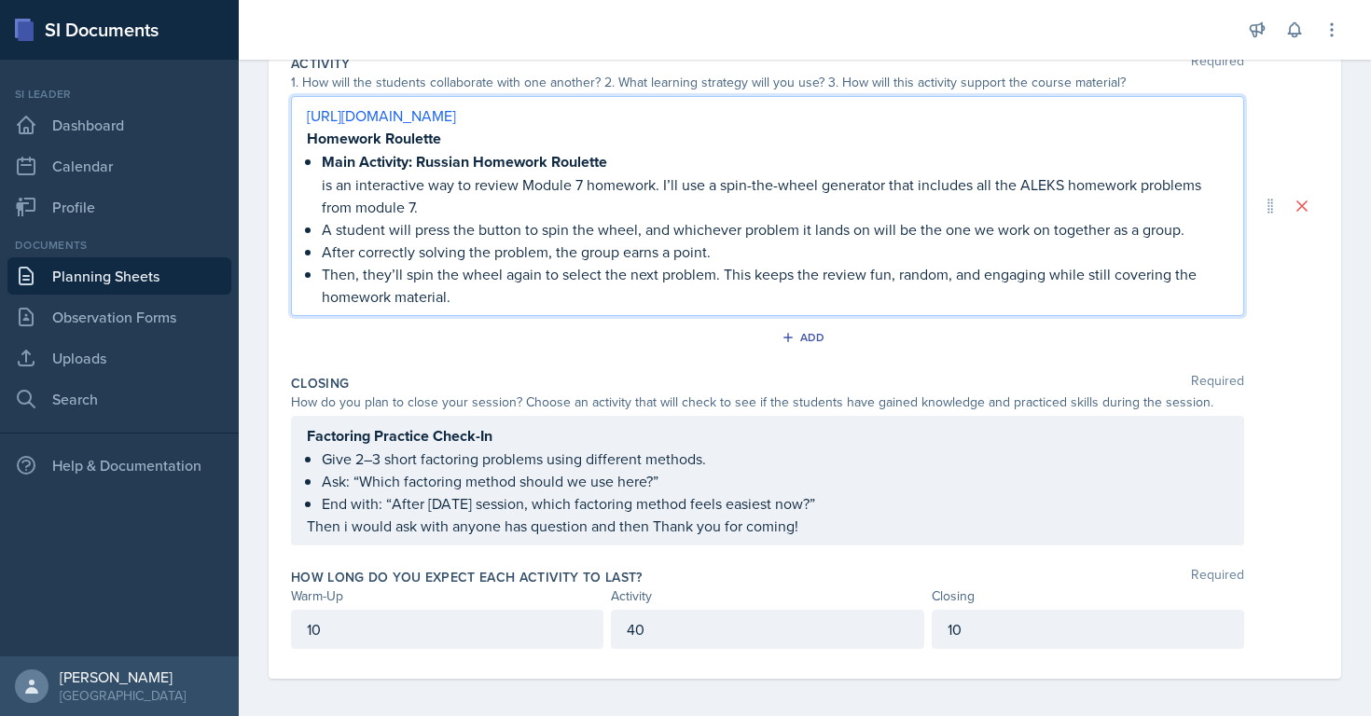
scroll to position [441, 0]
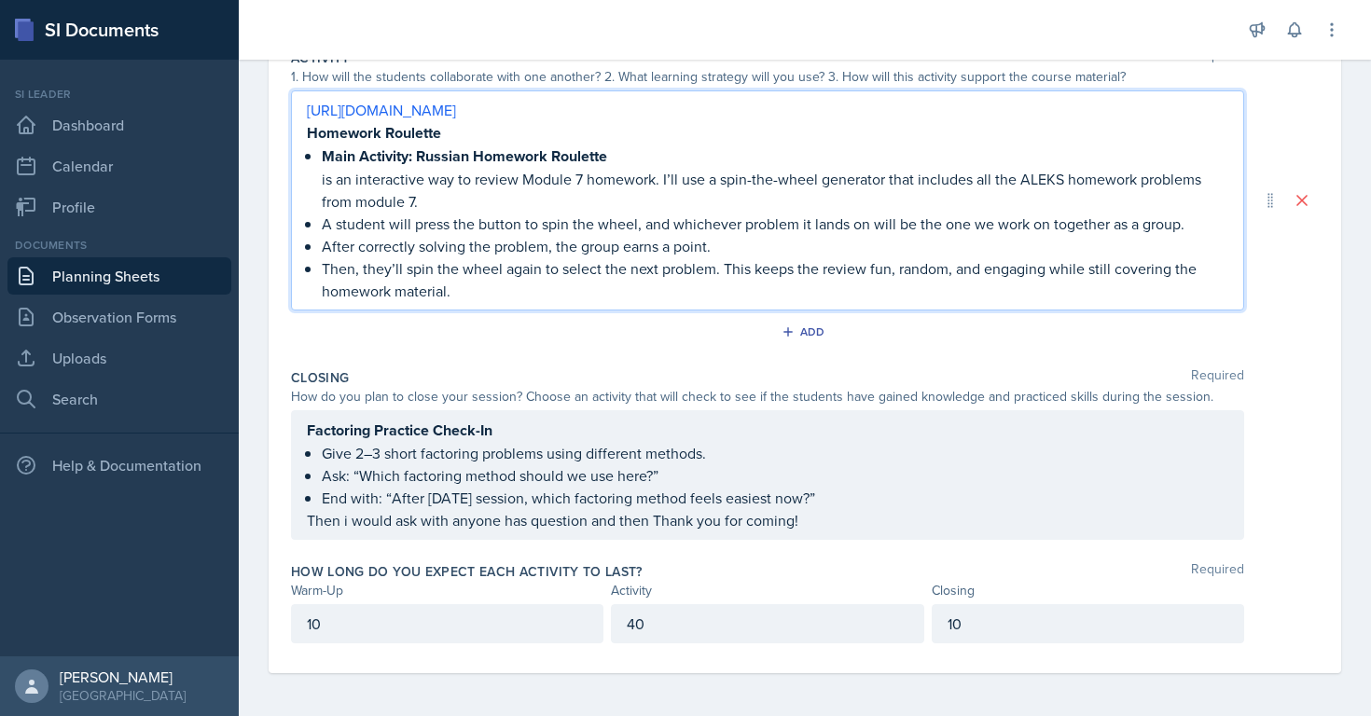
click at [1042, 269] on p "Then, they’ll spin the wheel again to select the next problem. This keeps the r…" at bounding box center [775, 279] width 907 height 45
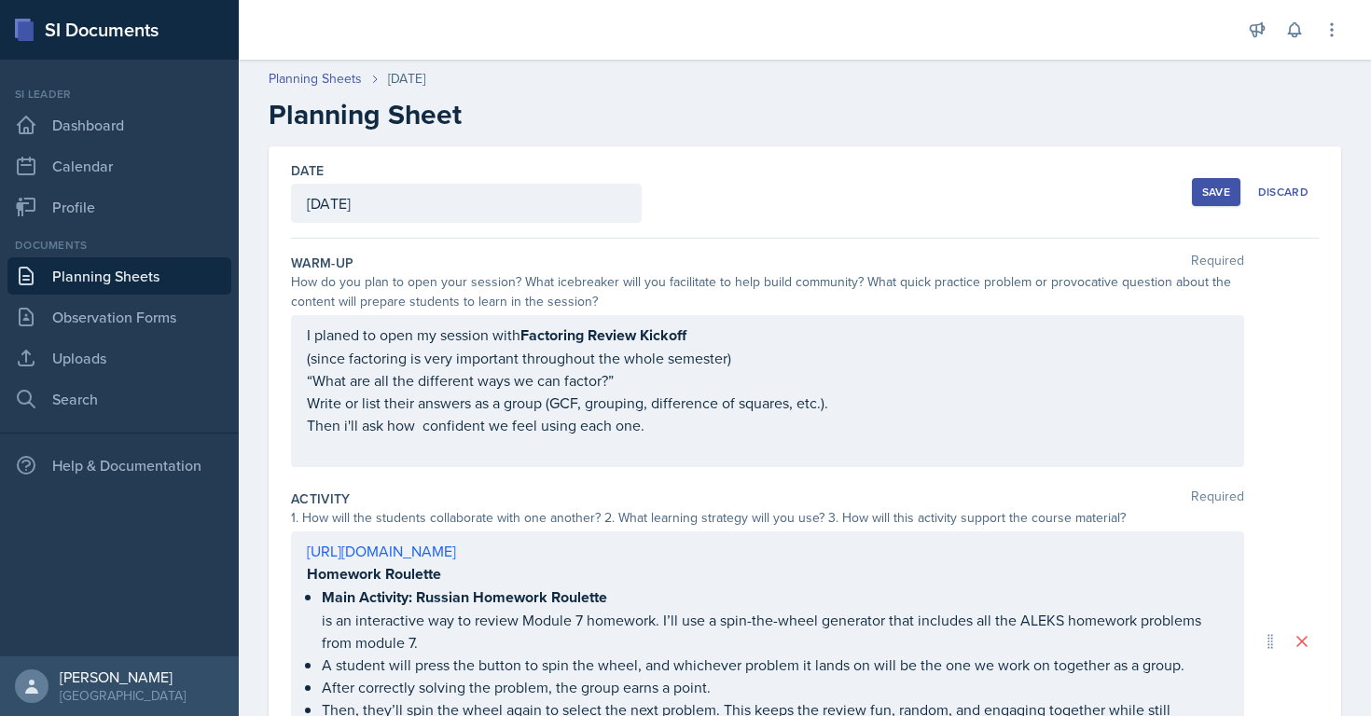
click at [1217, 185] on div "Save" at bounding box center [1216, 192] width 28 height 15
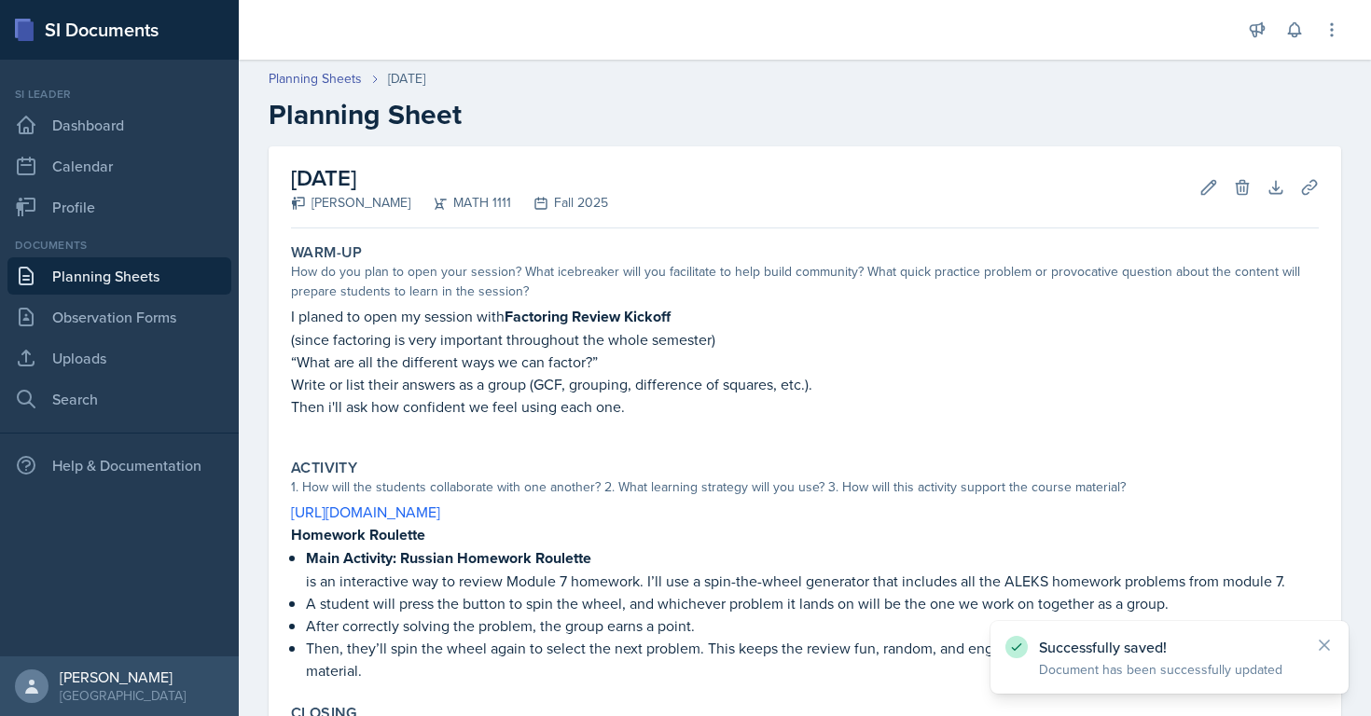
scroll to position [356, 0]
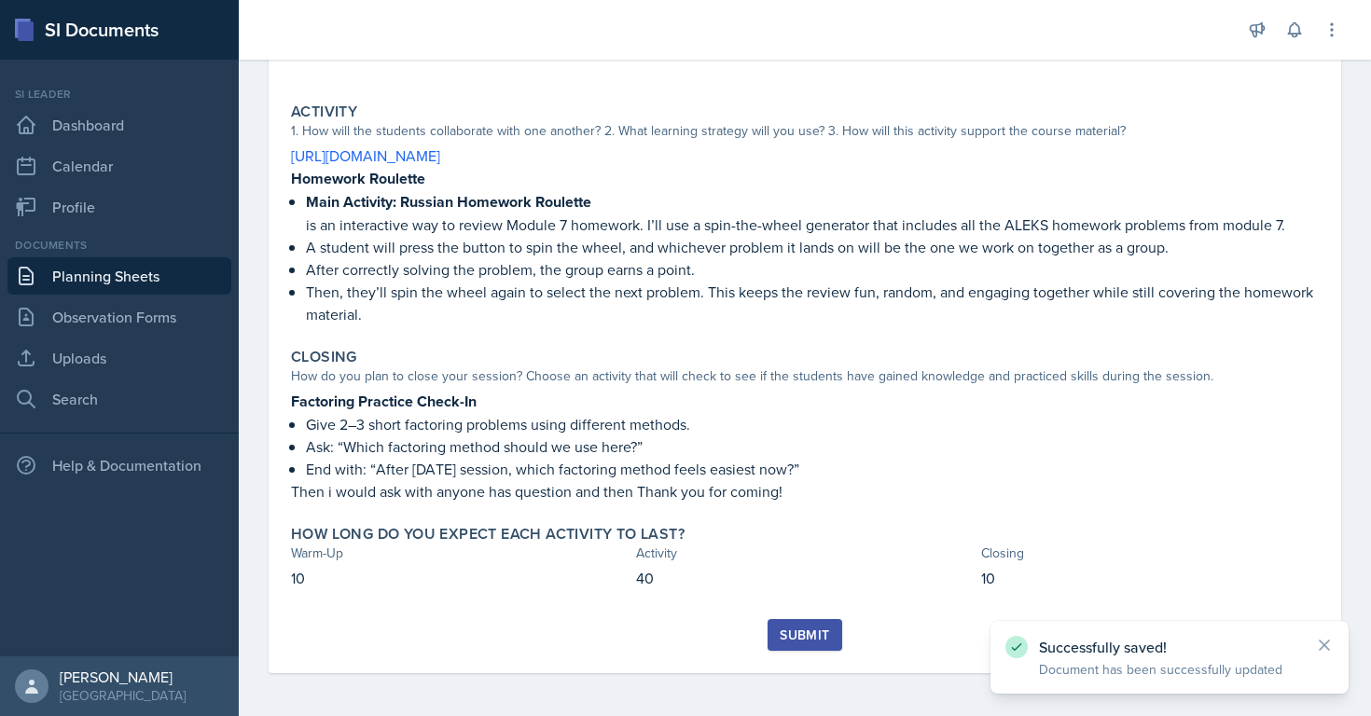
click at [807, 648] on button "Submit" at bounding box center [805, 635] width 74 height 32
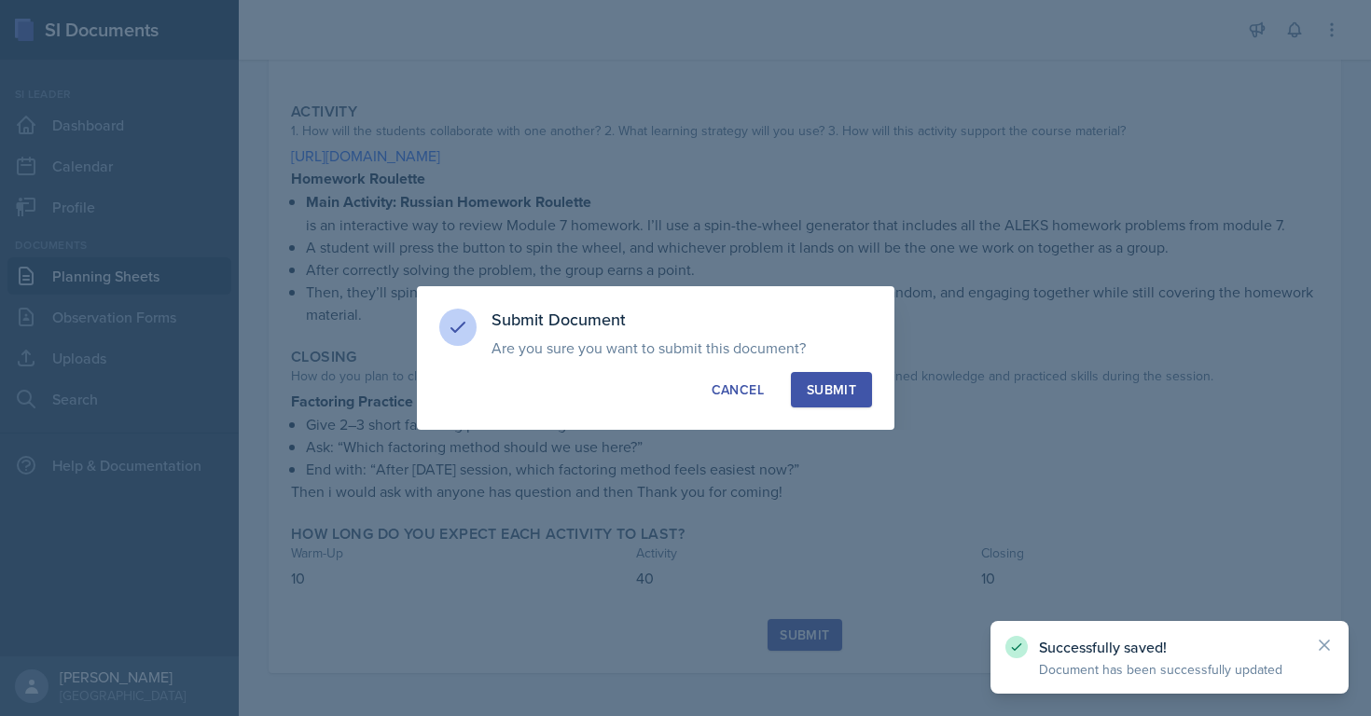
click at [821, 386] on div "Submit" at bounding box center [831, 390] width 49 height 19
